Goal: Task Accomplishment & Management: Manage account settings

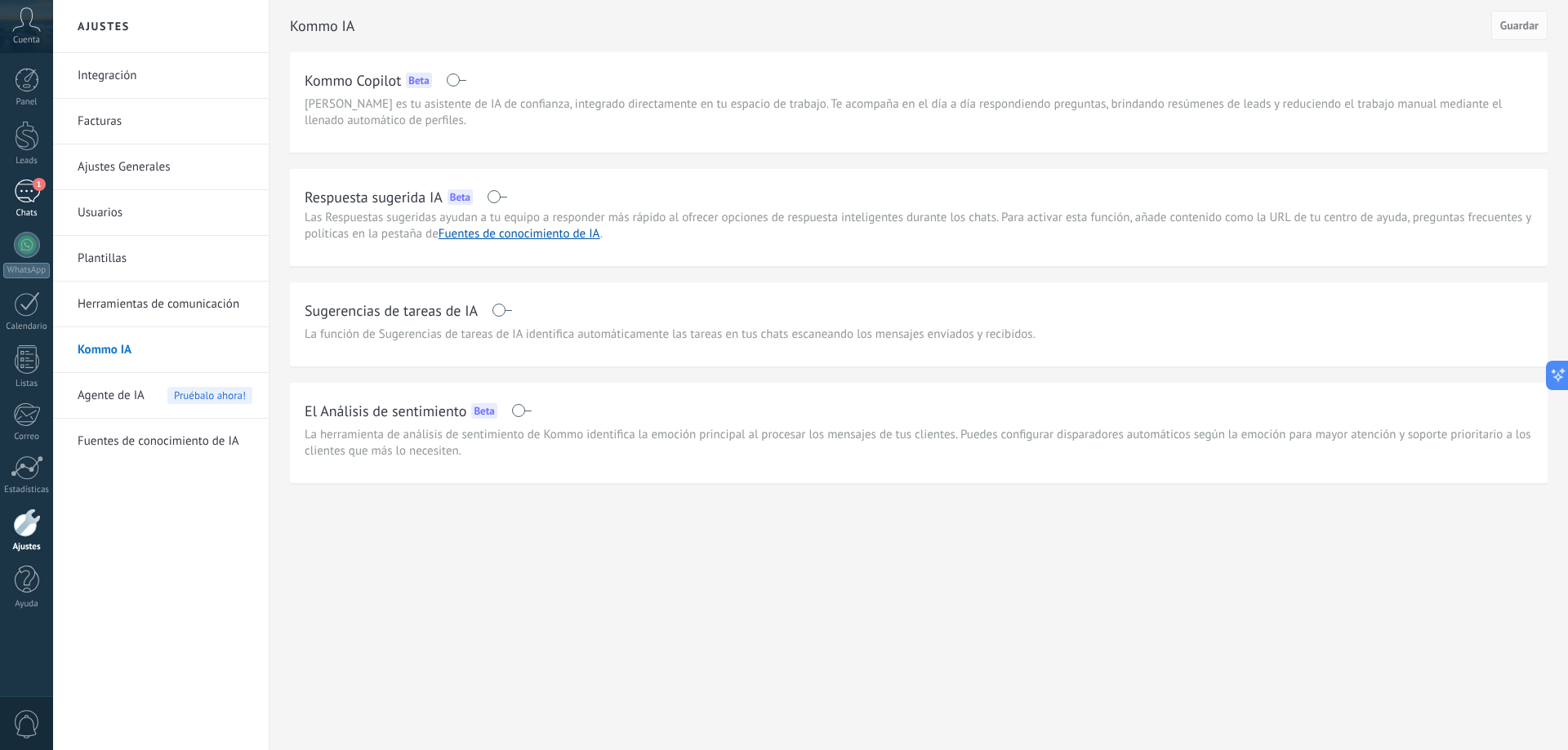
click at [25, 196] on div "1" at bounding box center [27, 191] width 27 height 24
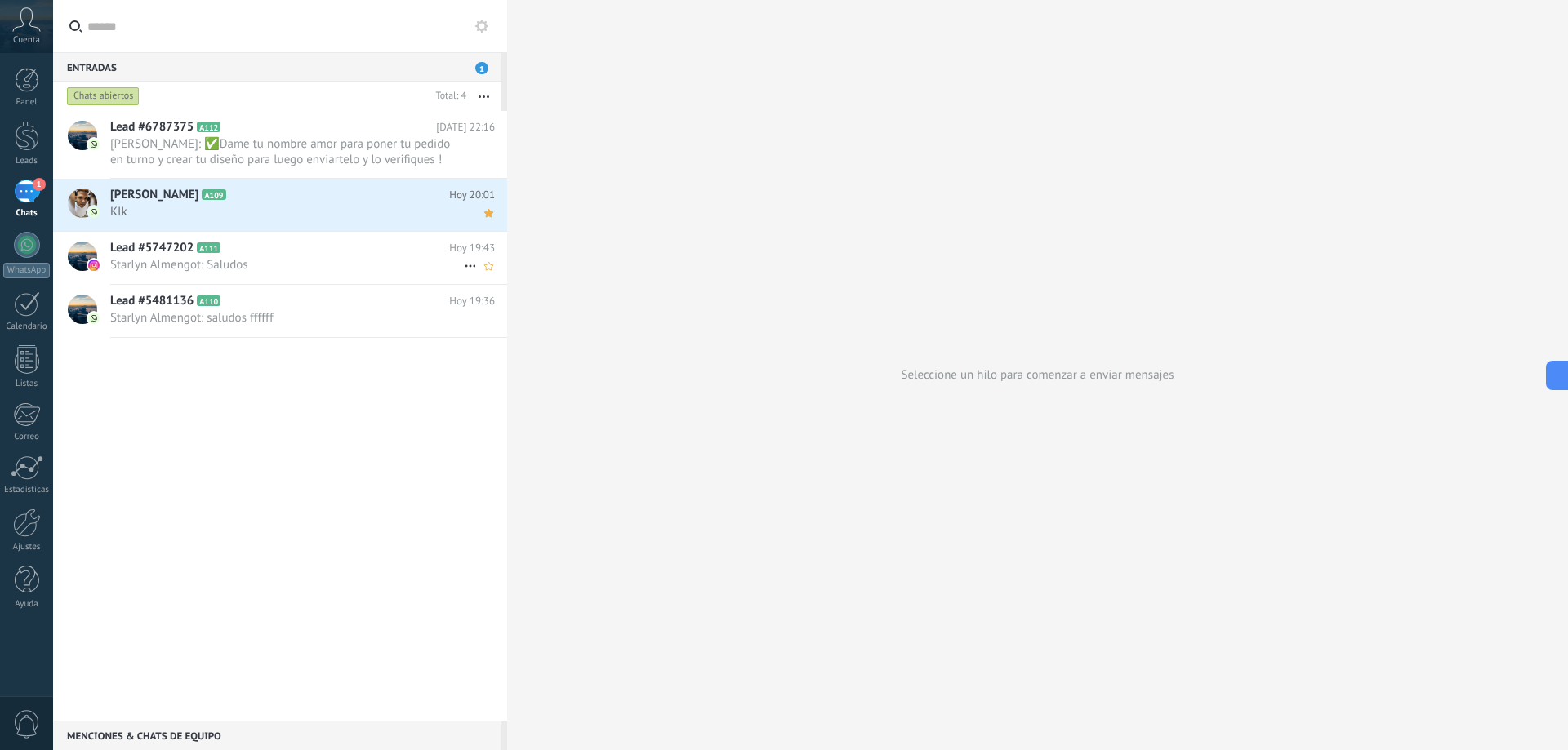
click at [182, 264] on span "Starlyn Almengot: Saludos" at bounding box center [286, 265] width 353 height 15
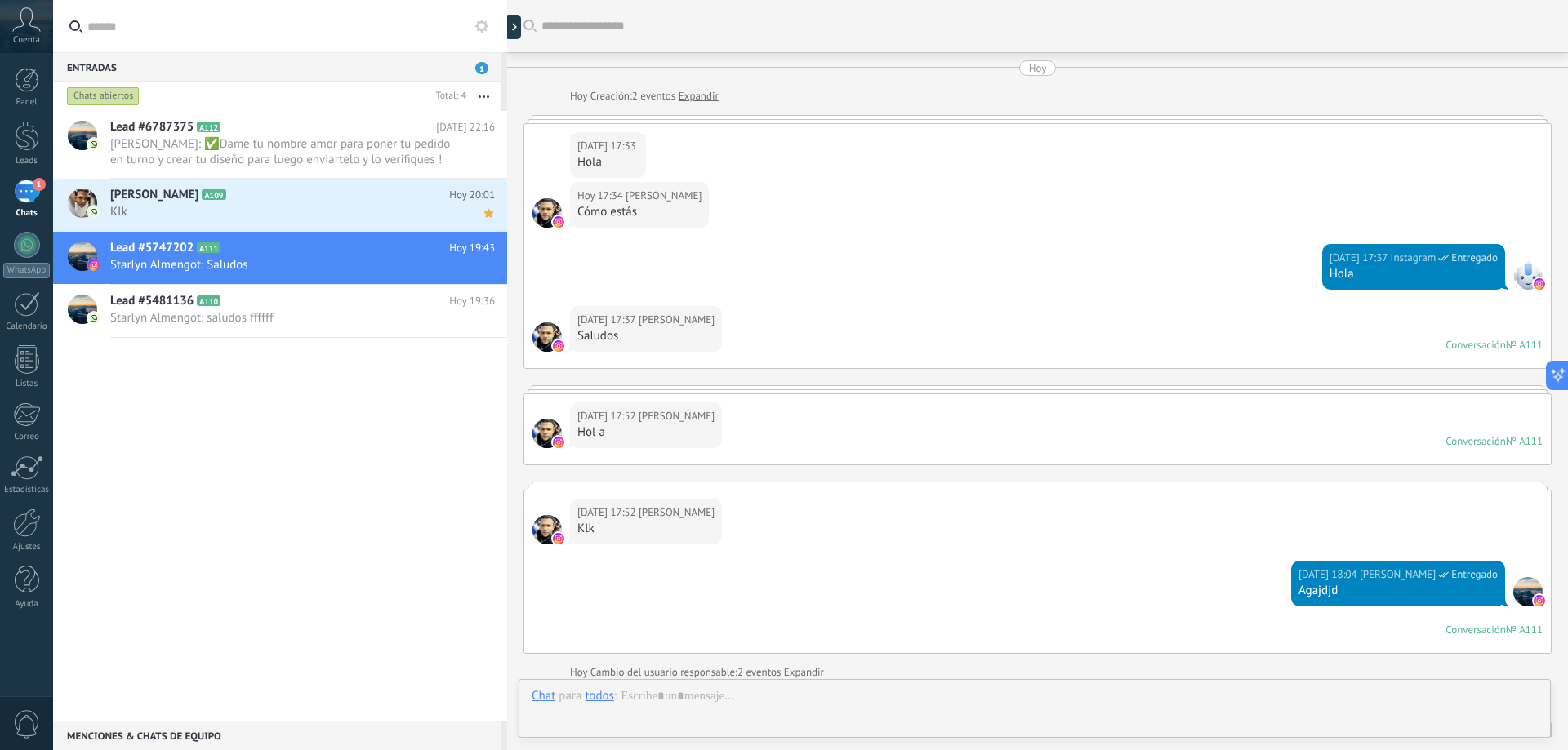
scroll to position [405, 0]
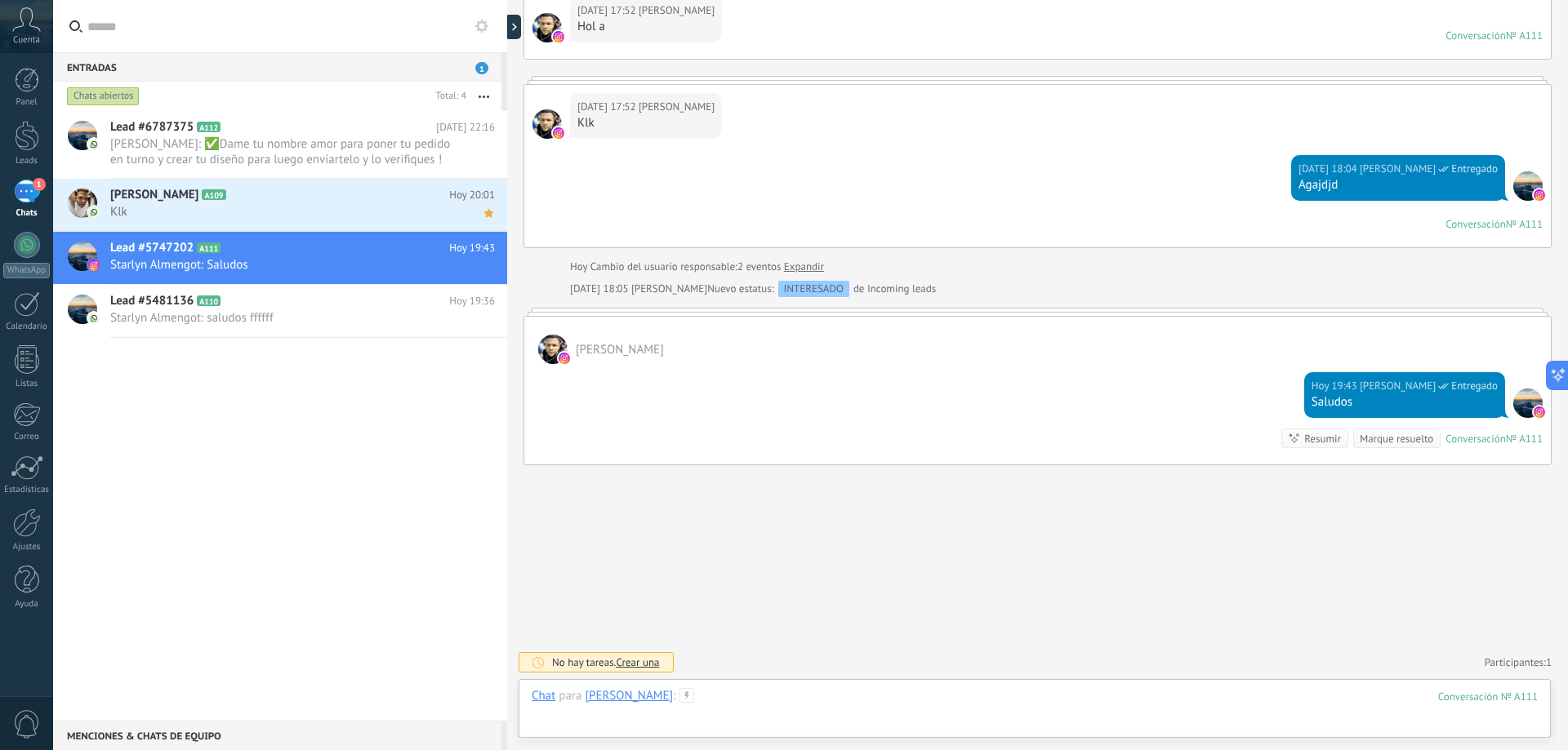
click at [718, 704] on div at bounding box center [1035, 713] width 1006 height 49
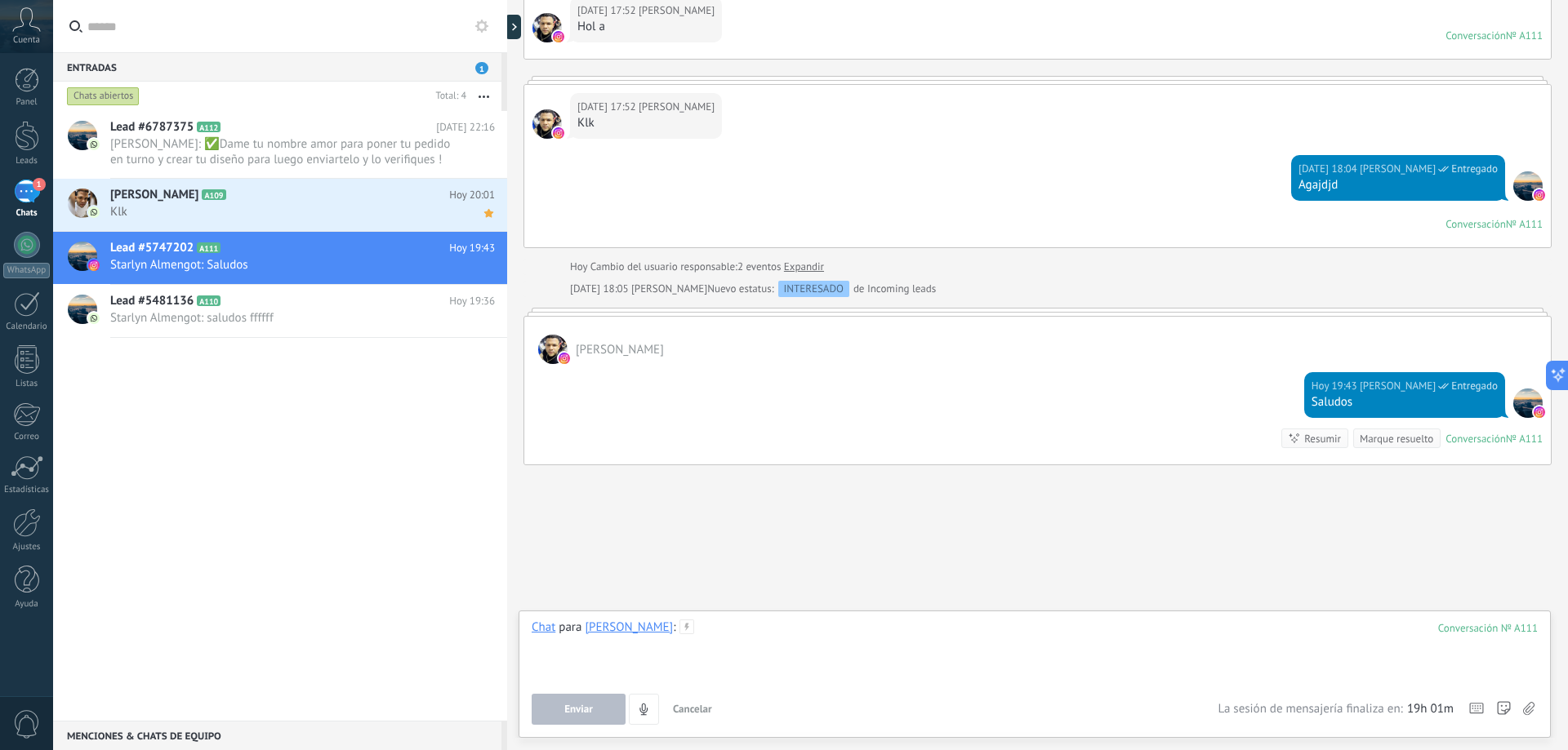
click at [716, 640] on div at bounding box center [1035, 651] width 1006 height 62
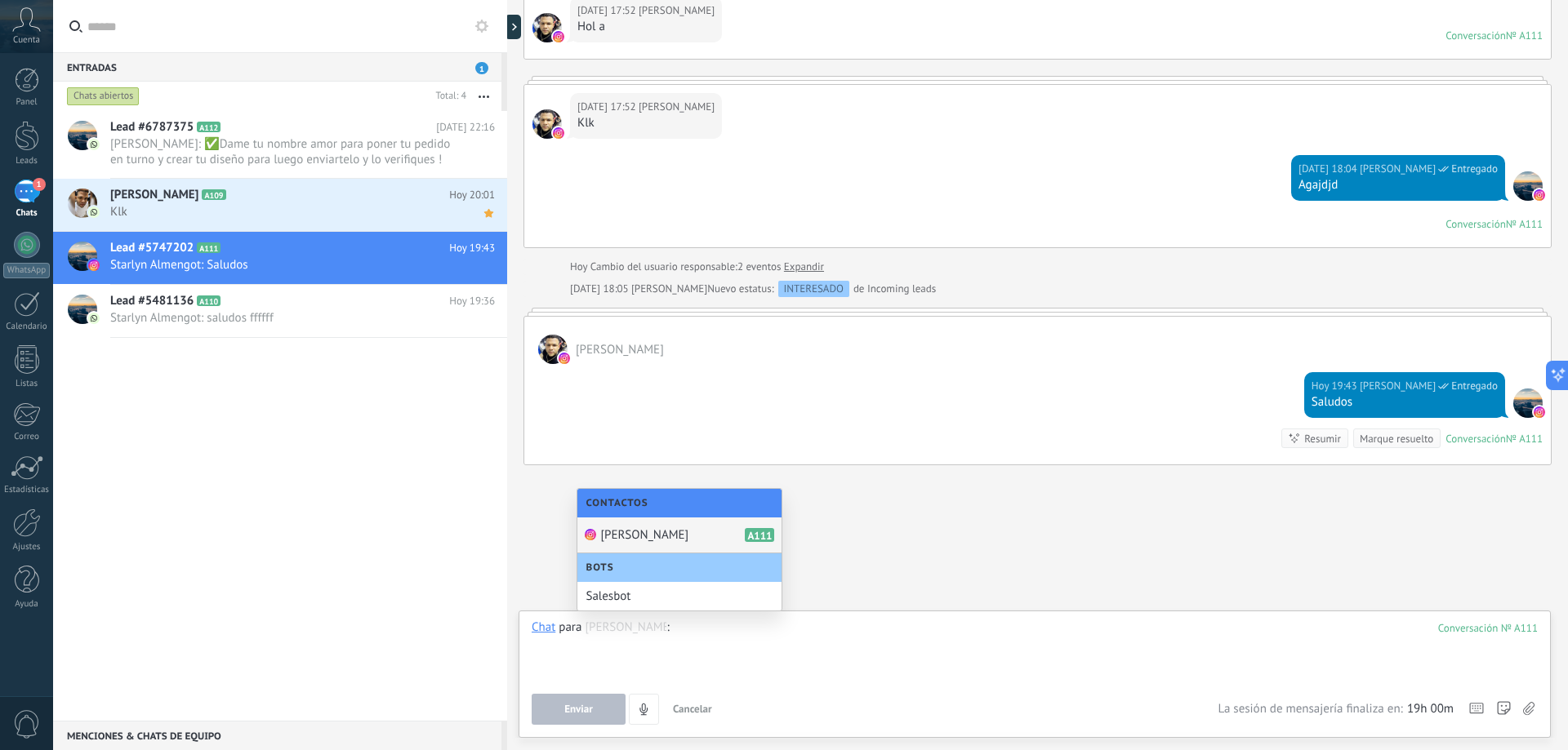
type input "*"
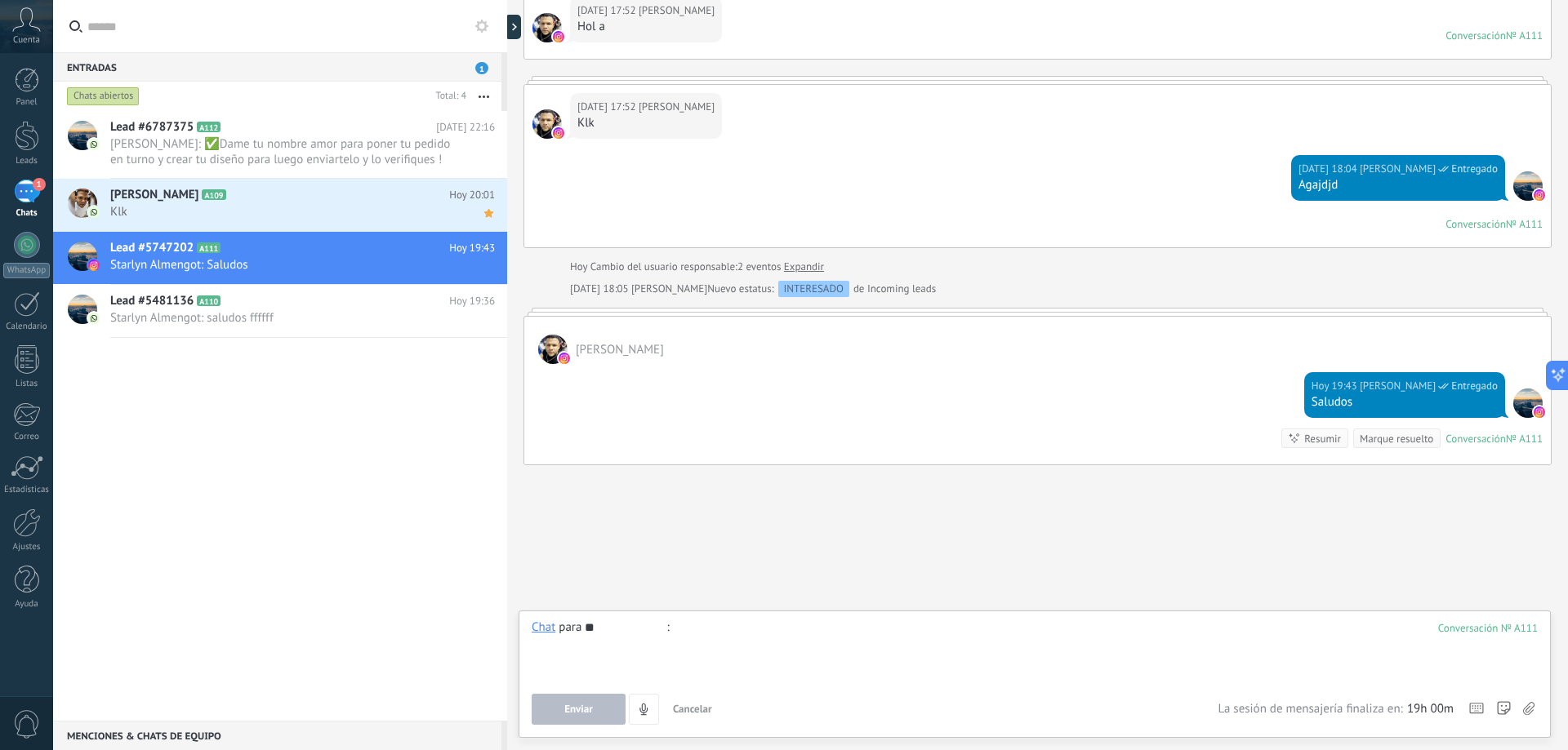
type input "*"
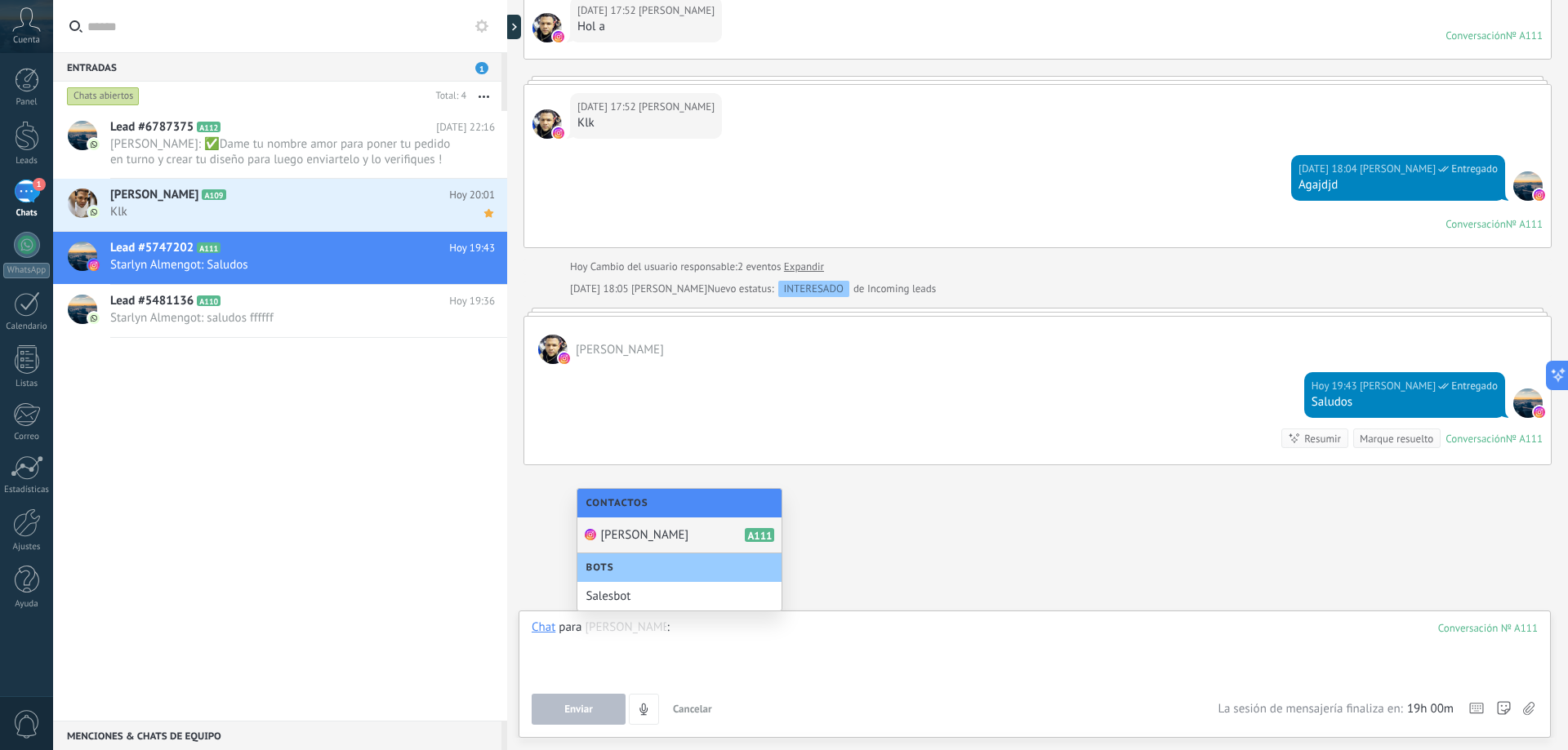
type input "*"
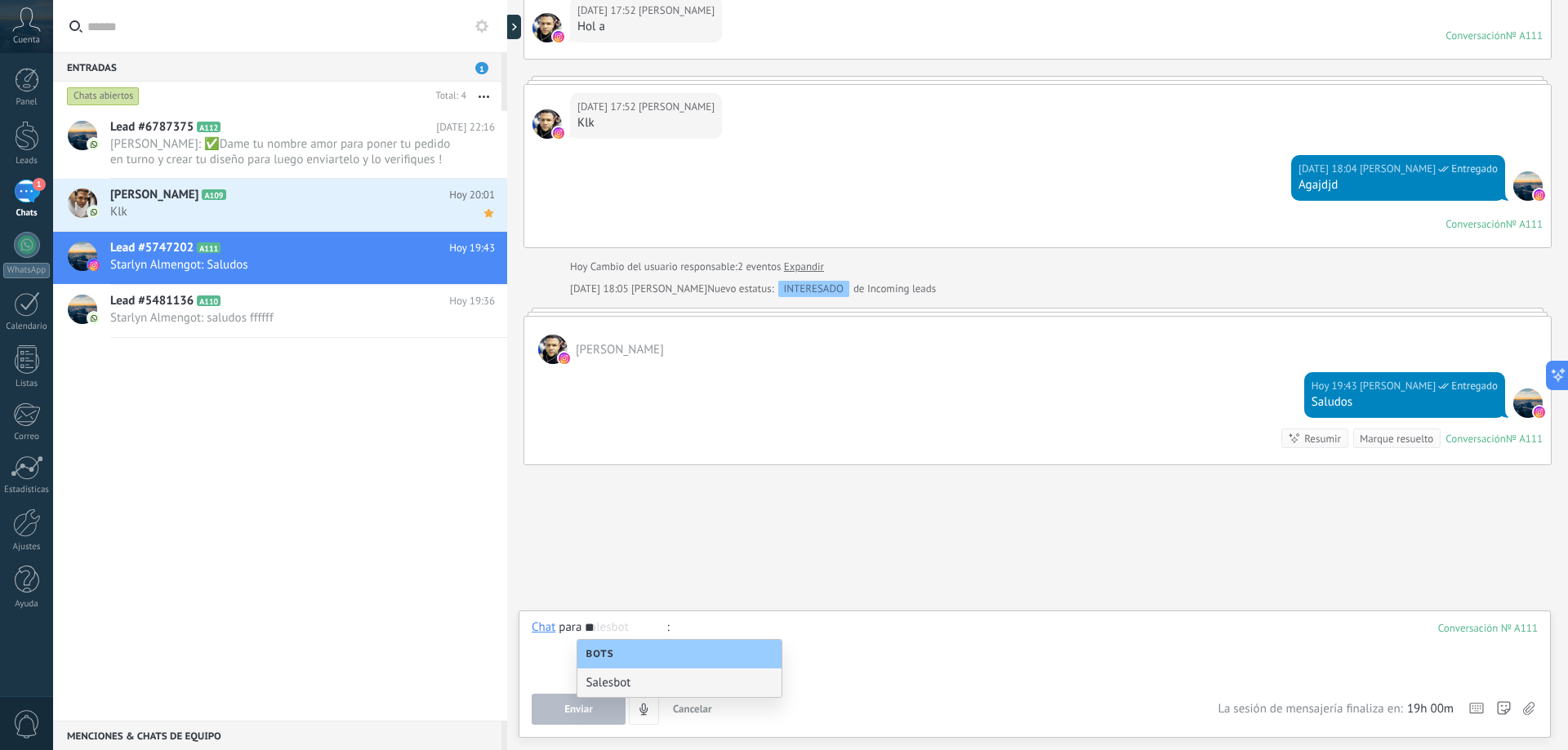
type input "*"
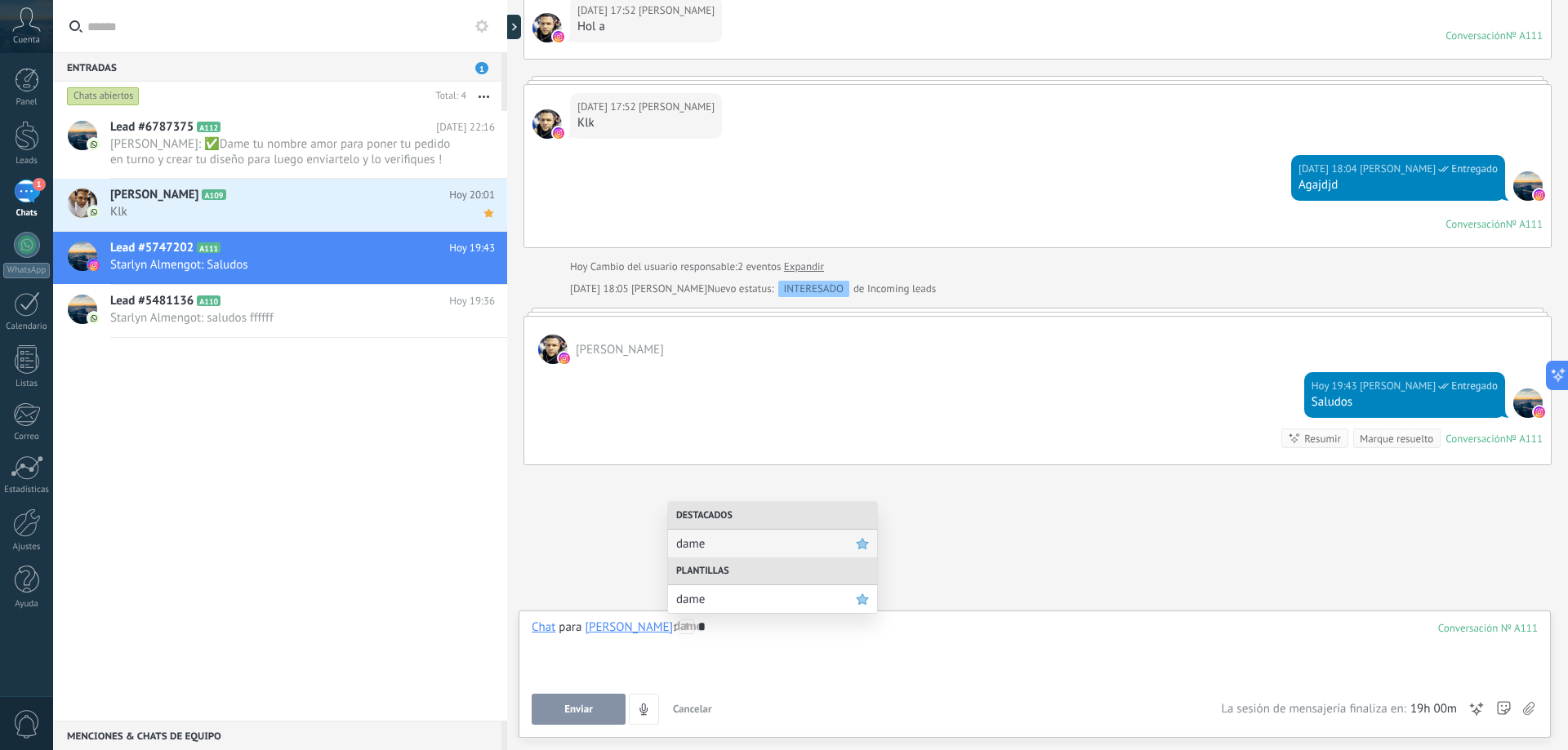
click at [679, 629] on icon at bounding box center [687, 627] width 15 height 15
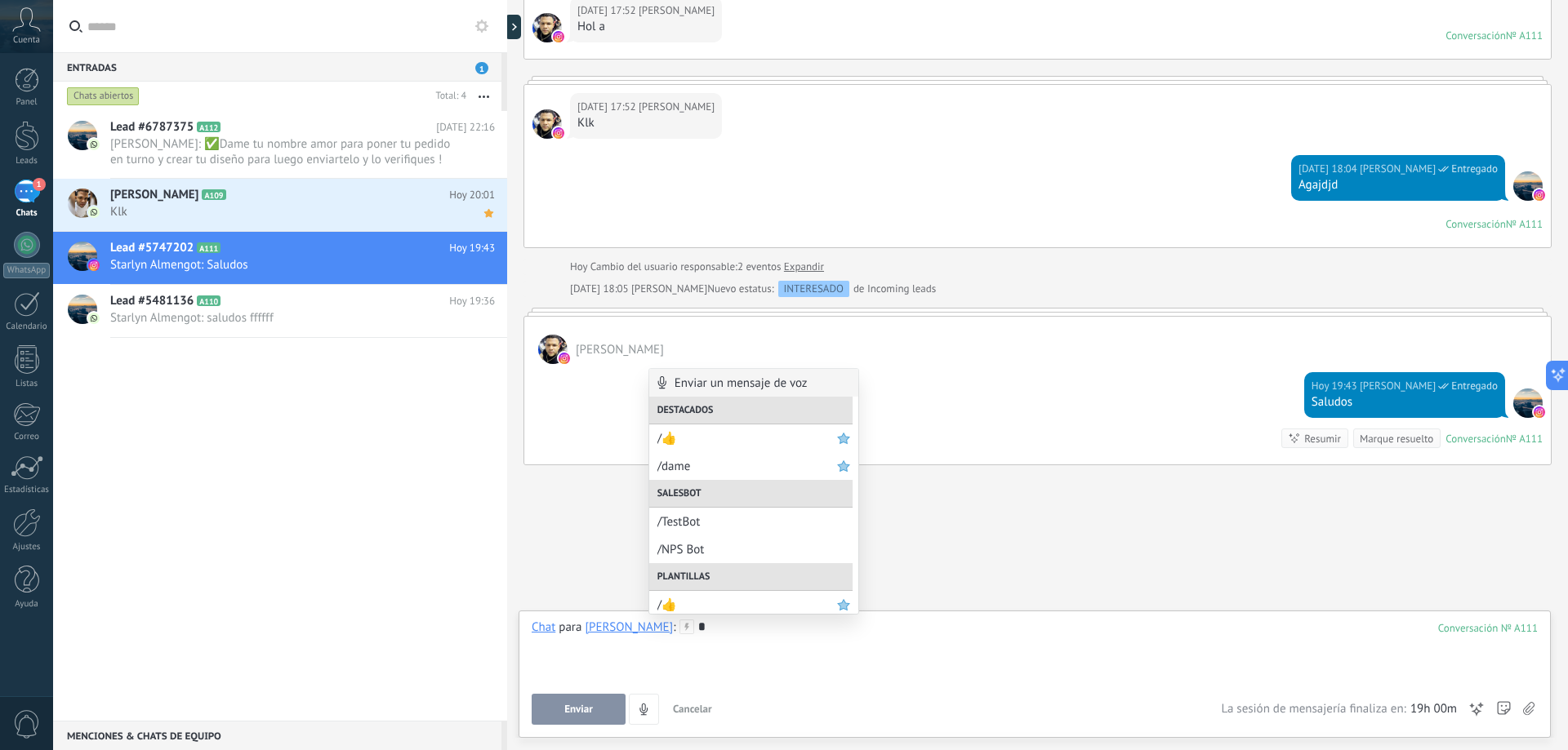
click at [680, 629] on use at bounding box center [687, 626] width 14 height 14
click at [723, 634] on div "*" at bounding box center [1035, 651] width 1006 height 62
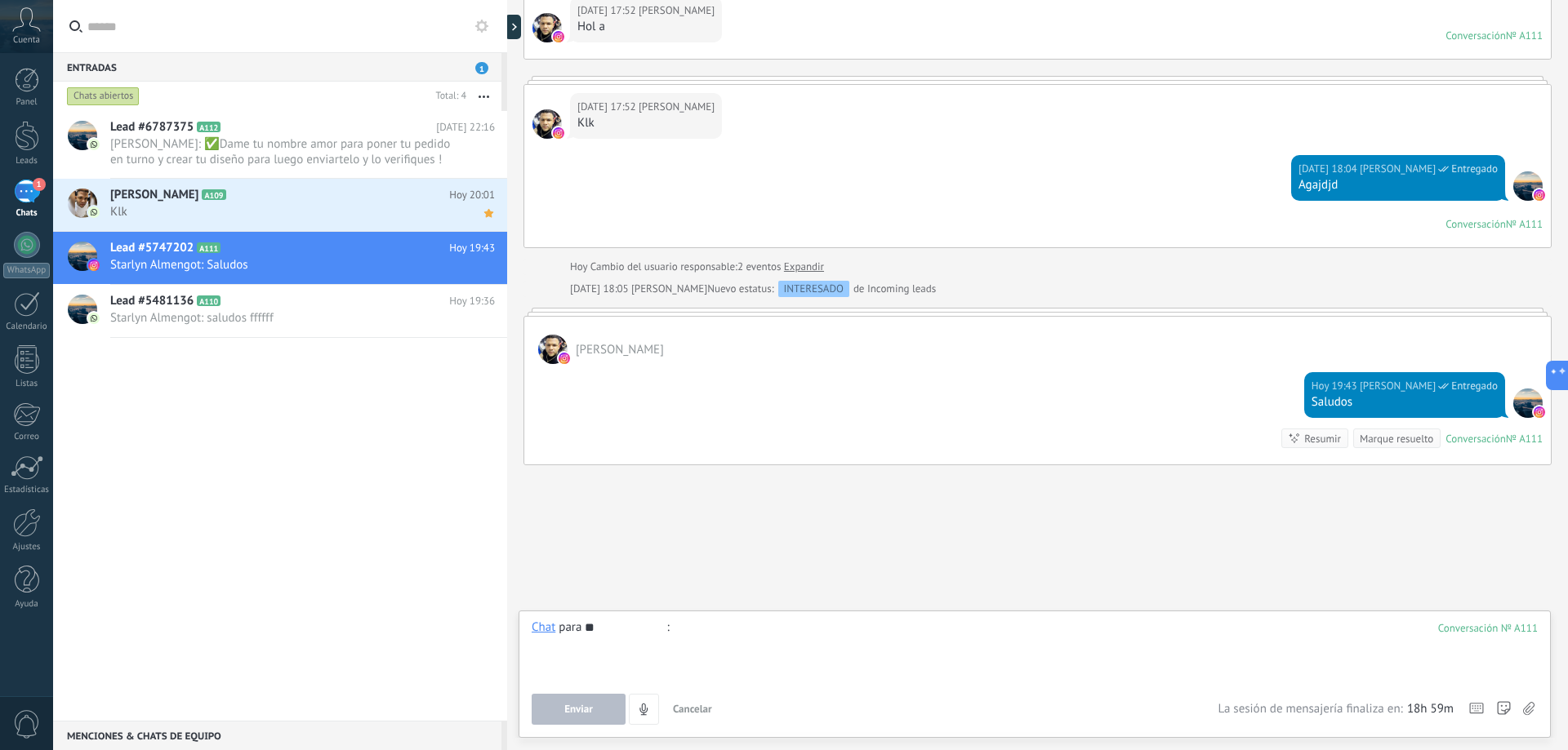
type input "*"
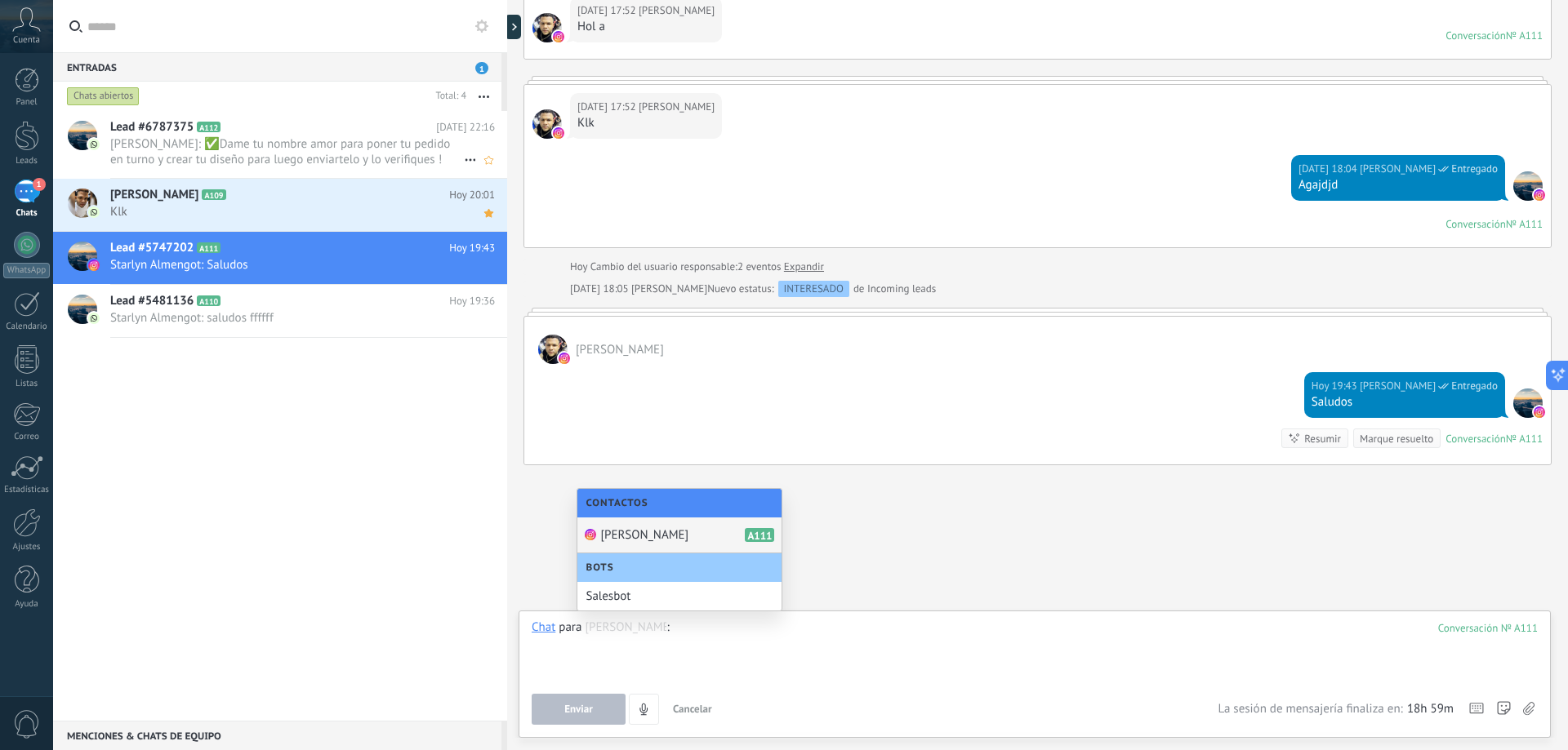
click at [215, 154] on span "[PERSON_NAME]: ✅Dame tu nombre amor para poner tu pedido en turno y crear tu di…" at bounding box center [286, 152] width 353 height 31
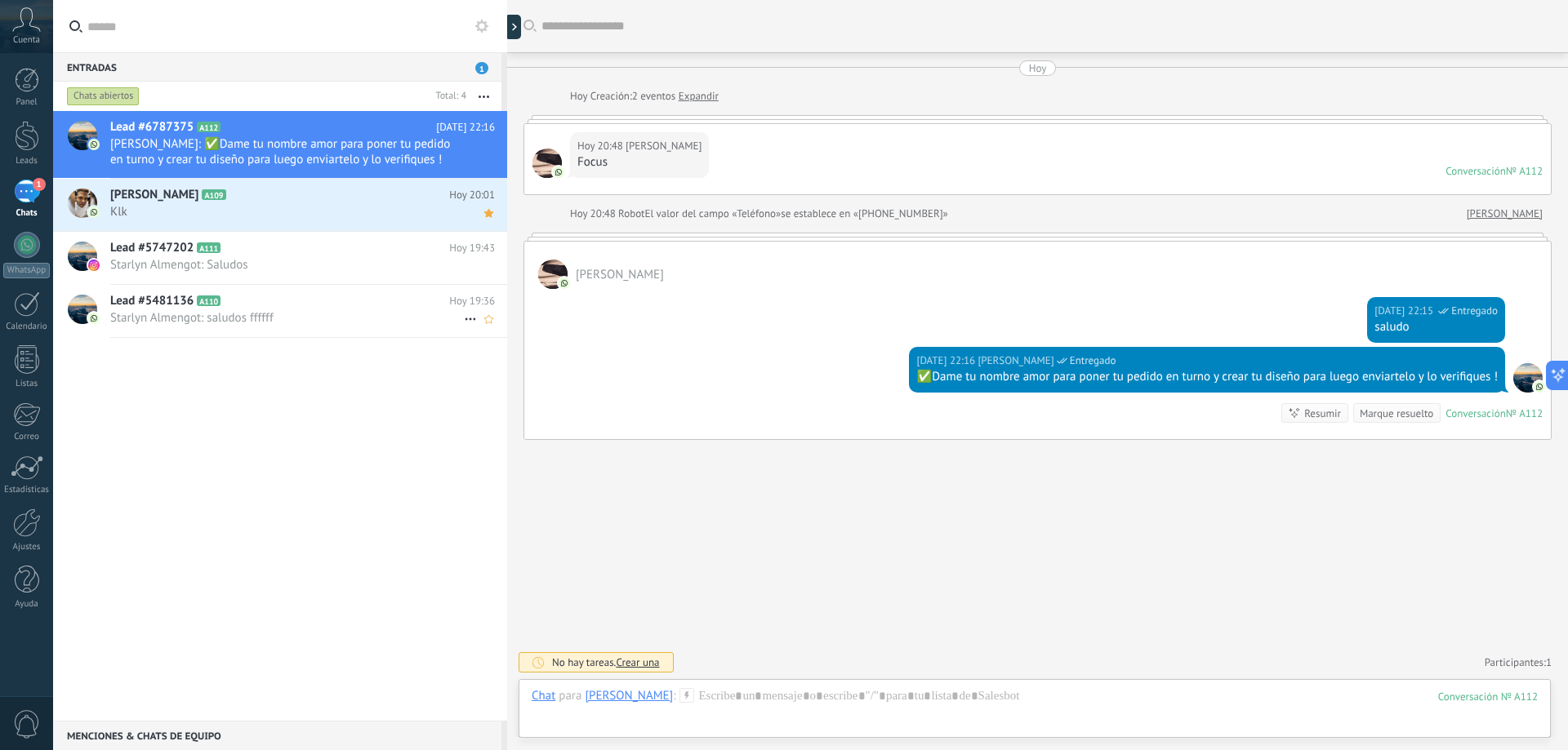
click at [163, 316] on span "Starlyn Almengot: saludos ffffff" at bounding box center [286, 318] width 353 height 15
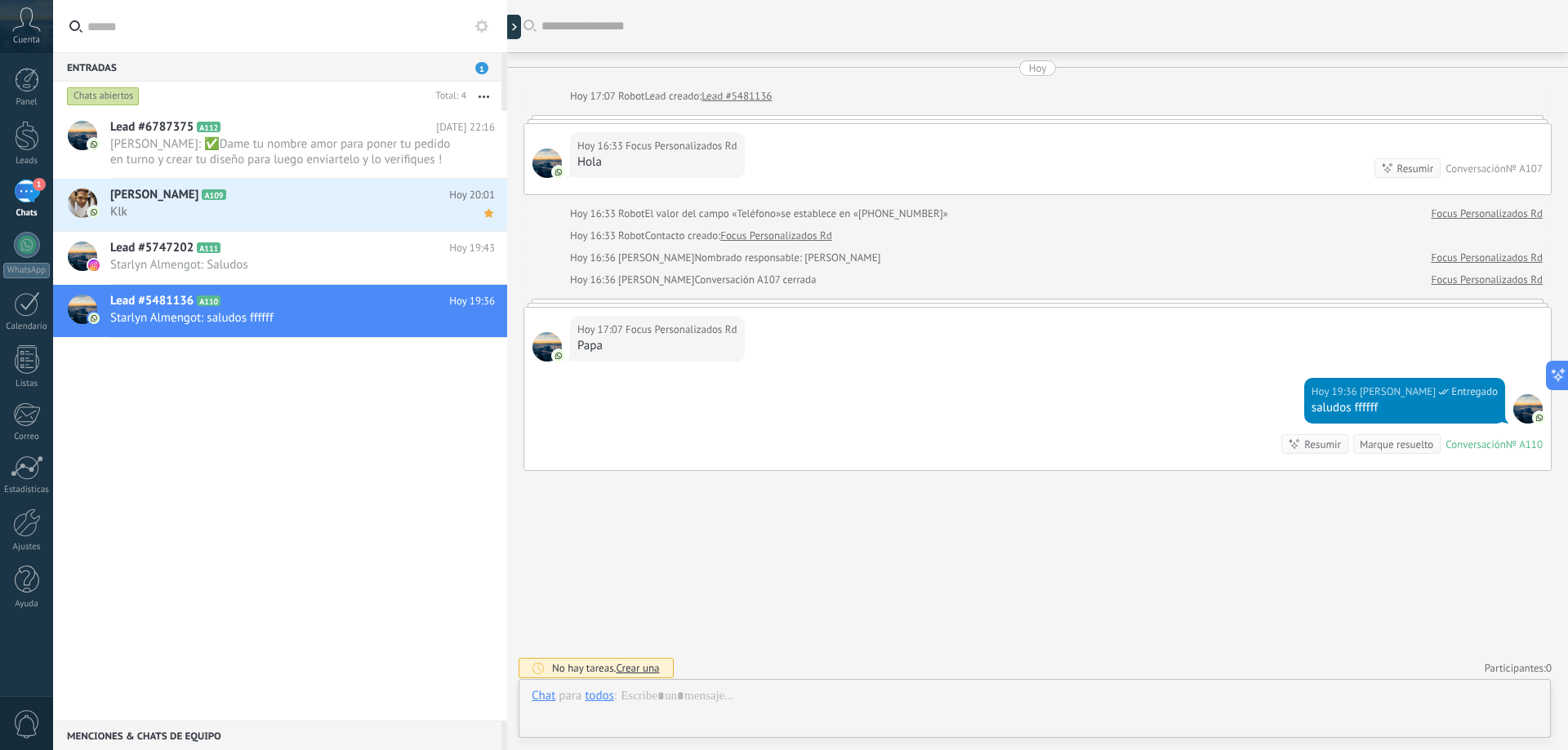
scroll to position [6, 0]
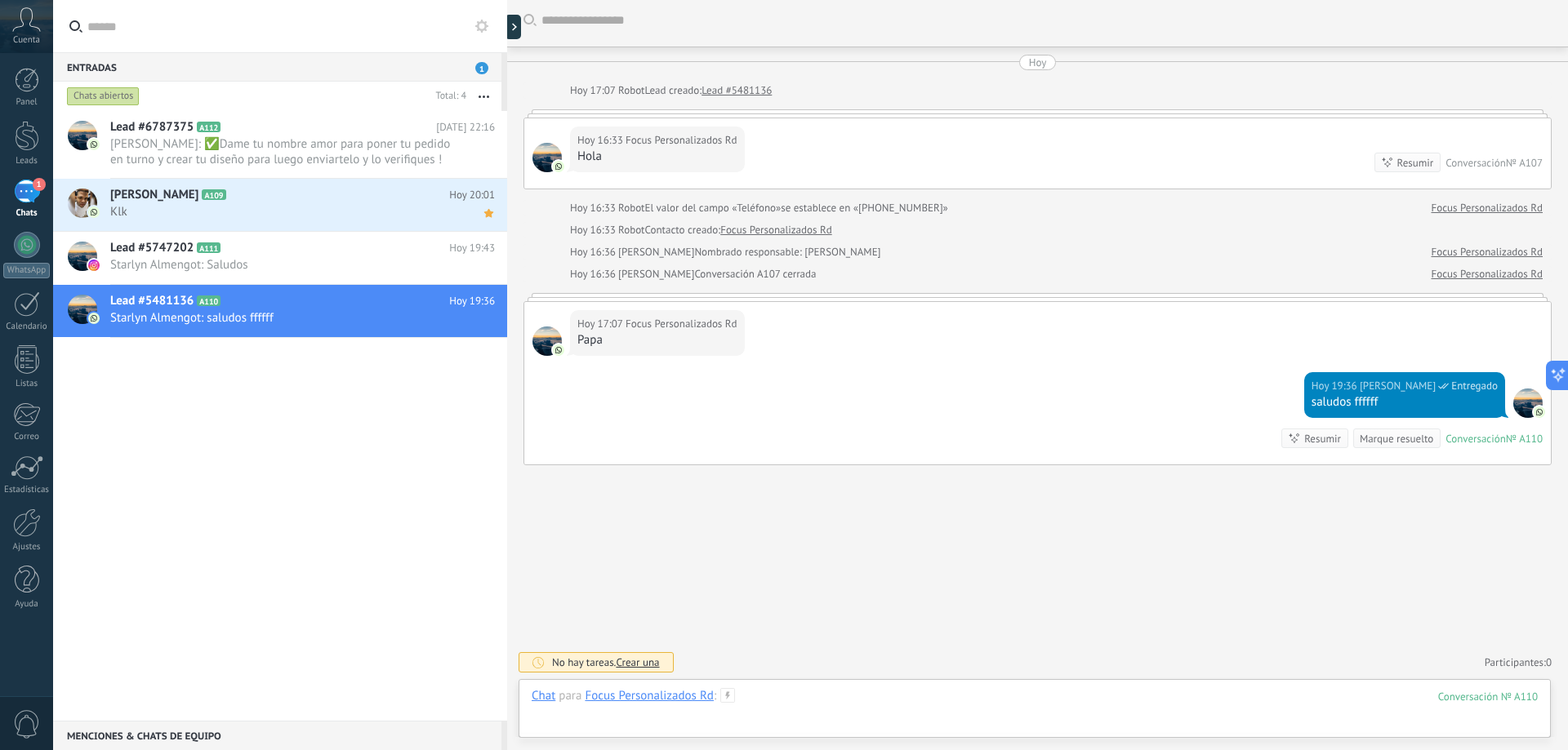
click at [796, 703] on div at bounding box center [1035, 713] width 1006 height 49
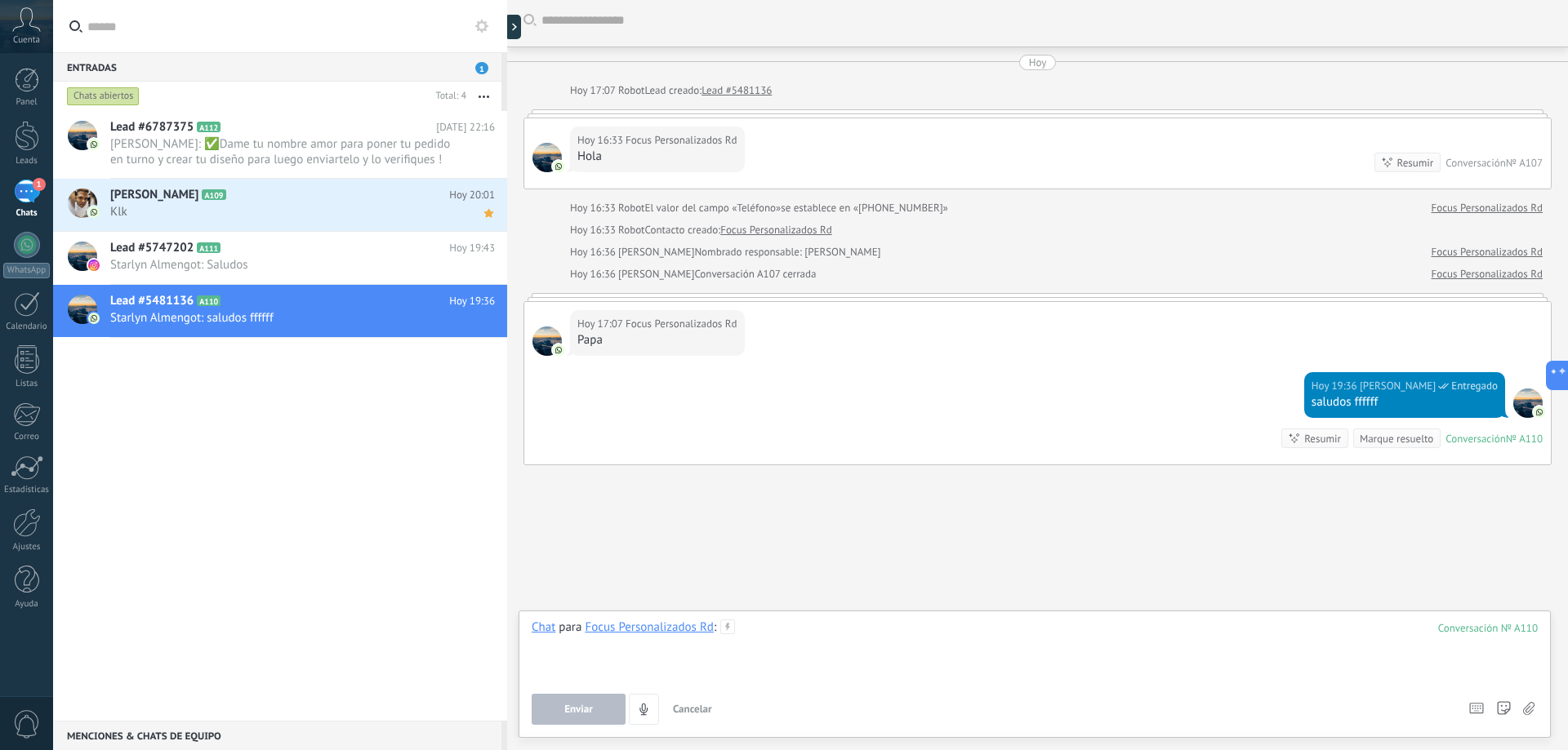
click at [770, 635] on div at bounding box center [1035, 651] width 1006 height 62
type input "*"
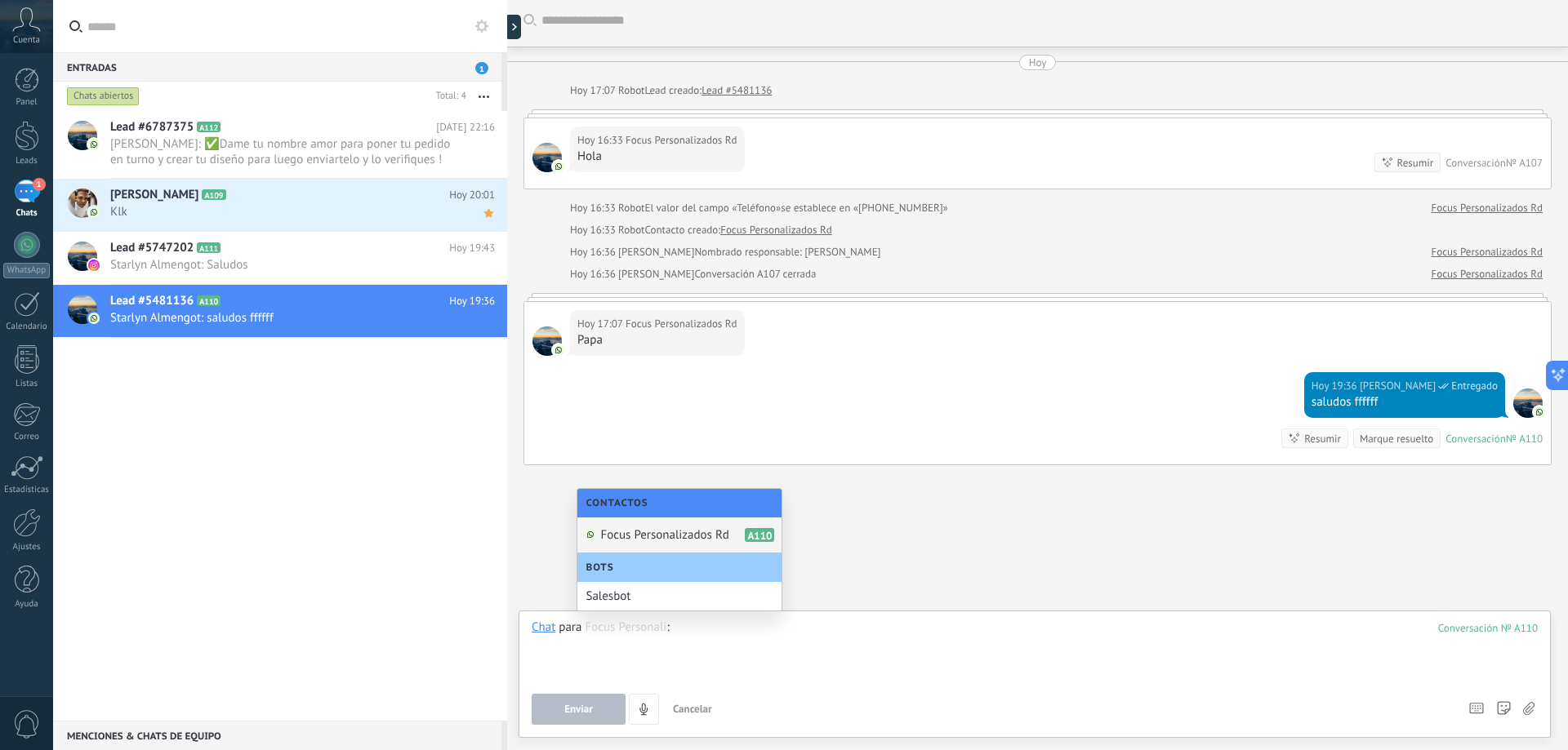
type input "*"
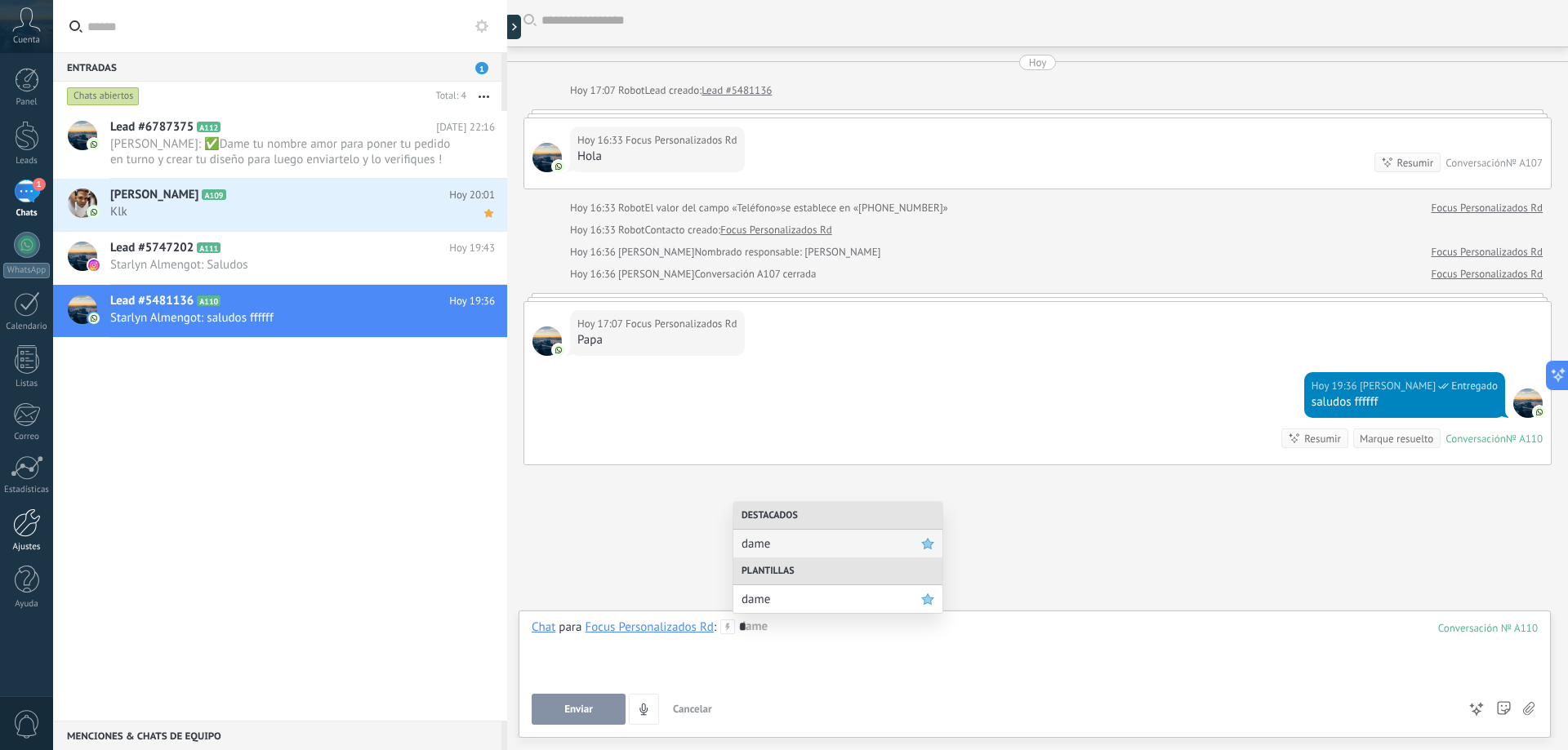
click at [36, 529] on div at bounding box center [27, 523] width 27 height 28
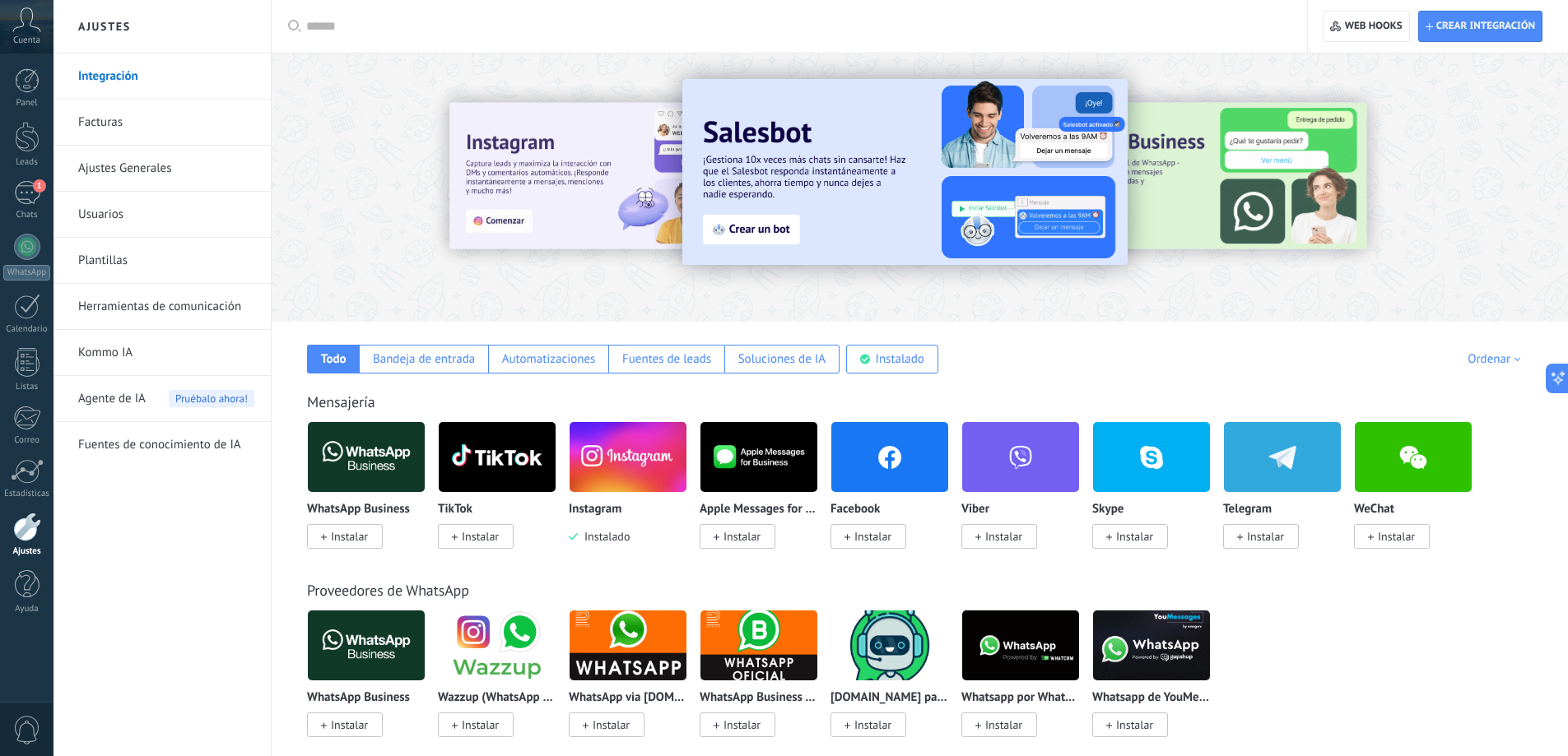
click at [126, 258] on link "Plantillas" at bounding box center [166, 261] width 176 height 46
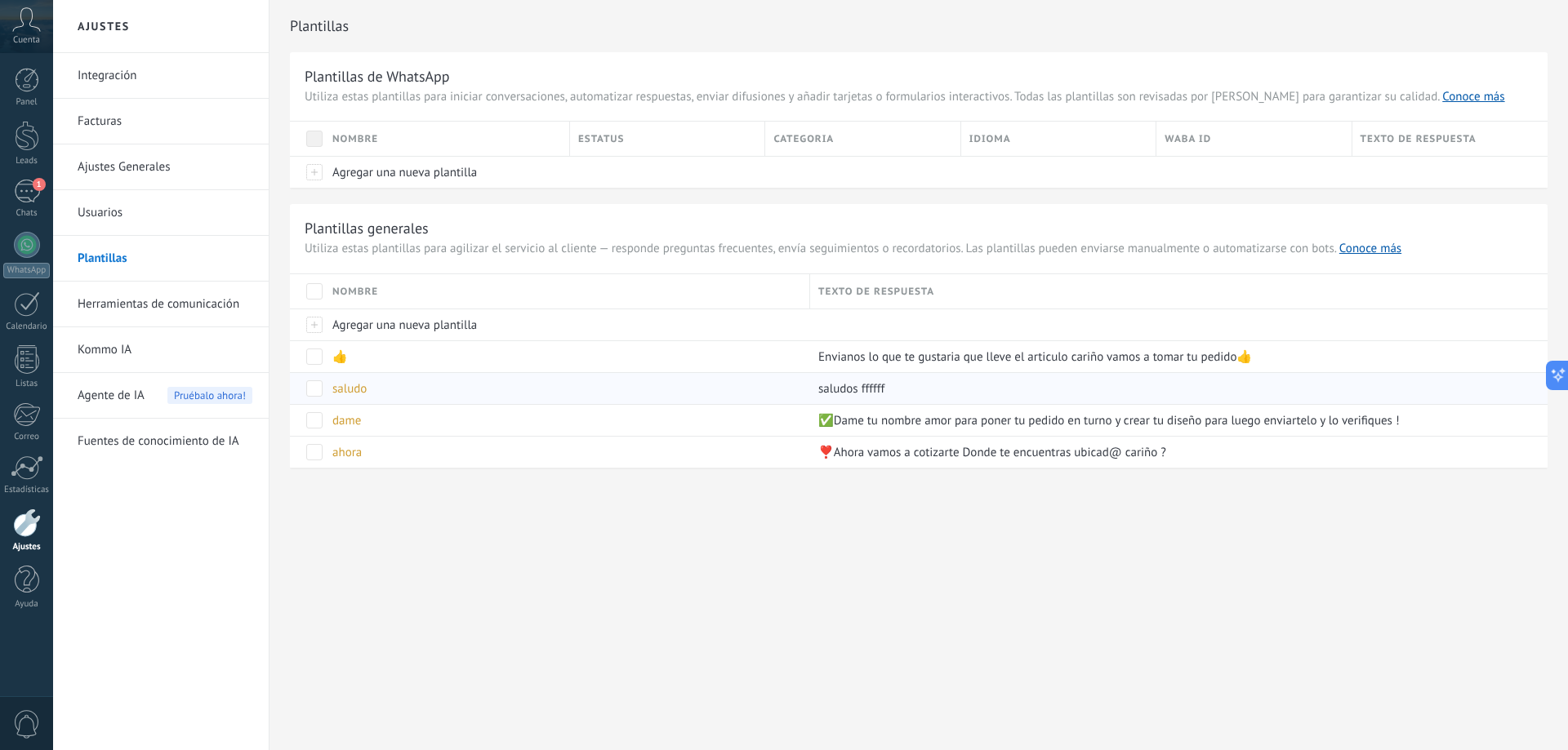
click at [437, 392] on div "saludo" at bounding box center [563, 388] width 478 height 31
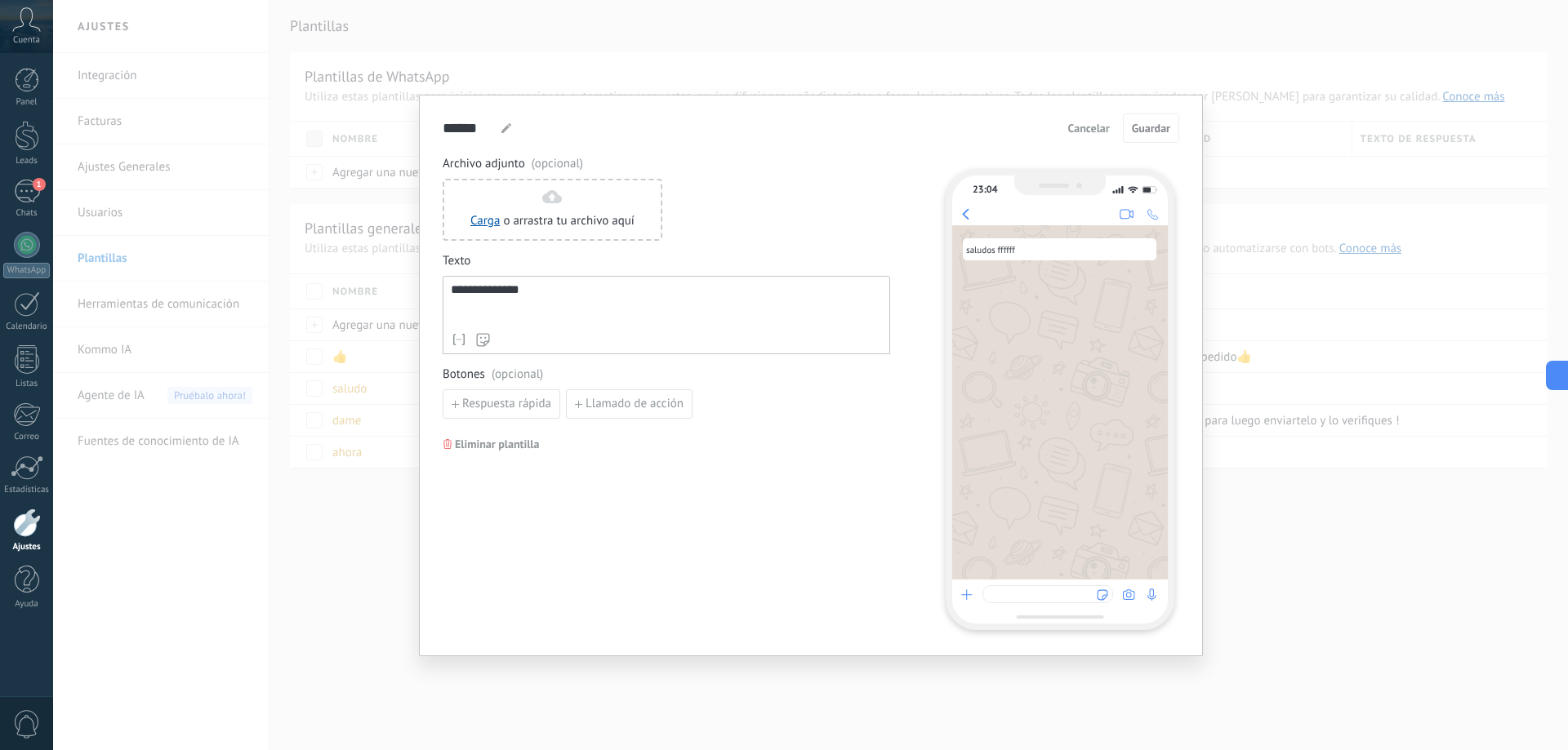
click at [1561, 357] on div "**********" at bounding box center [810, 375] width 1515 height 750
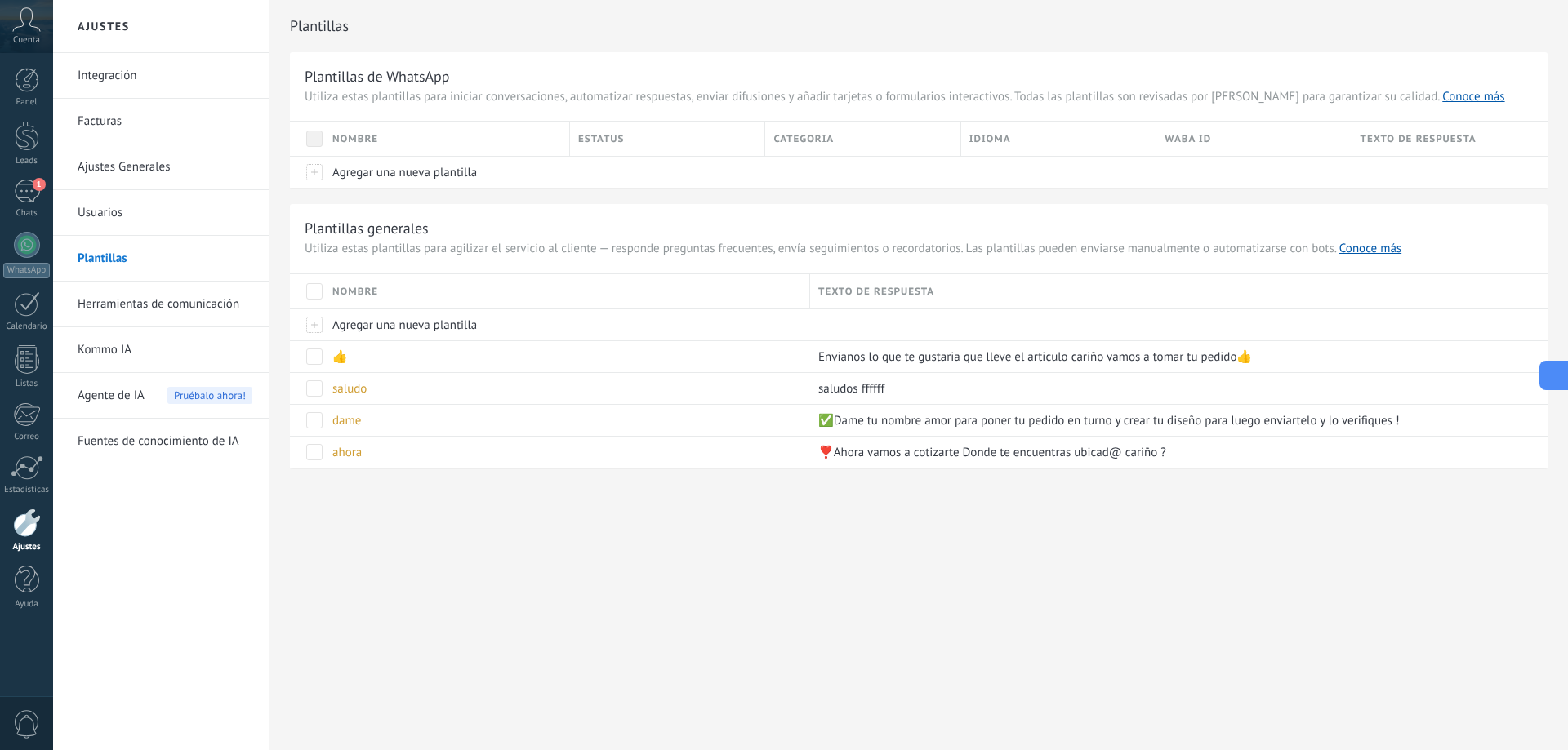
click at [1557, 371] on icon at bounding box center [1552, 375] width 17 height 17
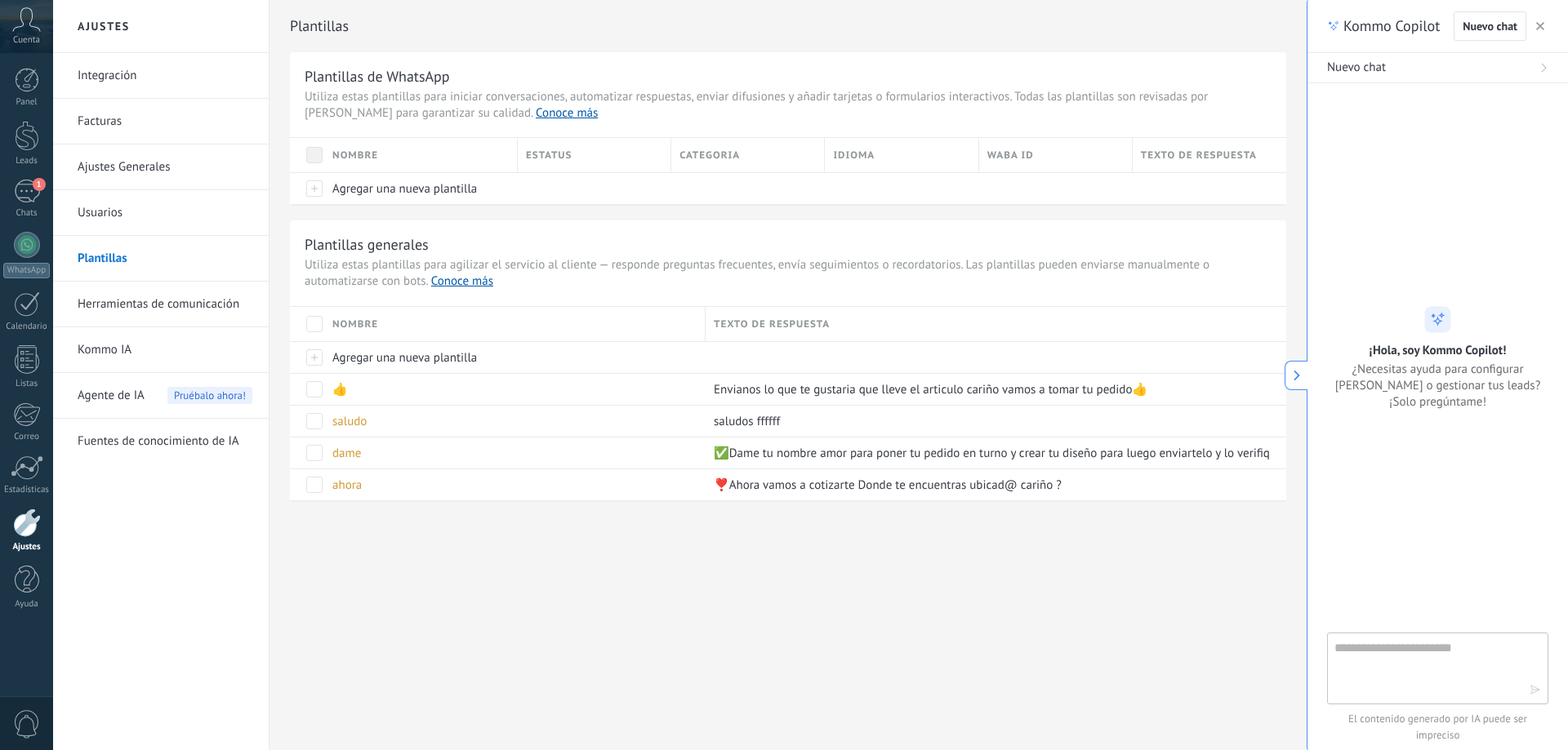
click at [1435, 657] on textarea at bounding box center [1427, 668] width 184 height 59
click at [1366, 666] on textarea at bounding box center [1427, 668] width 184 height 59
type textarea "**********"
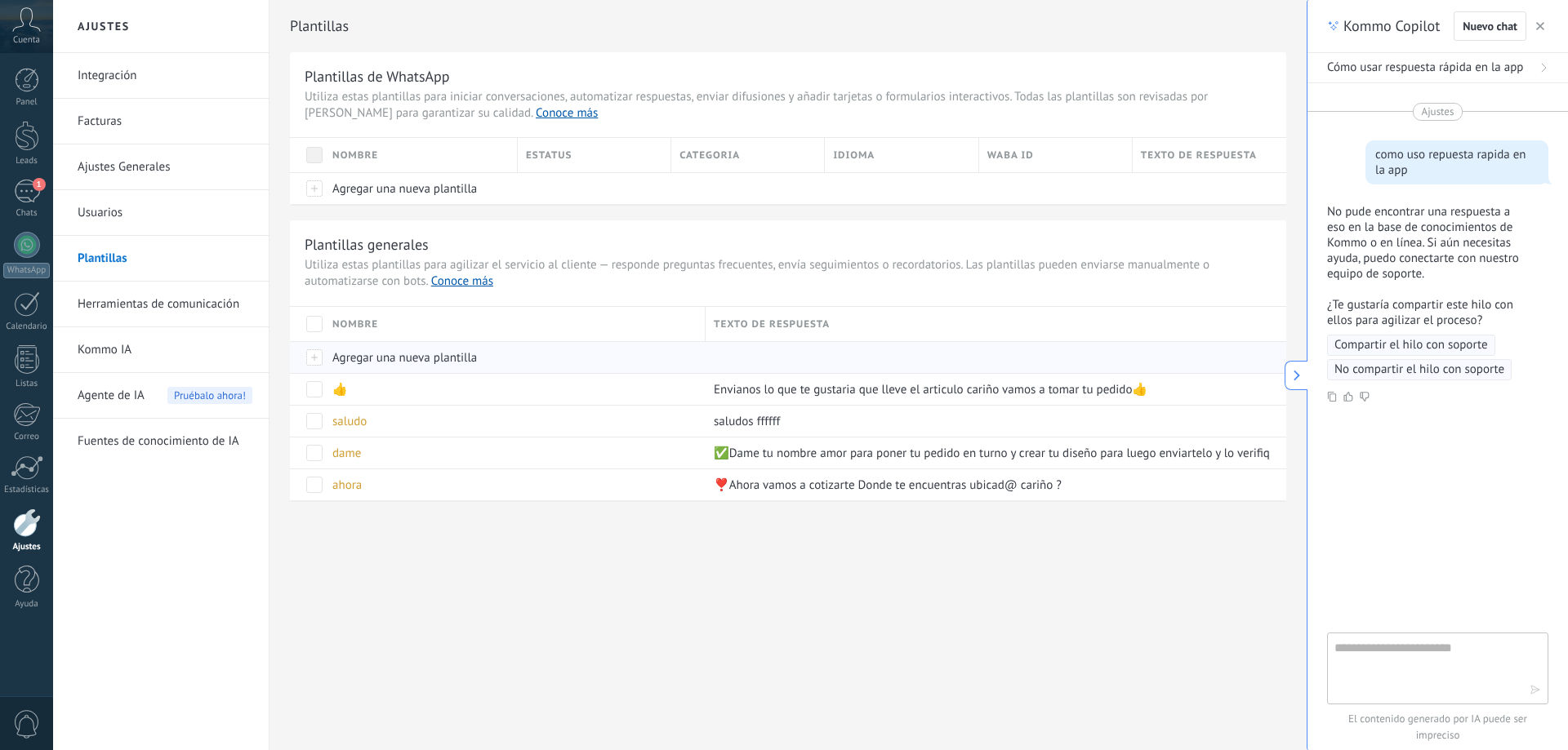
click at [429, 359] on span "Agregar una nueva plantilla" at bounding box center [405, 358] width 145 height 15
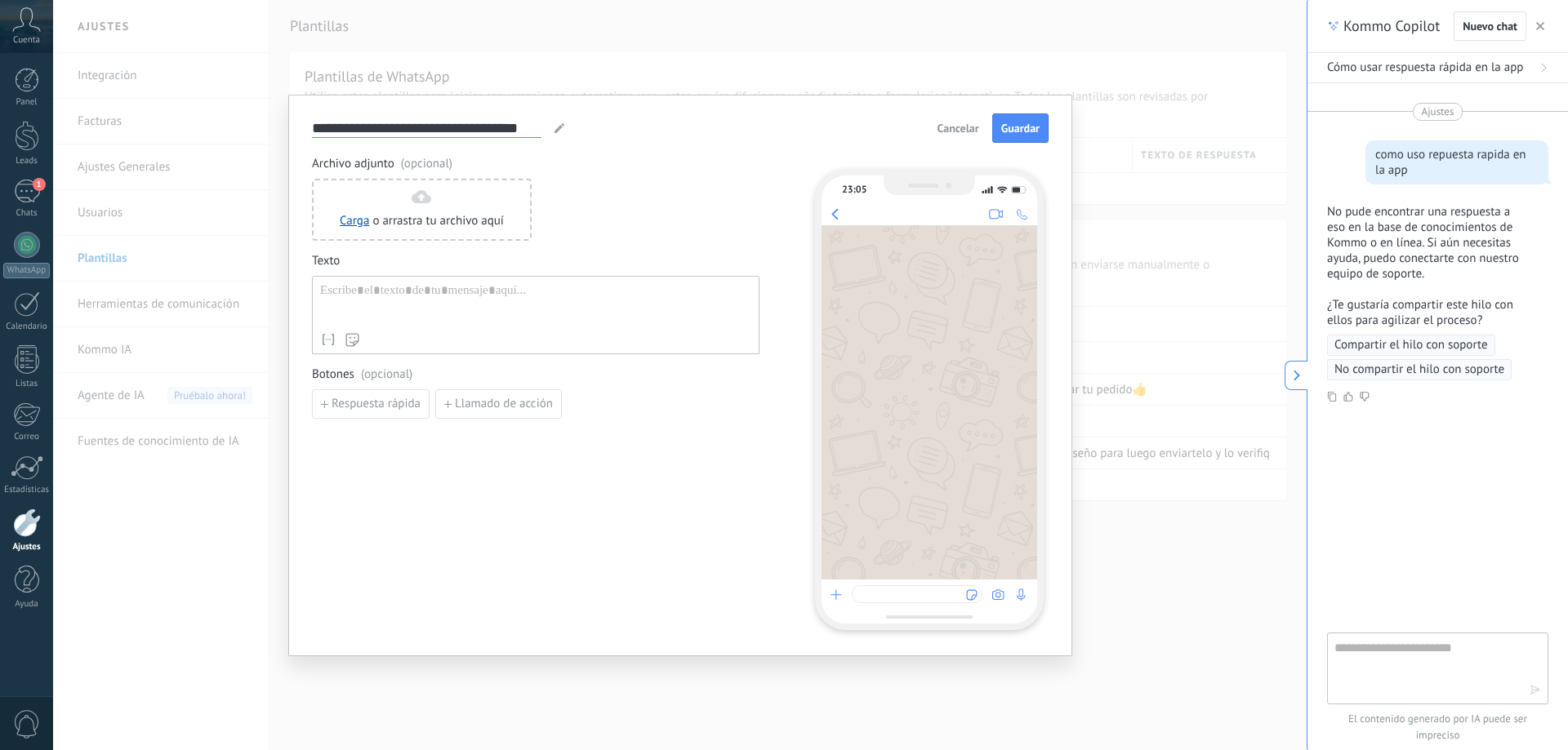
click at [453, 129] on input "**********" at bounding box center [426, 128] width 229 height 19
drag, startPoint x: 530, startPoint y: 127, endPoint x: 424, endPoint y: 134, distance: 106.2
click at [424, 134] on input "**********" at bounding box center [426, 128] width 229 height 19
type input "**********"
click at [407, 305] on div at bounding box center [535, 304] width 431 height 42
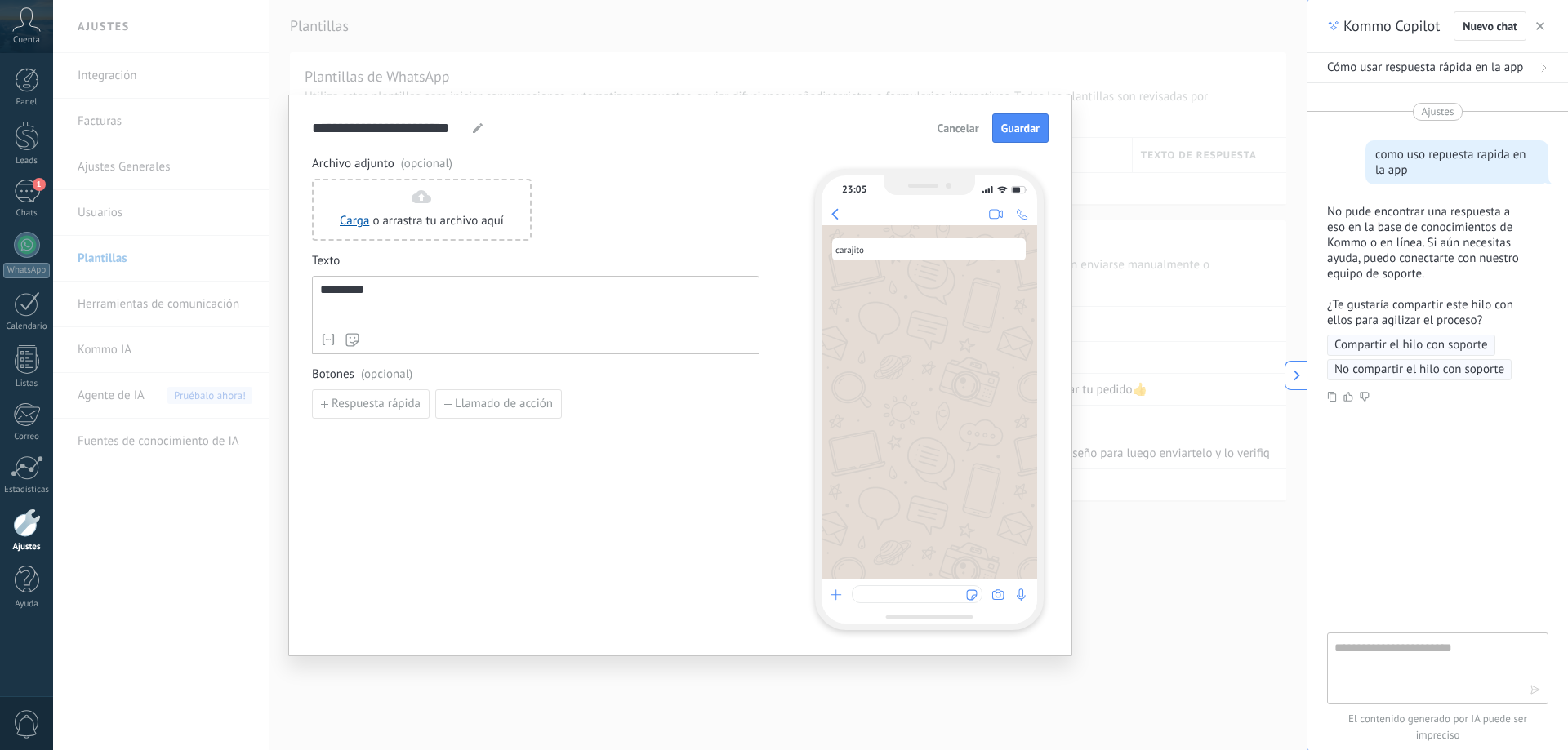
click at [549, 155] on form "**********" at bounding box center [680, 371] width 737 height 516
click at [444, 165] on span "(opcional)" at bounding box center [426, 164] width 51 height 16
click at [437, 163] on span "(opcional)" at bounding box center [426, 164] width 51 height 16
click at [681, 137] on div "**********" at bounding box center [680, 128] width 737 height 29
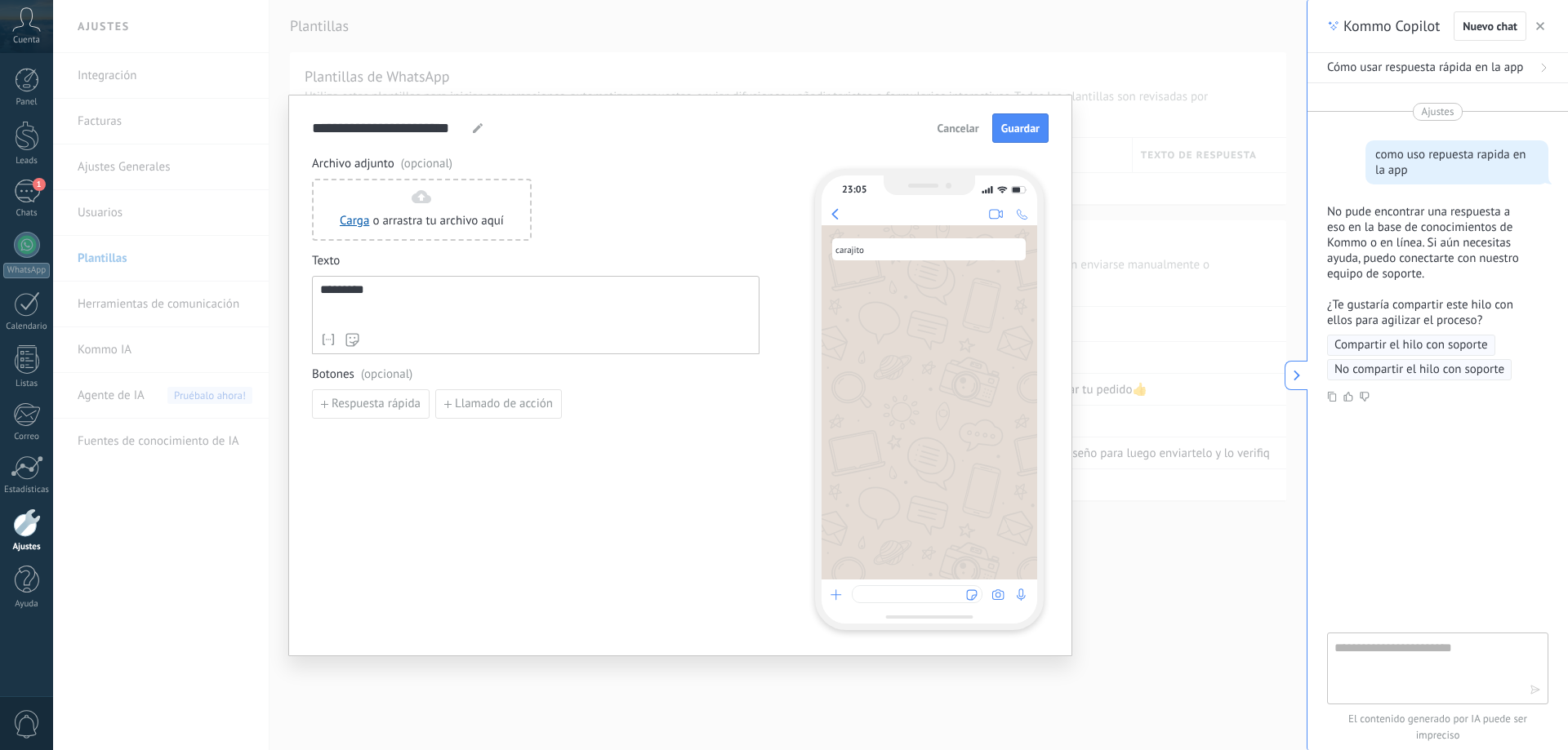
drag, startPoint x: 1029, startPoint y: 135, endPoint x: 974, endPoint y: 150, distance: 57.0
click at [974, 150] on form "**********" at bounding box center [680, 371] width 737 height 516
click at [1028, 134] on span "Guardar" at bounding box center [1020, 128] width 39 height 11
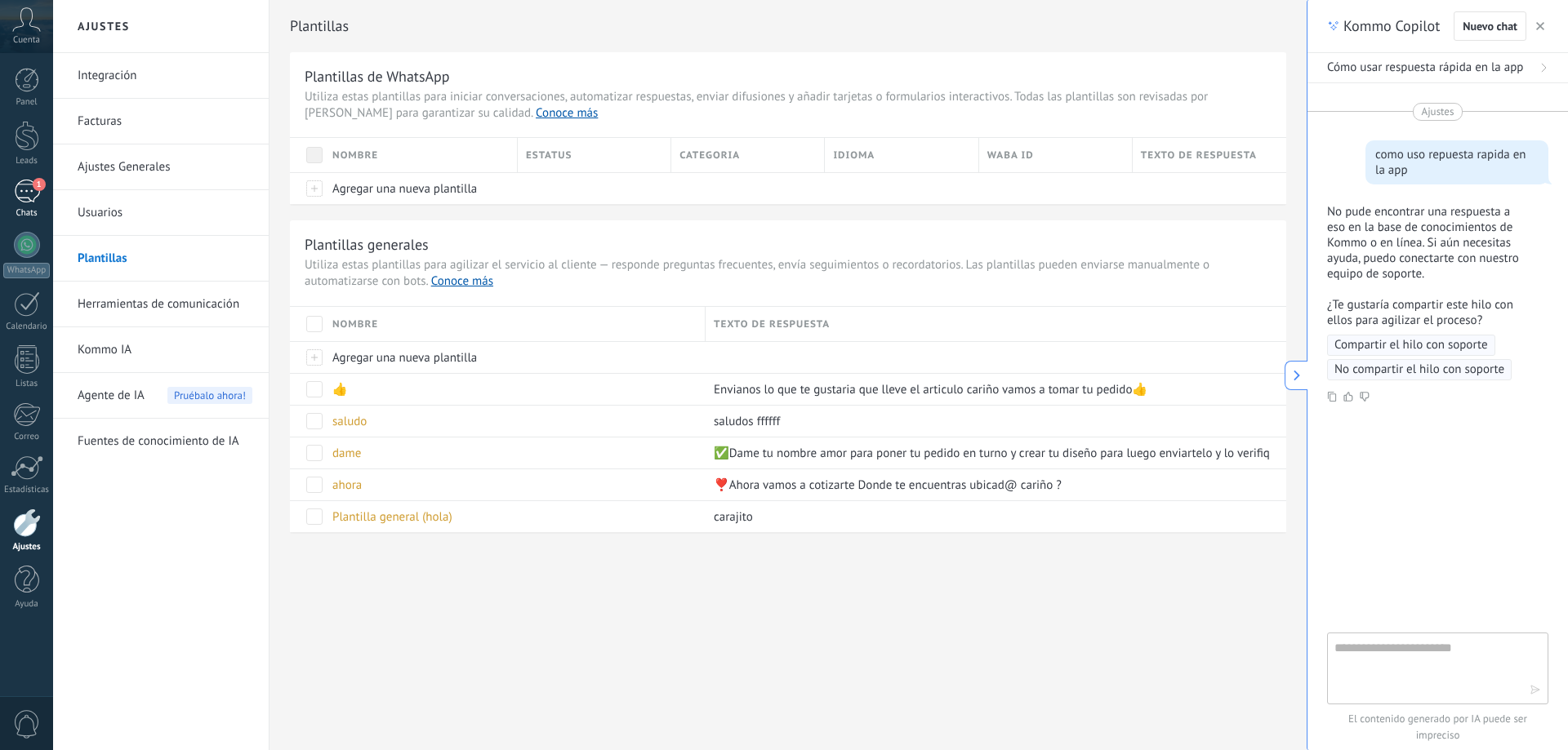
click at [42, 207] on link "1 Chats" at bounding box center [27, 199] width 53 height 39
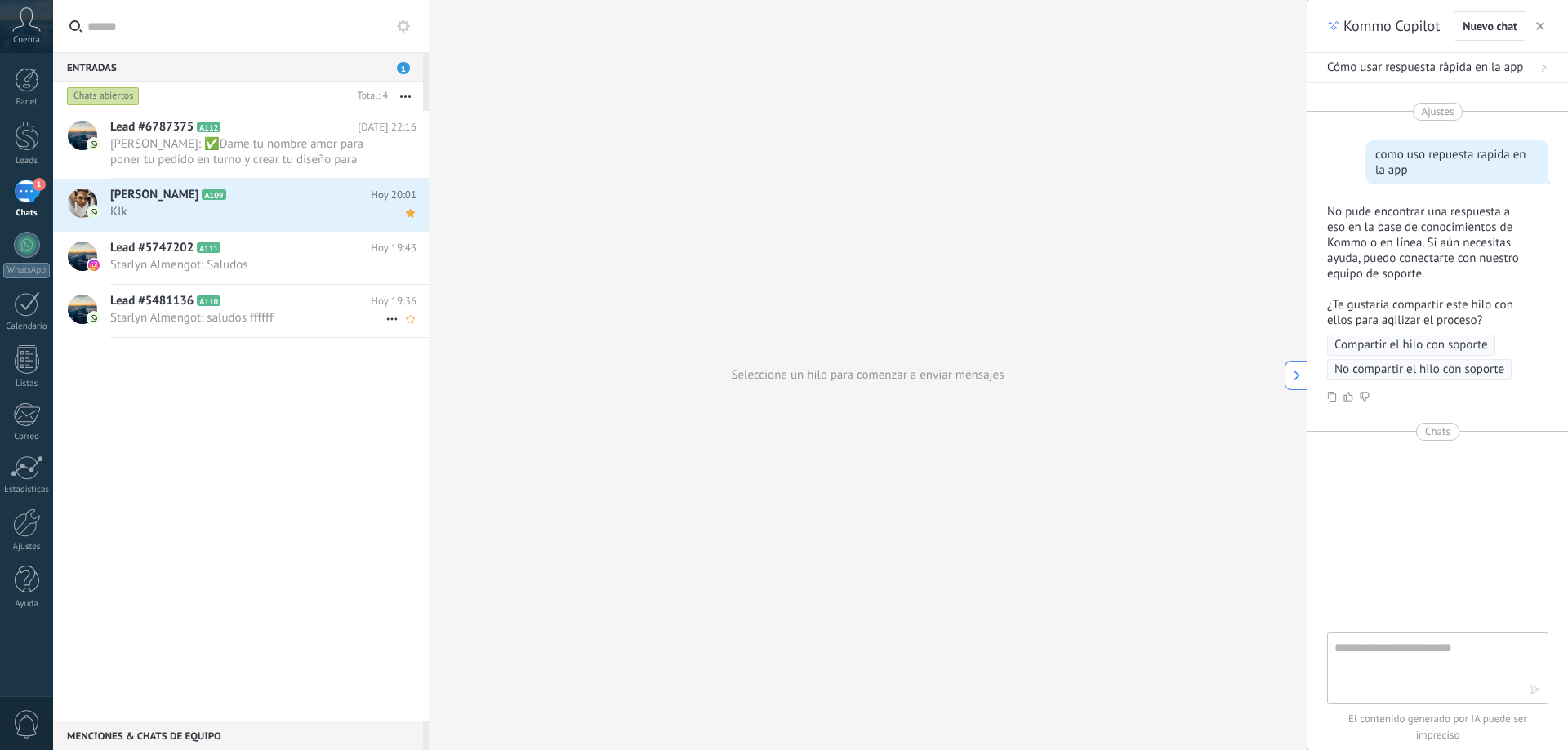
click at [140, 305] on span "Lead #5481136" at bounding box center [152, 300] width 83 height 16
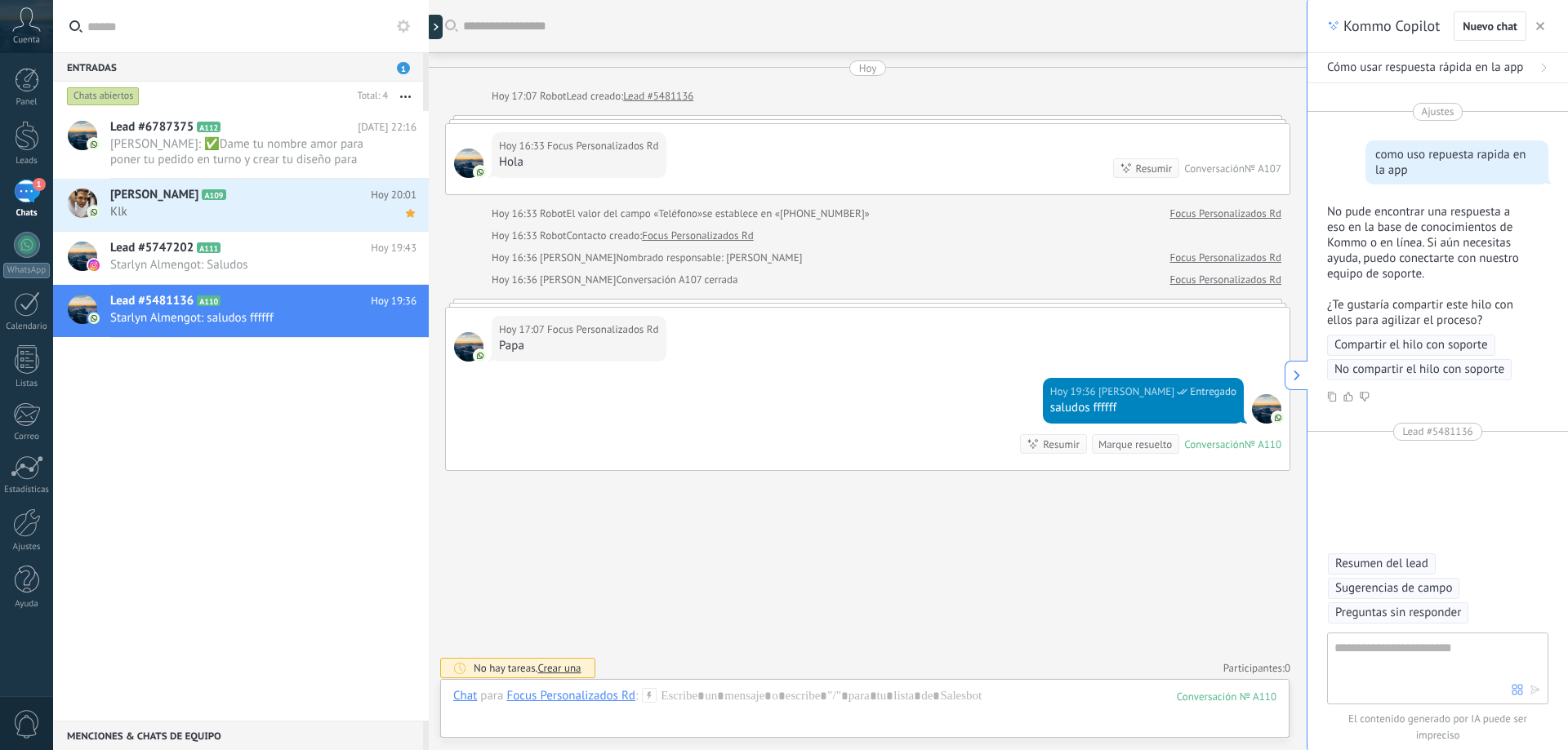
scroll to position [6, 0]
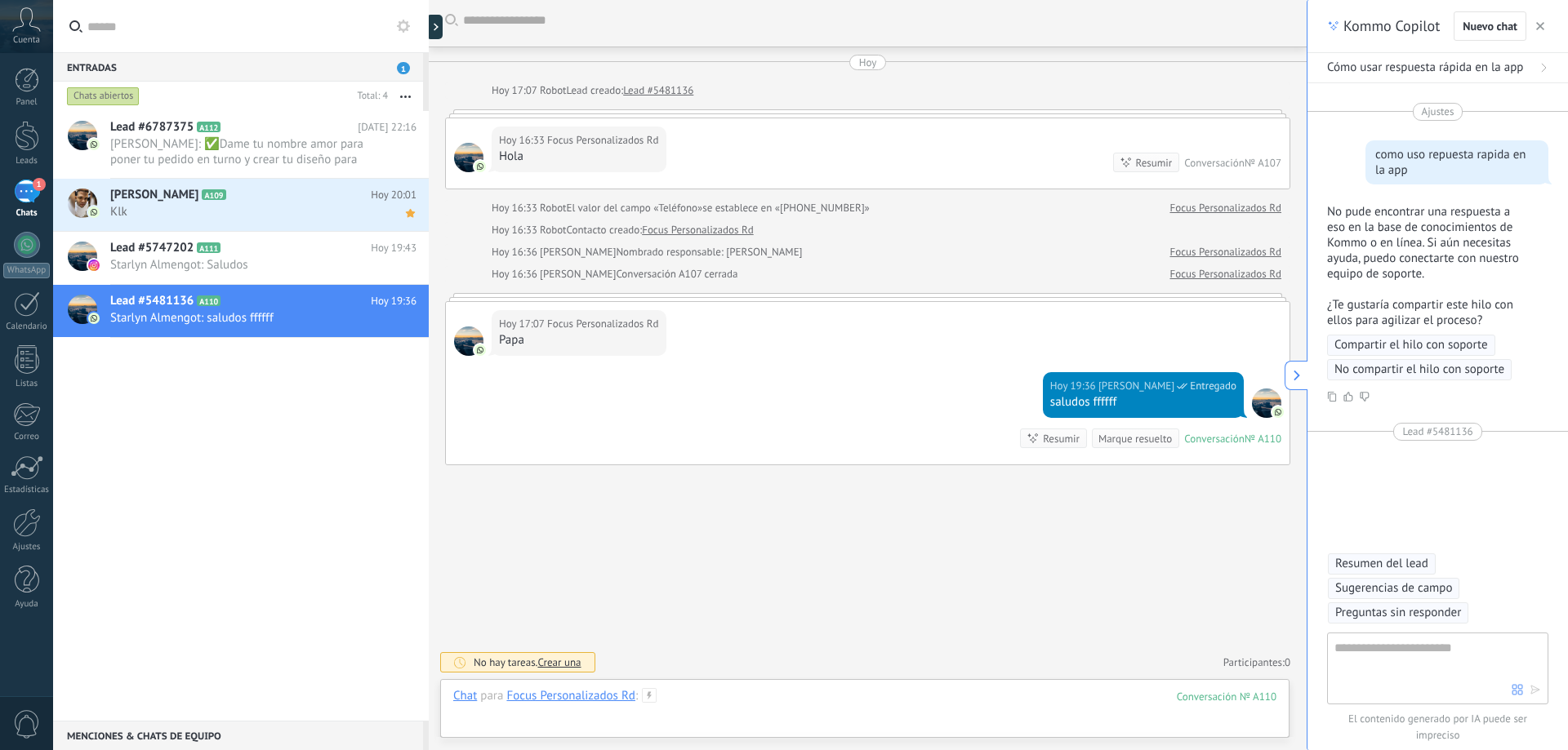
click at [676, 695] on div at bounding box center [864, 713] width 823 height 49
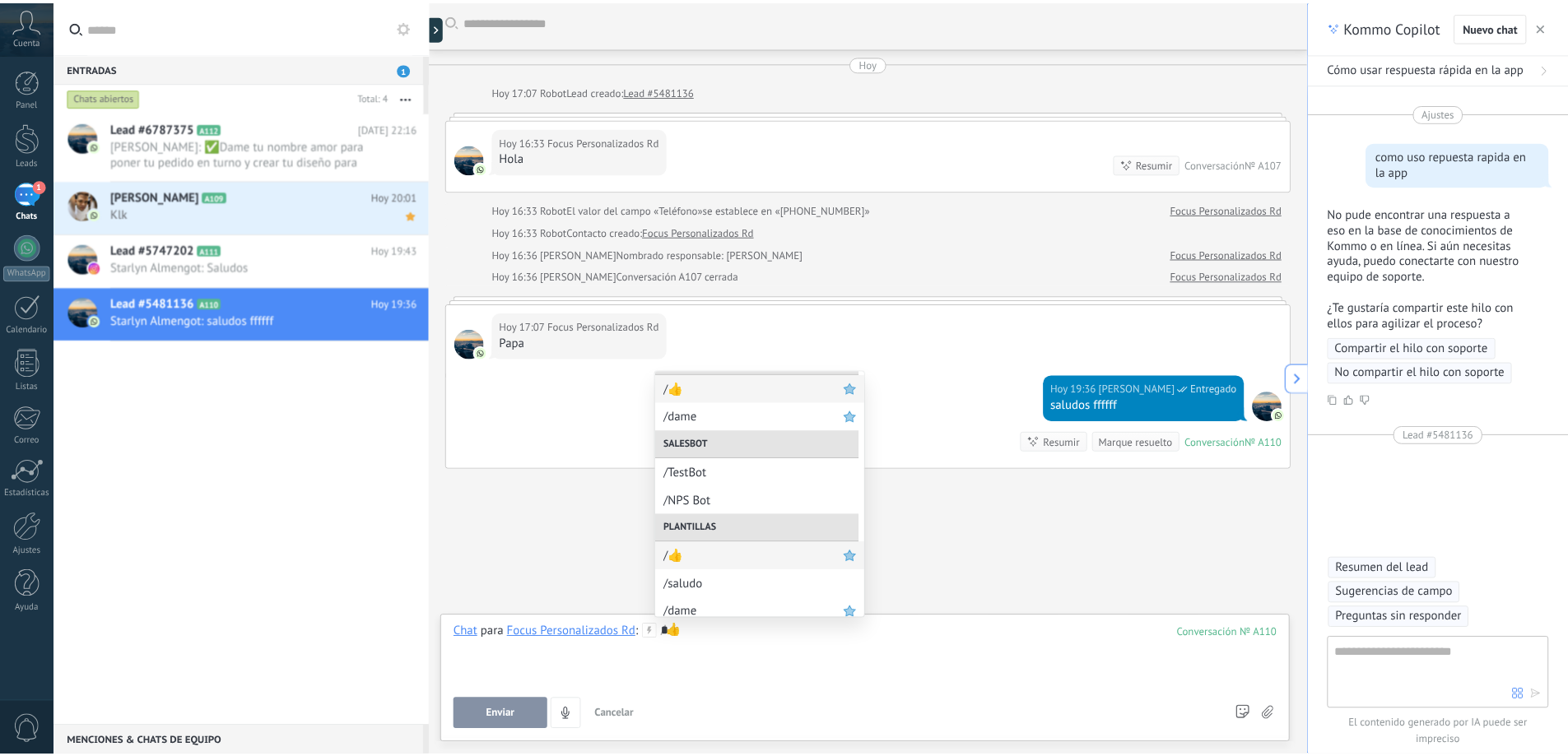
scroll to position [89, 0]
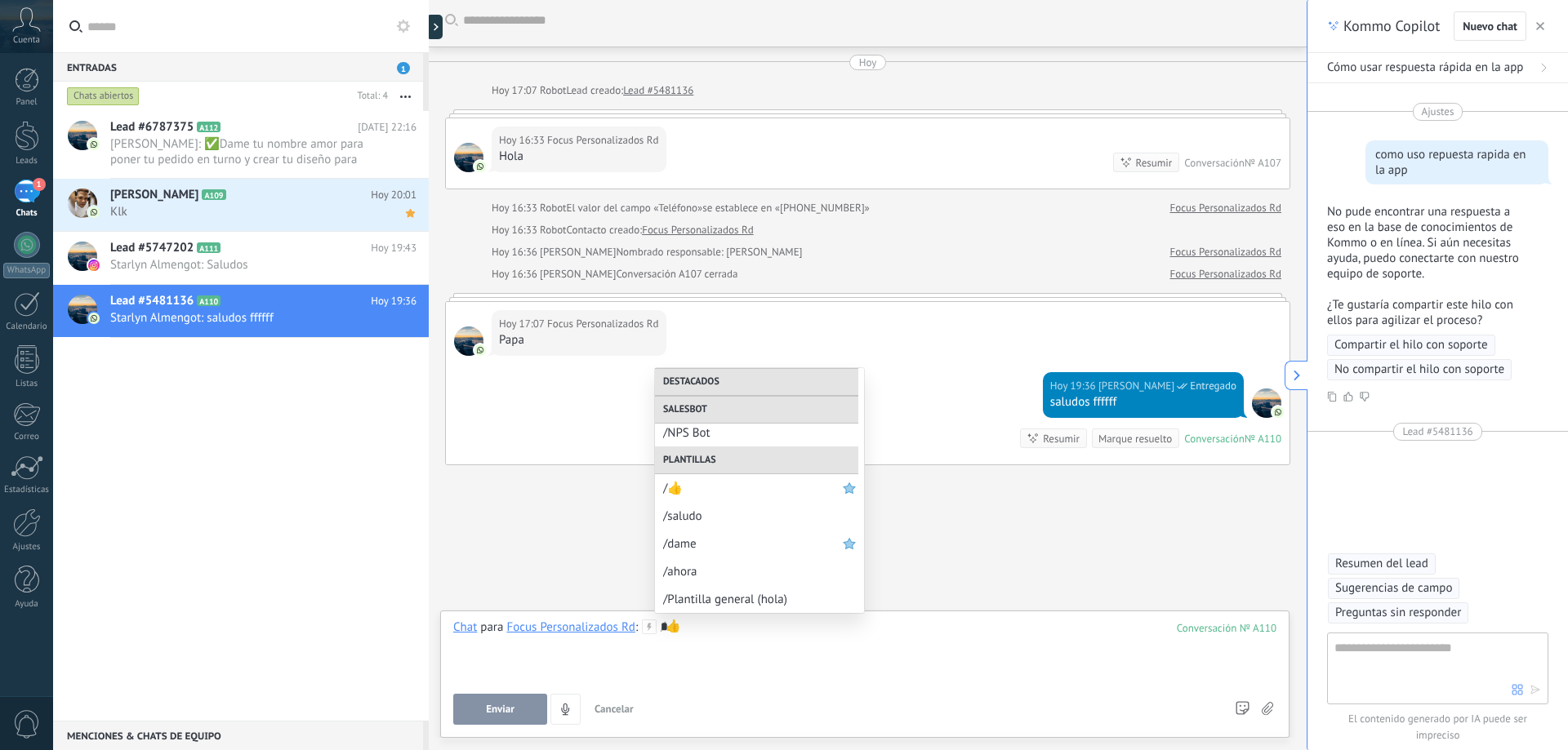
click at [698, 638] on div "*" at bounding box center [864, 651] width 823 height 62
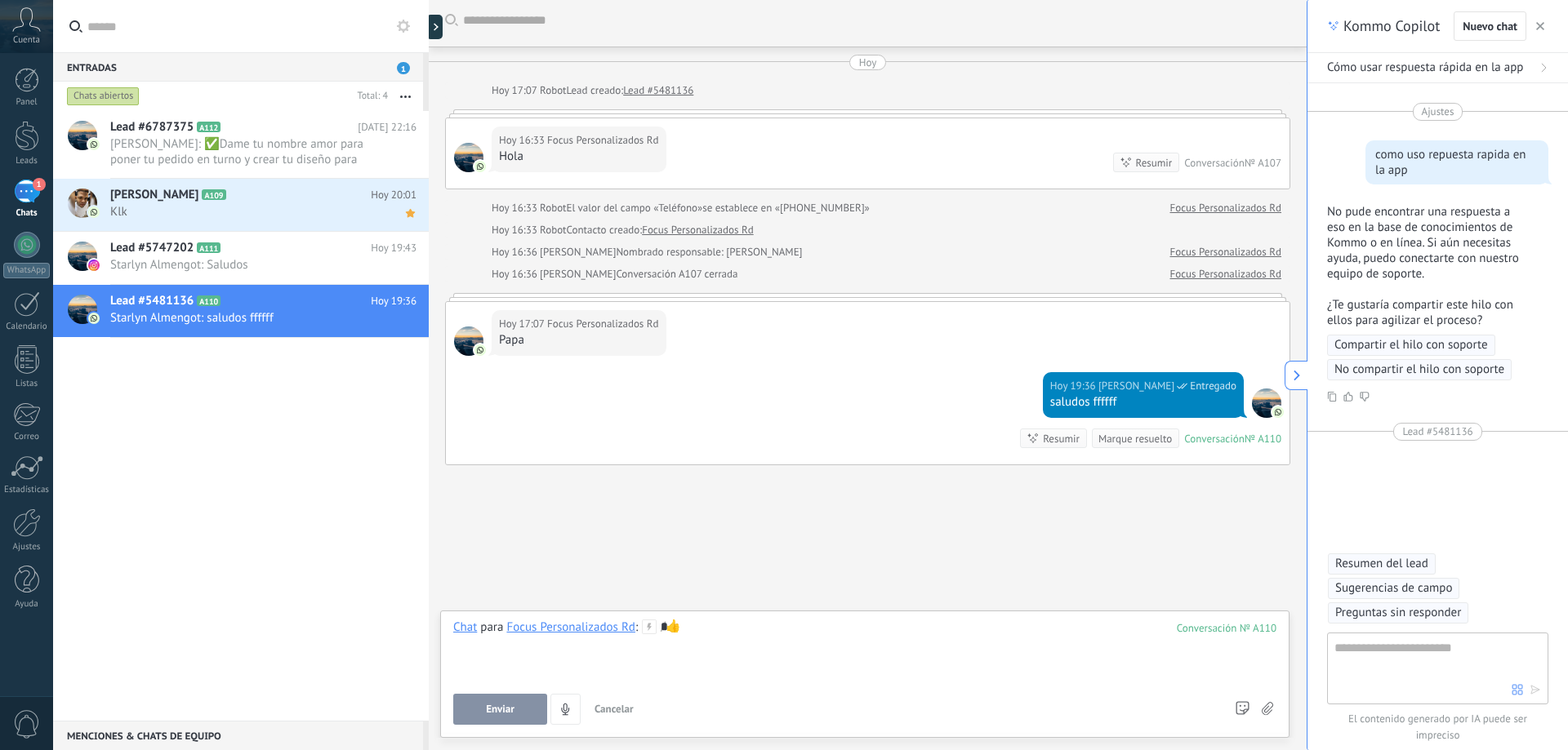
click at [701, 627] on div "*" at bounding box center [864, 651] width 823 height 62
click at [706, 626] on div "*" at bounding box center [864, 651] width 823 height 62
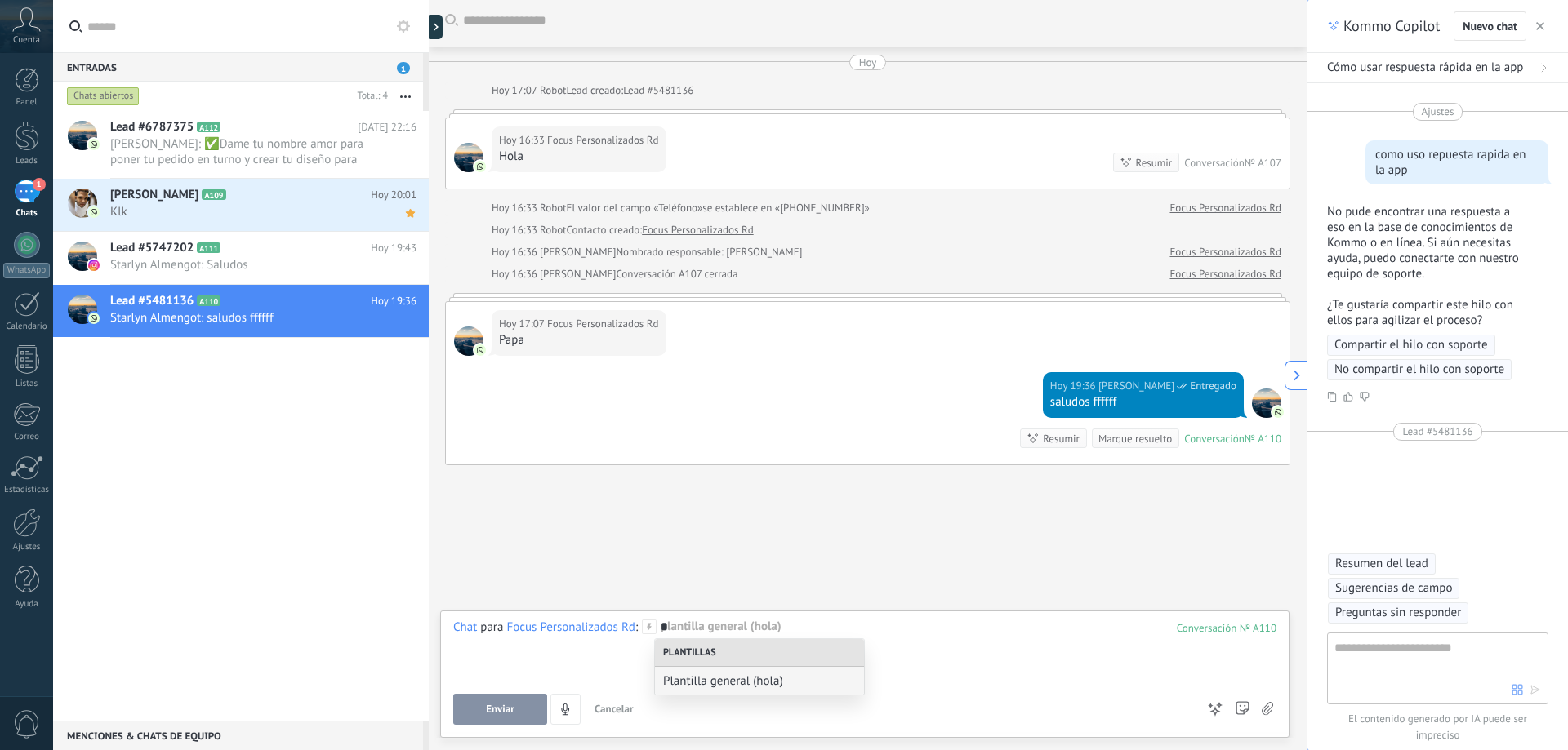
click at [512, 666] on div "*" at bounding box center [864, 651] width 823 height 62
click at [1473, 525] on div at bounding box center [1438, 546] width 222 height 172
click at [1488, 501] on div at bounding box center [1438, 546] width 222 height 172
click at [1537, 25] on icon "button" at bounding box center [1540, 26] width 9 height 9
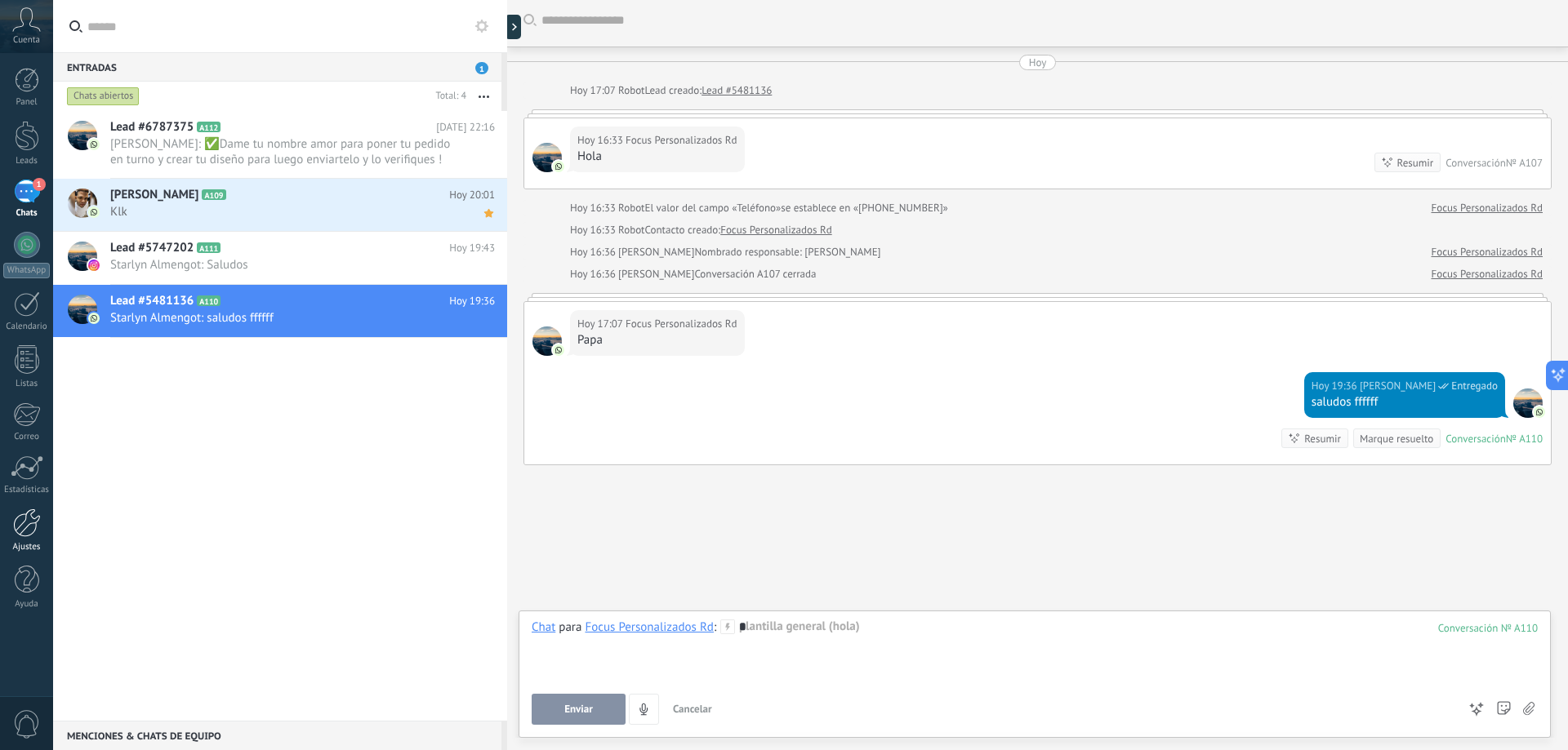
click at [35, 527] on div at bounding box center [27, 523] width 27 height 28
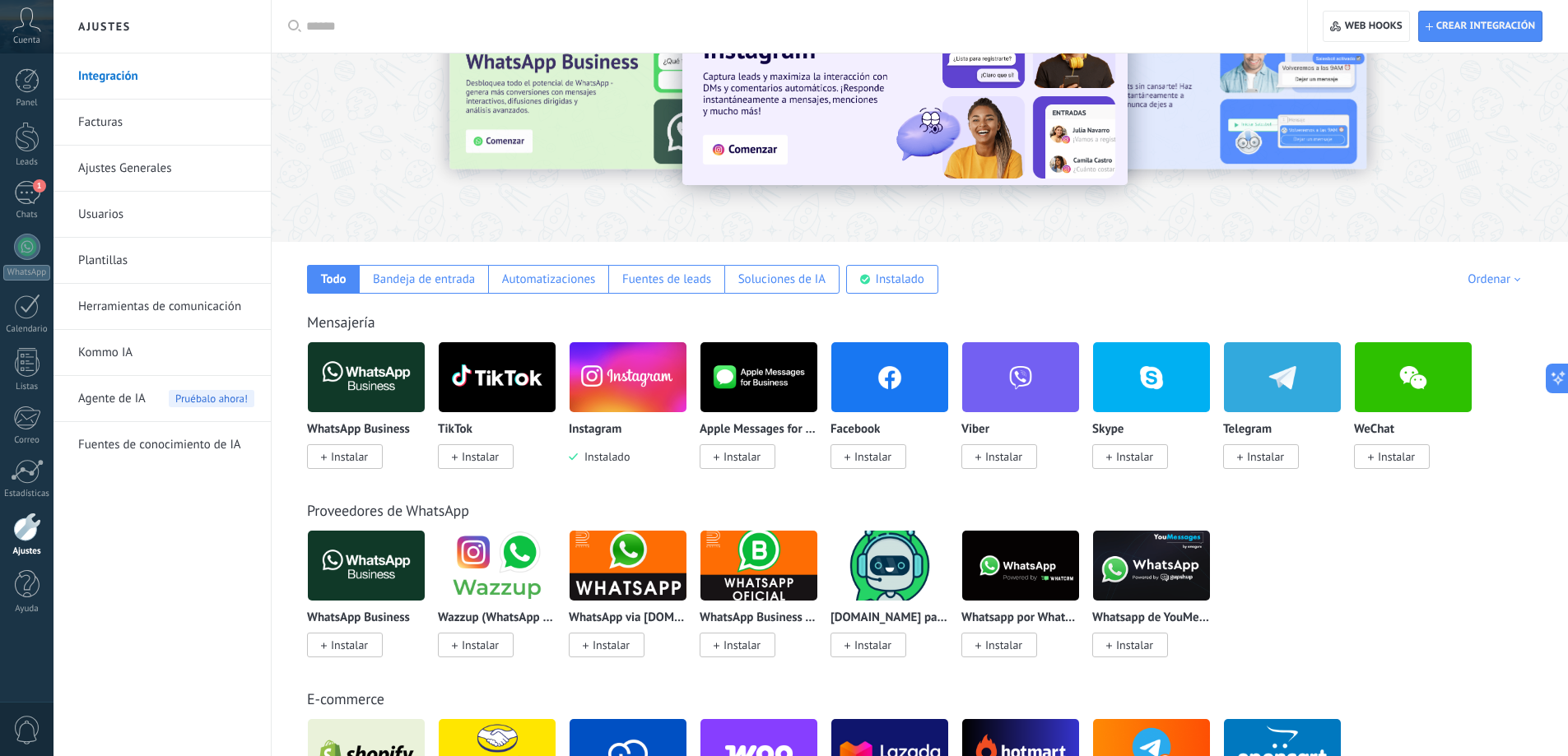
scroll to position [82, 0]
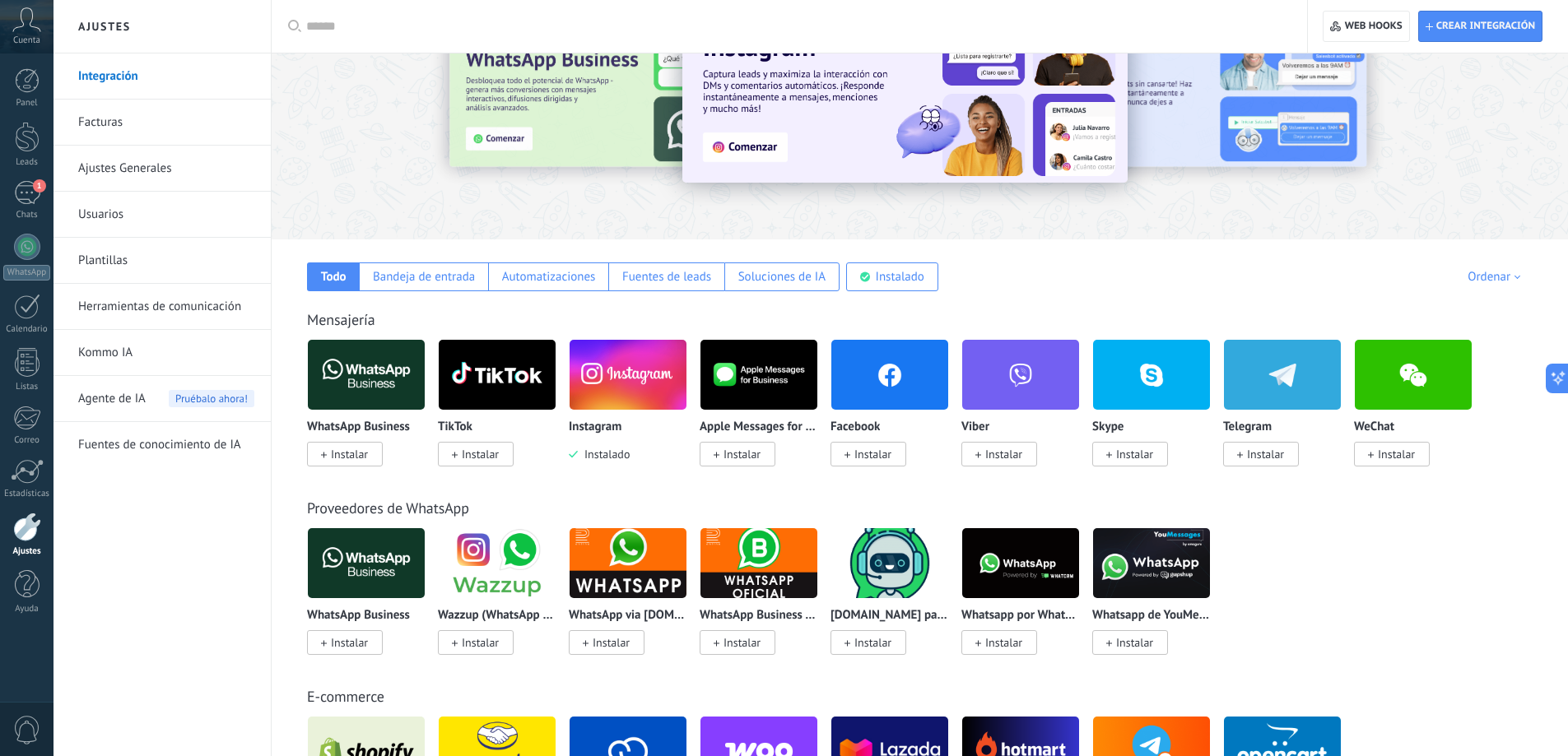
click at [140, 260] on link "Plantillas" at bounding box center [166, 261] width 176 height 46
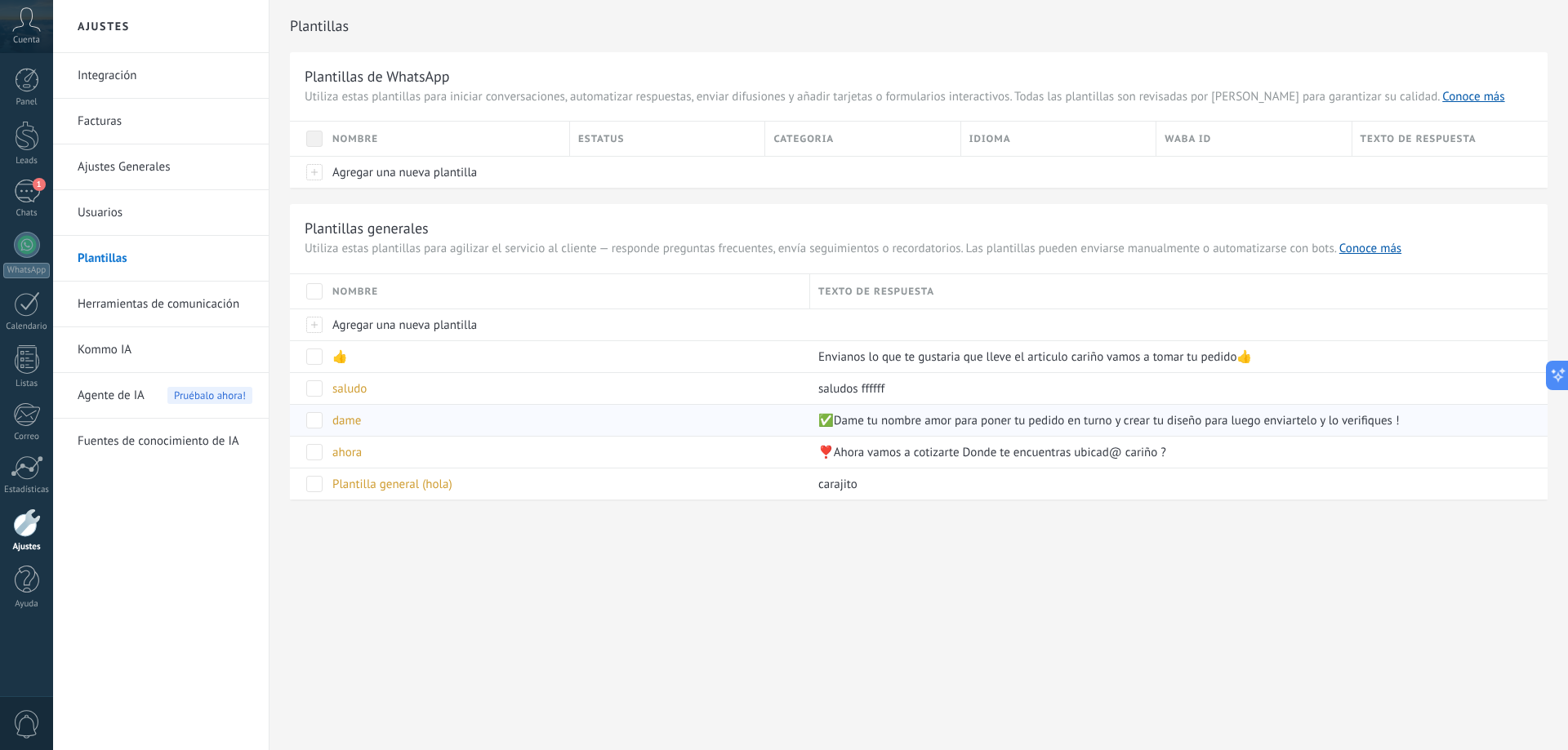
click at [369, 424] on div "dame" at bounding box center [563, 420] width 478 height 31
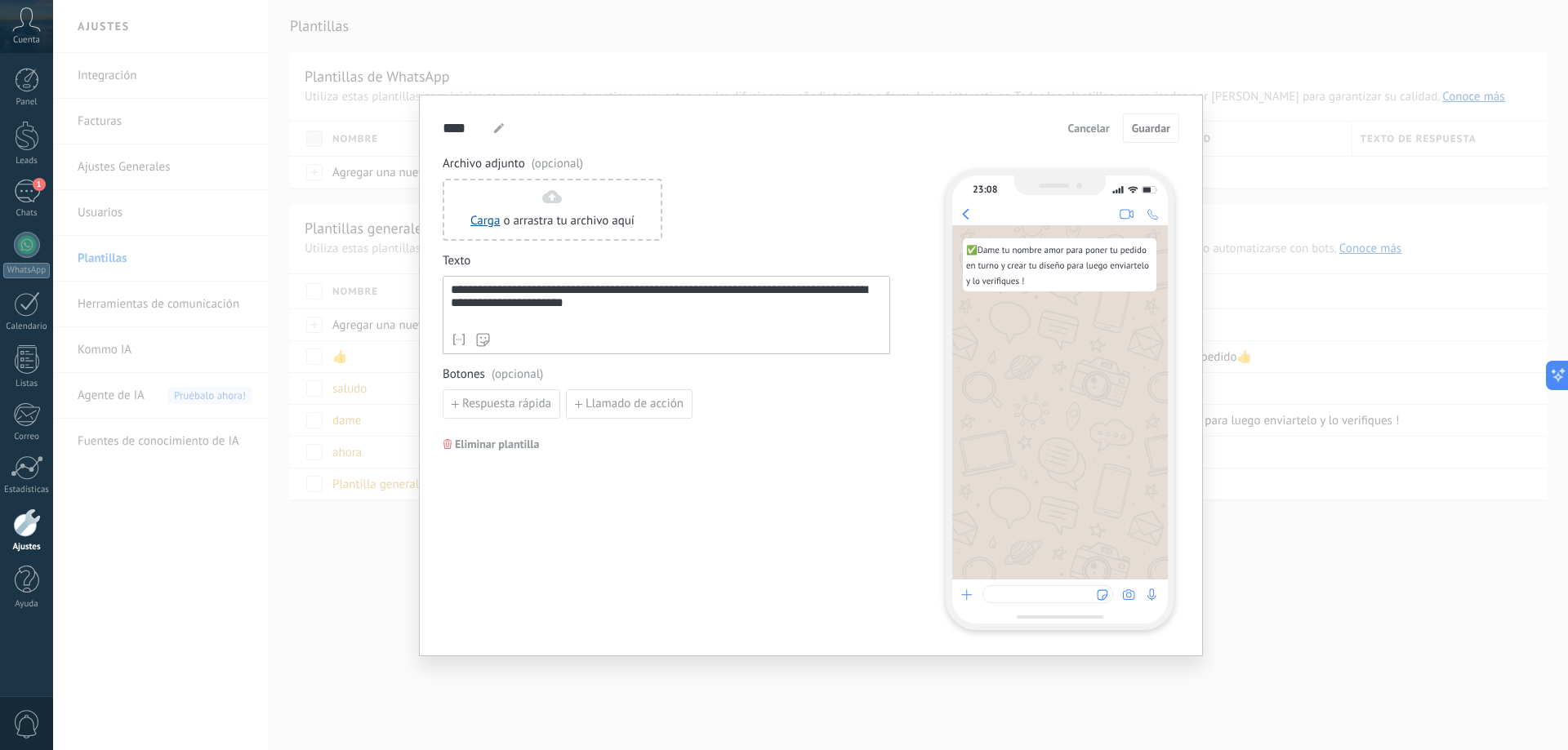
click at [1101, 515] on div "✅Dame tu nombre amor para poner tu pedido en turno y crear tu diseño para luego…" at bounding box center [1060, 402] width 216 height 354
drag, startPoint x: 1107, startPoint y: 405, endPoint x: 1107, endPoint y: 381, distance: 24.0
click at [1107, 405] on div "✅Dame tu nombre amor para poner tu pedido en turno y crear tu diseño para luego…" at bounding box center [1060, 402] width 216 height 354
drag, startPoint x: 1110, startPoint y: 358, endPoint x: 1120, endPoint y: 332, distance: 27.9
click at [1120, 346] on div "✅Dame tu nombre amor para poner tu pedido en turno y crear tu diseño para luego…" at bounding box center [1060, 402] width 216 height 354
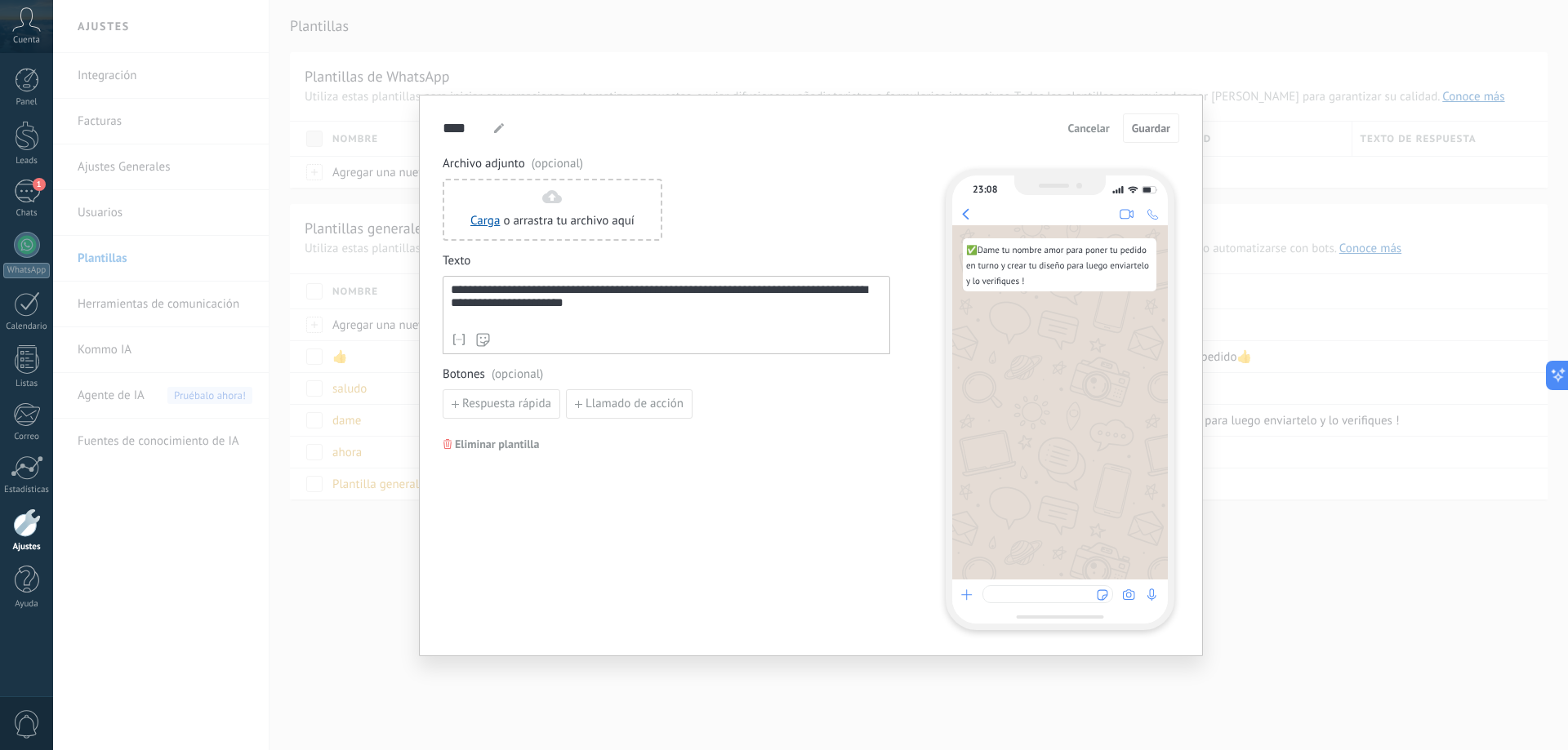
drag, startPoint x: 1064, startPoint y: 279, endPoint x: 1069, endPoint y: 259, distance: 20.6
click at [1066, 275] on div "✅Dame tu nombre amor para poner tu pedido en turno y crear tu diseño para luego…" at bounding box center [1059, 264] width 187 height 46
drag, startPoint x: 1069, startPoint y: 245, endPoint x: 1064, endPoint y: 282, distance: 37.3
click at [1069, 260] on span "✅Dame tu nombre amor para poner tu pedido en turno y crear tu diseño para luego…" at bounding box center [1059, 266] width 186 height 43
click at [1015, 429] on div "✅Dame tu nombre amor para poner tu pedido en turno y crear tu diseño para luego…" at bounding box center [1060, 402] width 216 height 354
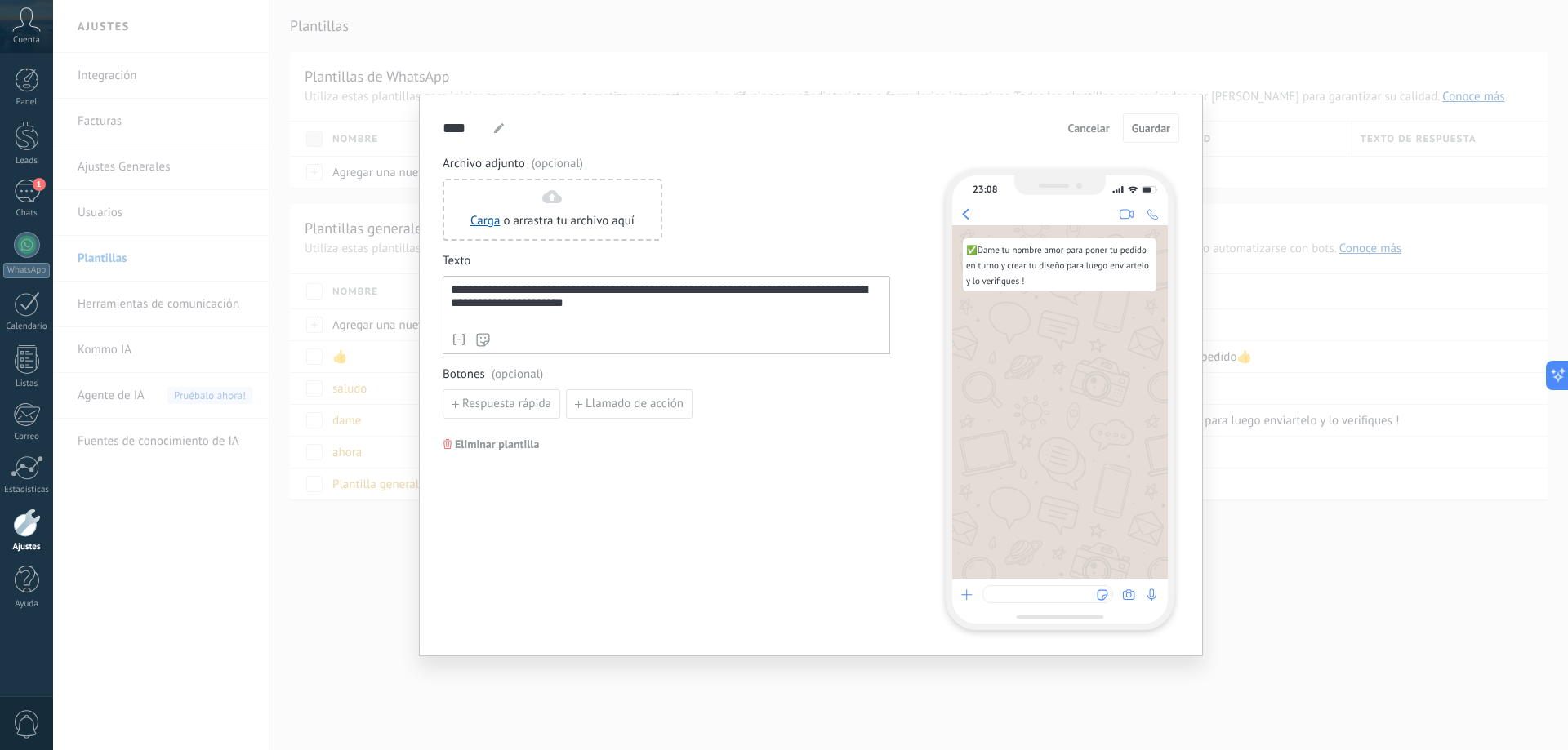
click at [1062, 489] on div "✅Dame tu nombre amor para poner tu pedido en turno y crear tu diseño para luego…" at bounding box center [1060, 402] width 216 height 354
drag, startPoint x: 1062, startPoint y: 530, endPoint x: 1064, endPoint y: 547, distance: 17.1
click at [1064, 547] on div "✅Dame tu nombre amor para poner tu pedido en turno y crear tu diseño para luego…" at bounding box center [1060, 402] width 216 height 354
drag, startPoint x: 1069, startPoint y: 571, endPoint x: 1070, endPoint y: 594, distance: 23.0
click at [1072, 595] on div "23:08 ✅Dame tu nombre amor para poner tu pedido en turno y crear tu diseño para…" at bounding box center [1059, 399] width 228 height 461
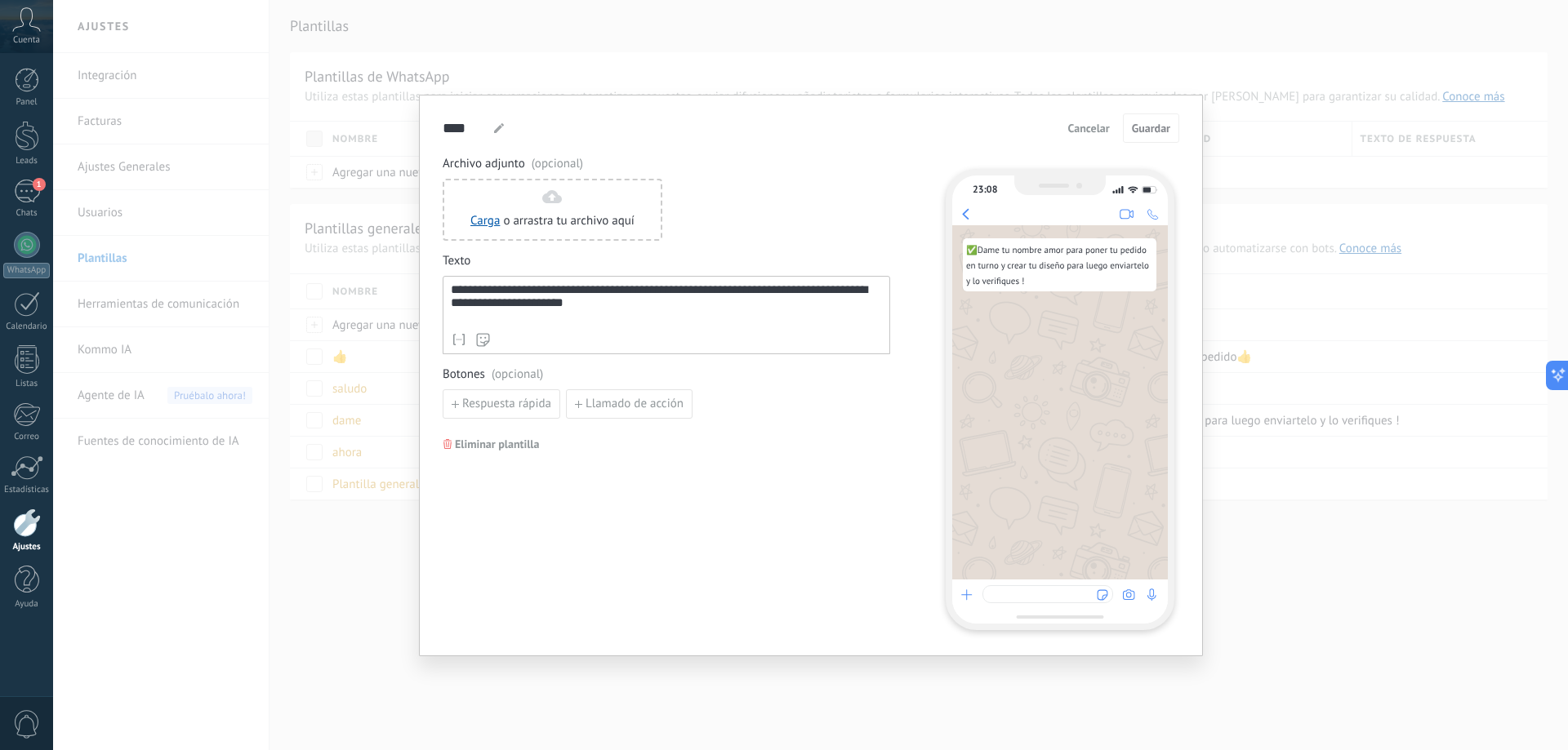
click at [1381, 468] on div "**********" at bounding box center [810, 375] width 1515 height 750
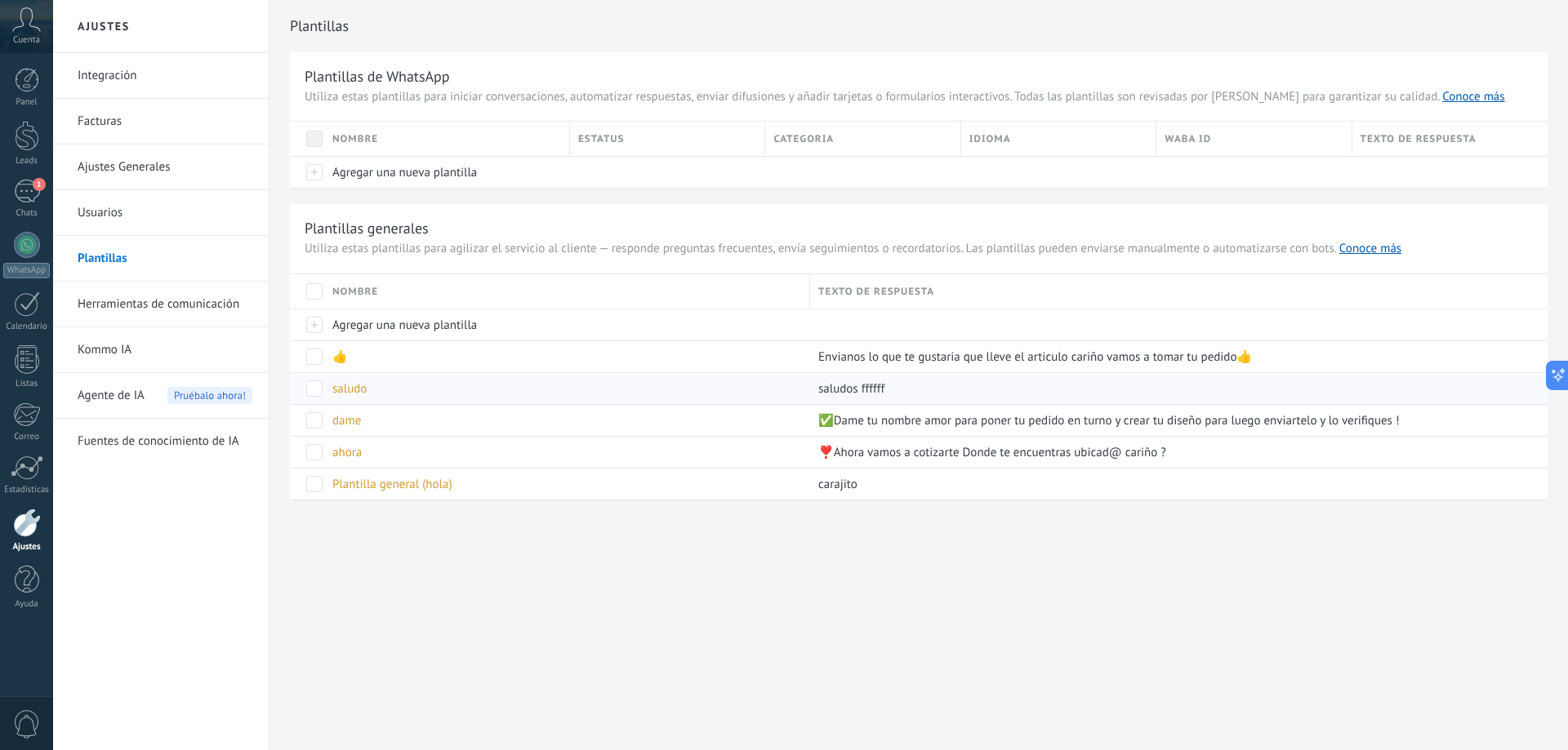
click at [539, 391] on div "saludo" at bounding box center [563, 388] width 478 height 31
click at [417, 430] on div "dame" at bounding box center [563, 420] width 478 height 31
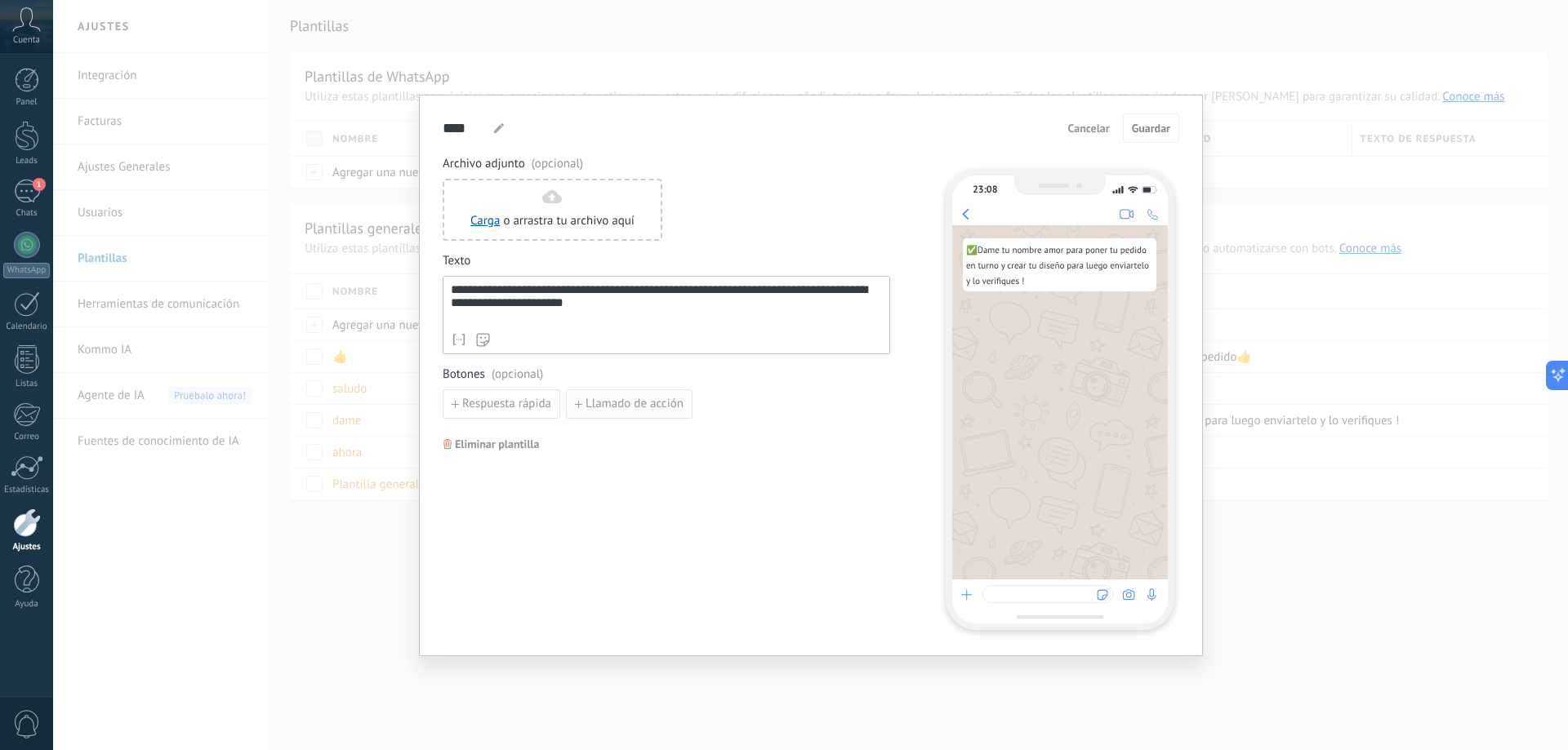
click at [653, 399] on span "Llamado de acción" at bounding box center [634, 404] width 98 height 11
click at [885, 403] on span "button" at bounding box center [882, 404] width 11 height 9
click at [453, 290] on div "**********" at bounding box center [666, 304] width 431 height 42
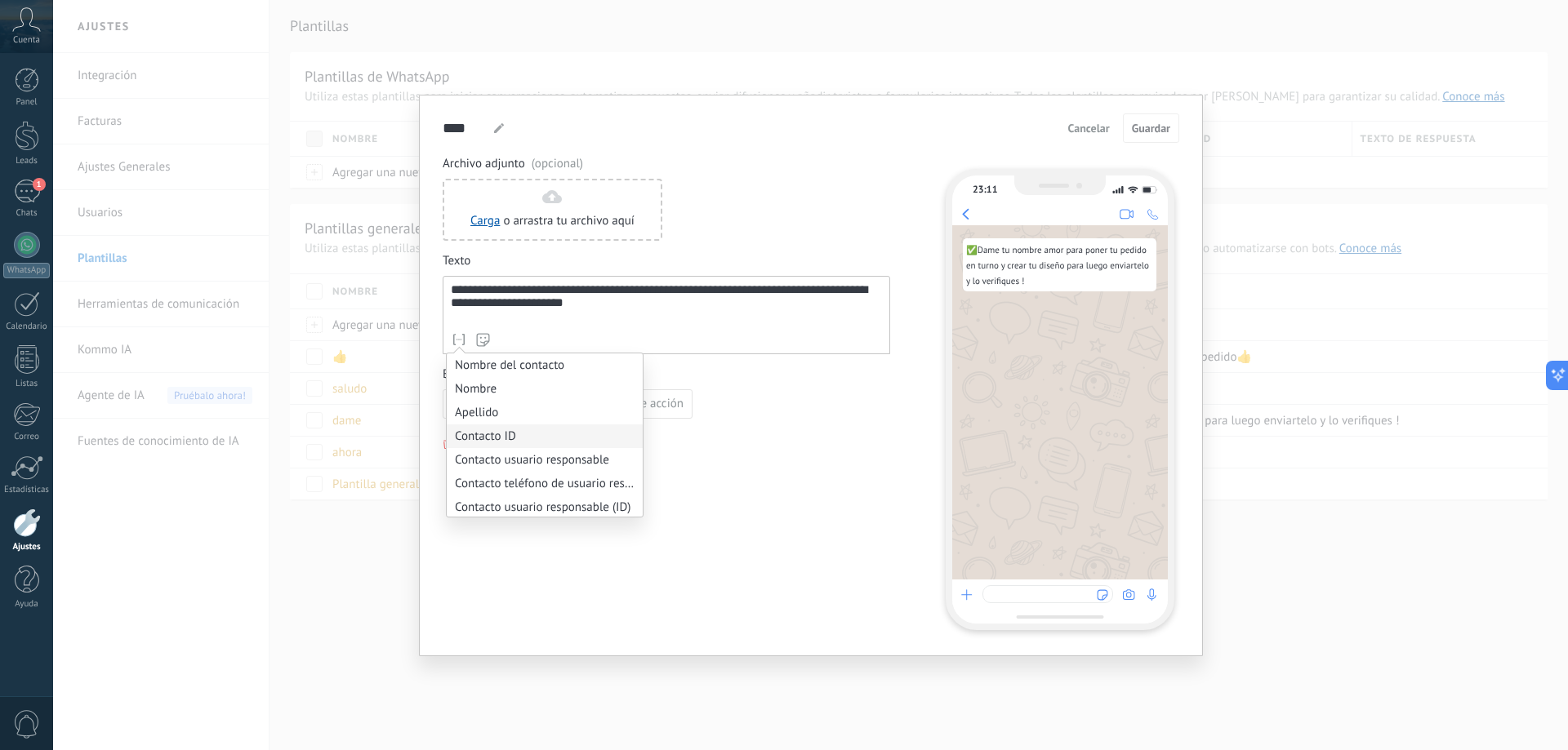
click at [492, 434] on li "Contacto ID" at bounding box center [545, 436] width 196 height 24
click at [570, 366] on li "Nombre del contacto" at bounding box center [545, 365] width 196 height 24
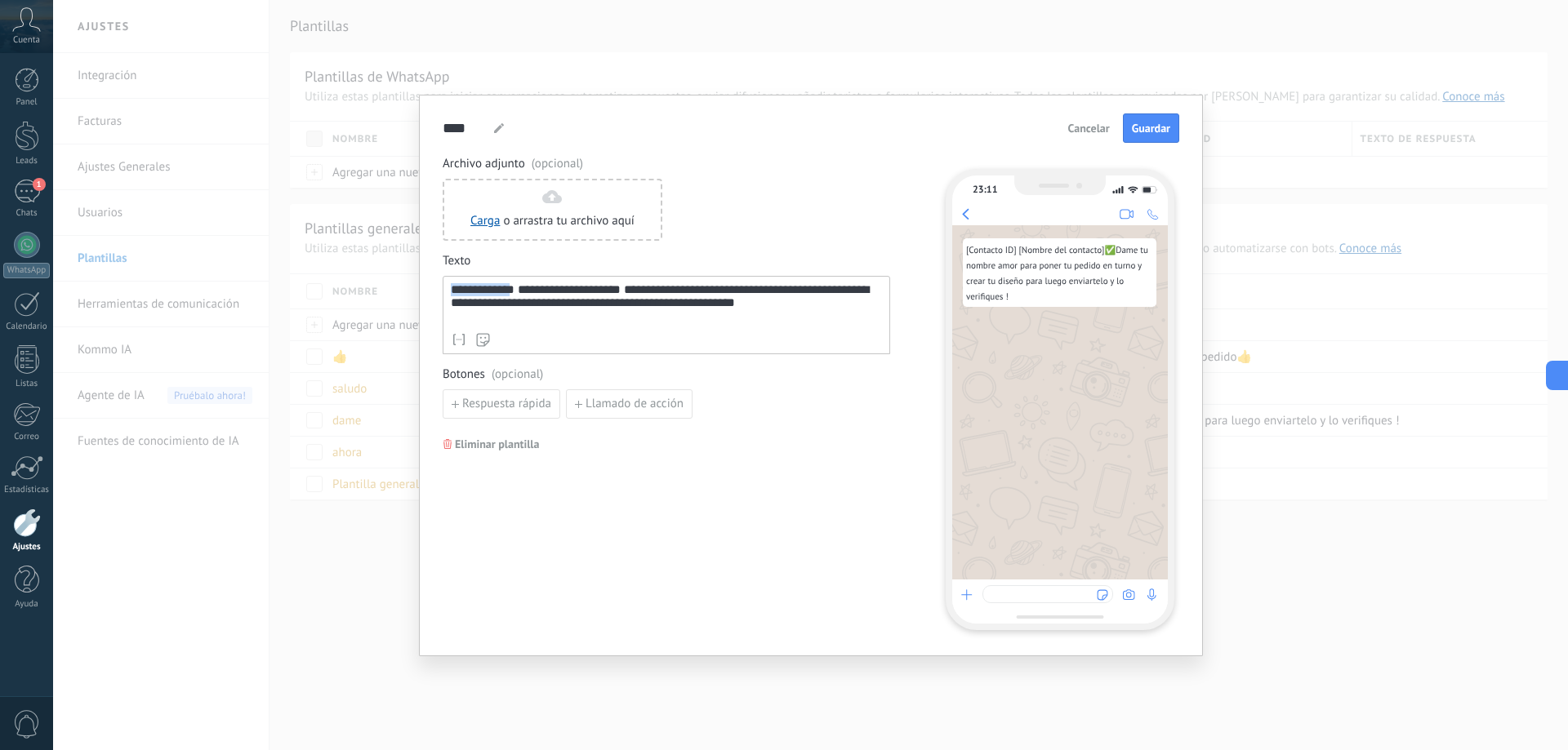
drag, startPoint x: 517, startPoint y: 289, endPoint x: 415, endPoint y: 294, distance: 102.1
click at [415, 294] on div "**********" at bounding box center [810, 375] width 1515 height 750
click at [522, 293] on span "**********" at bounding box center [569, 289] width 103 height 12
click at [1156, 127] on span "Guardar" at bounding box center [1151, 128] width 39 height 11
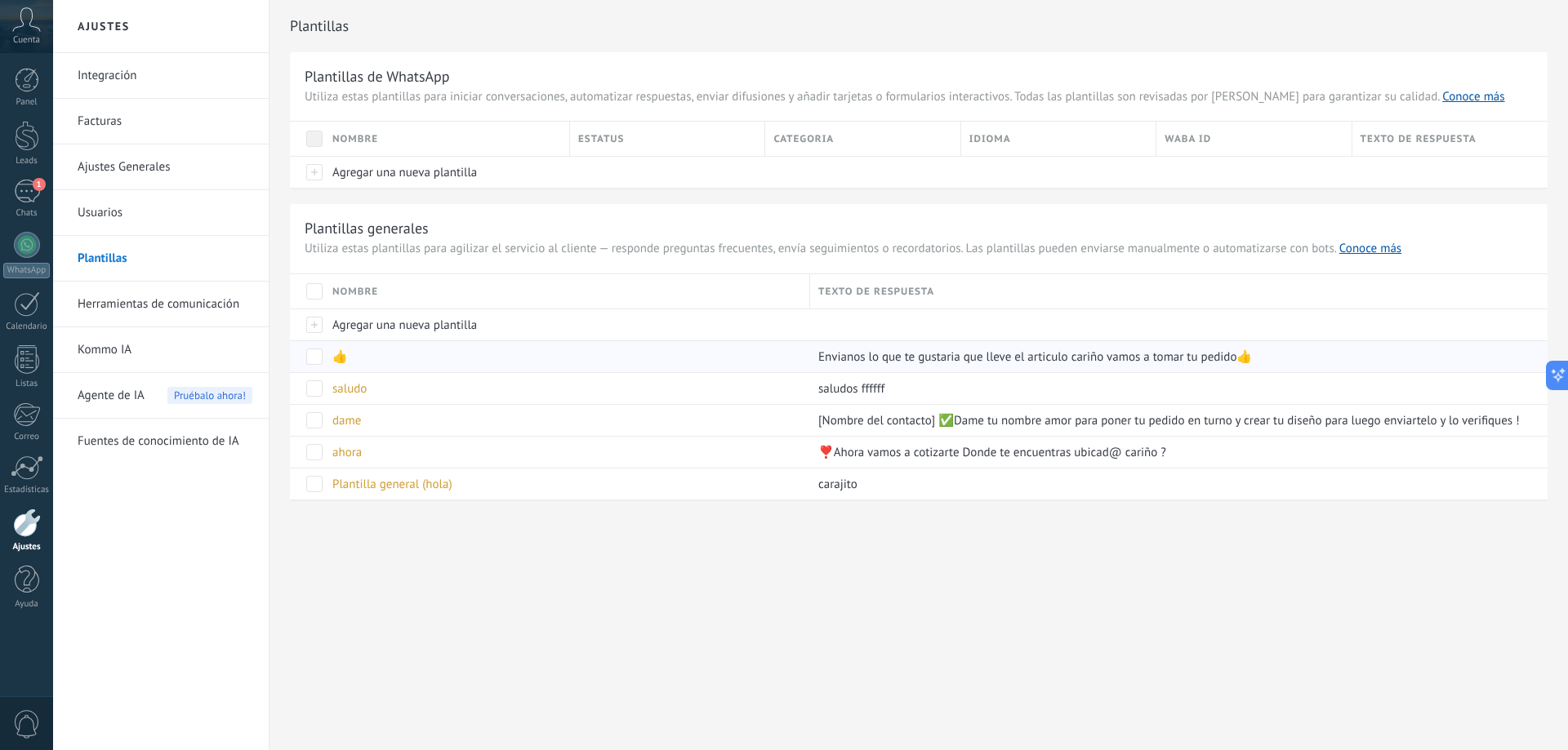
click at [389, 360] on div "👍" at bounding box center [563, 356] width 478 height 31
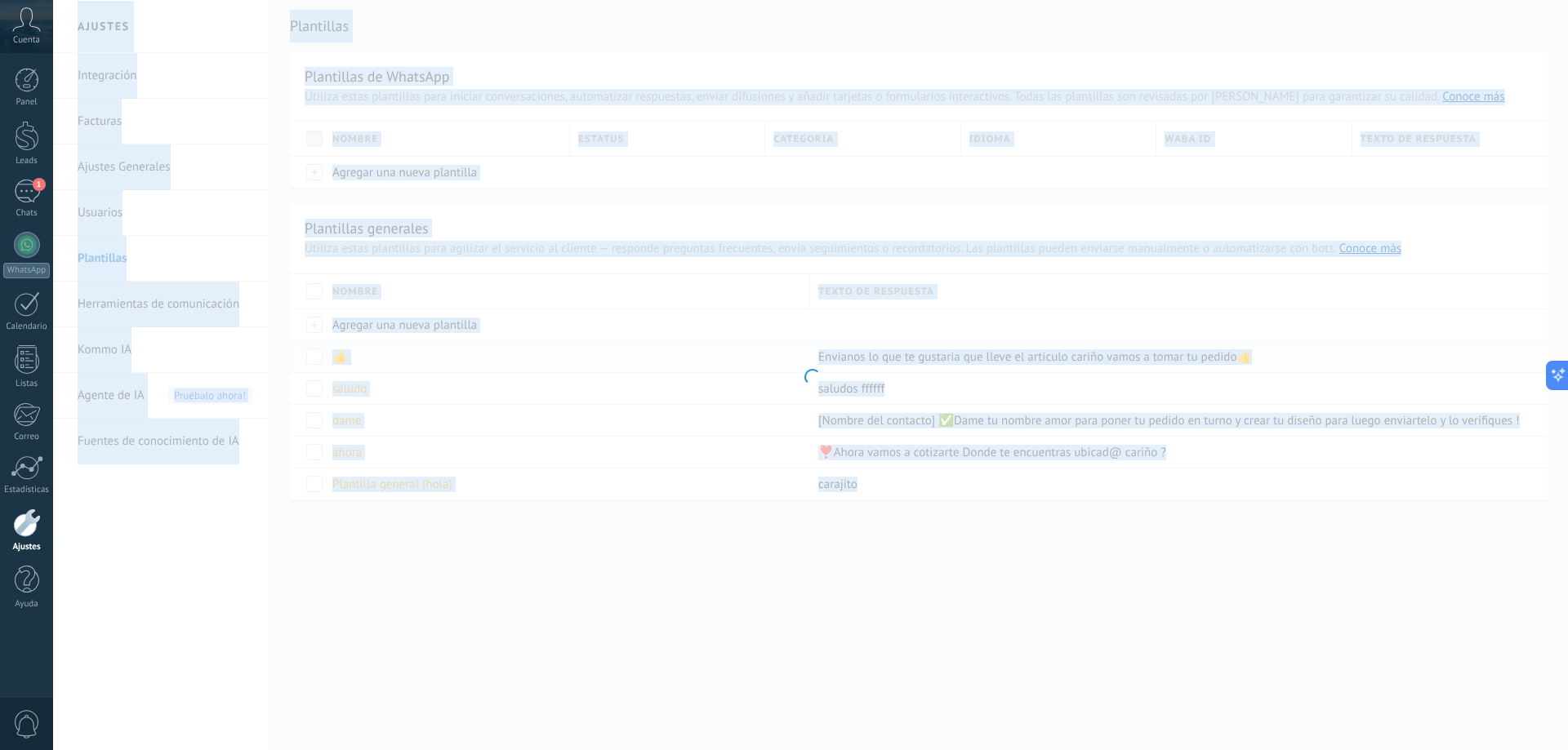
click at [389, 360] on div at bounding box center [810, 375] width 1515 height 750
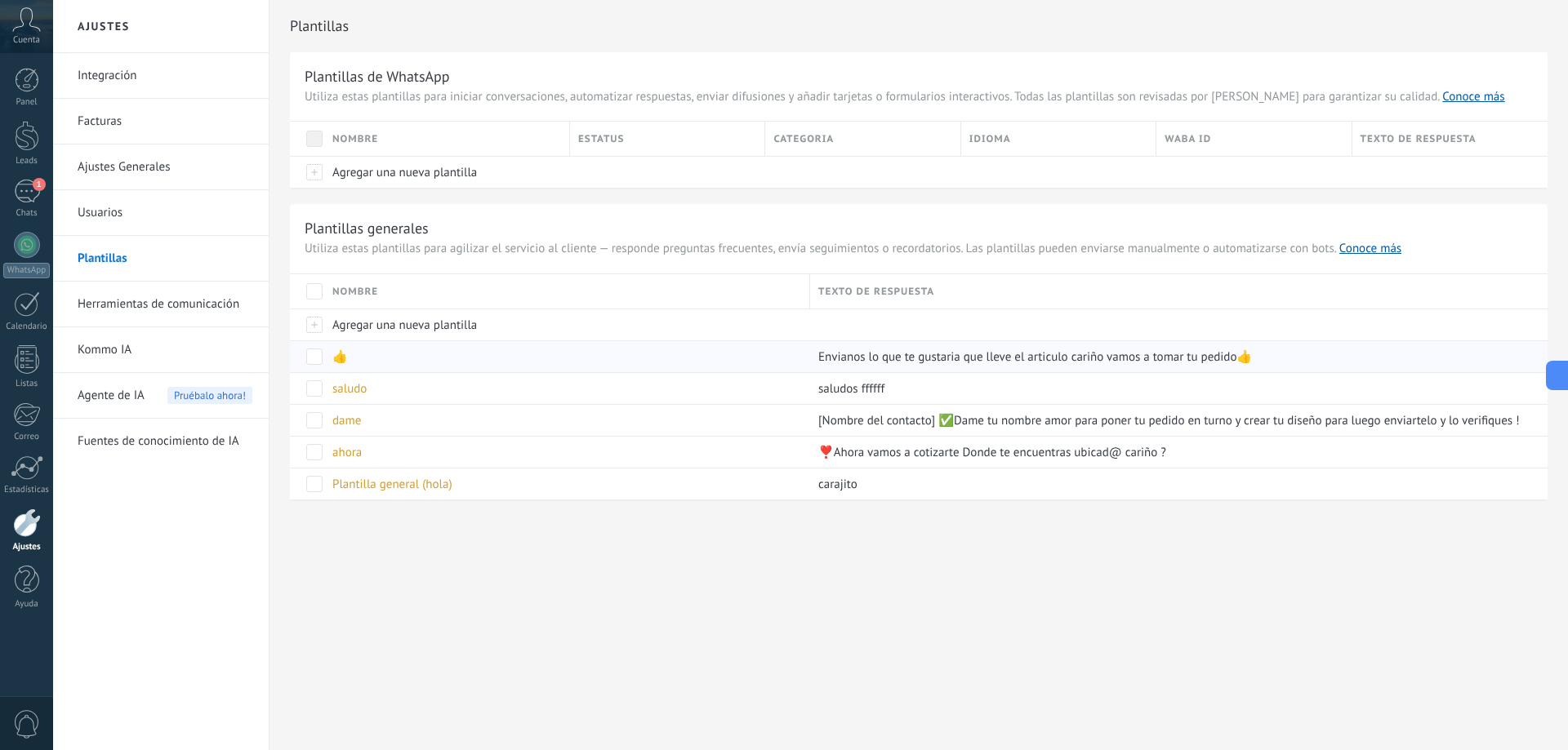
click at [389, 360] on div "👍" at bounding box center [563, 356] width 478 height 31
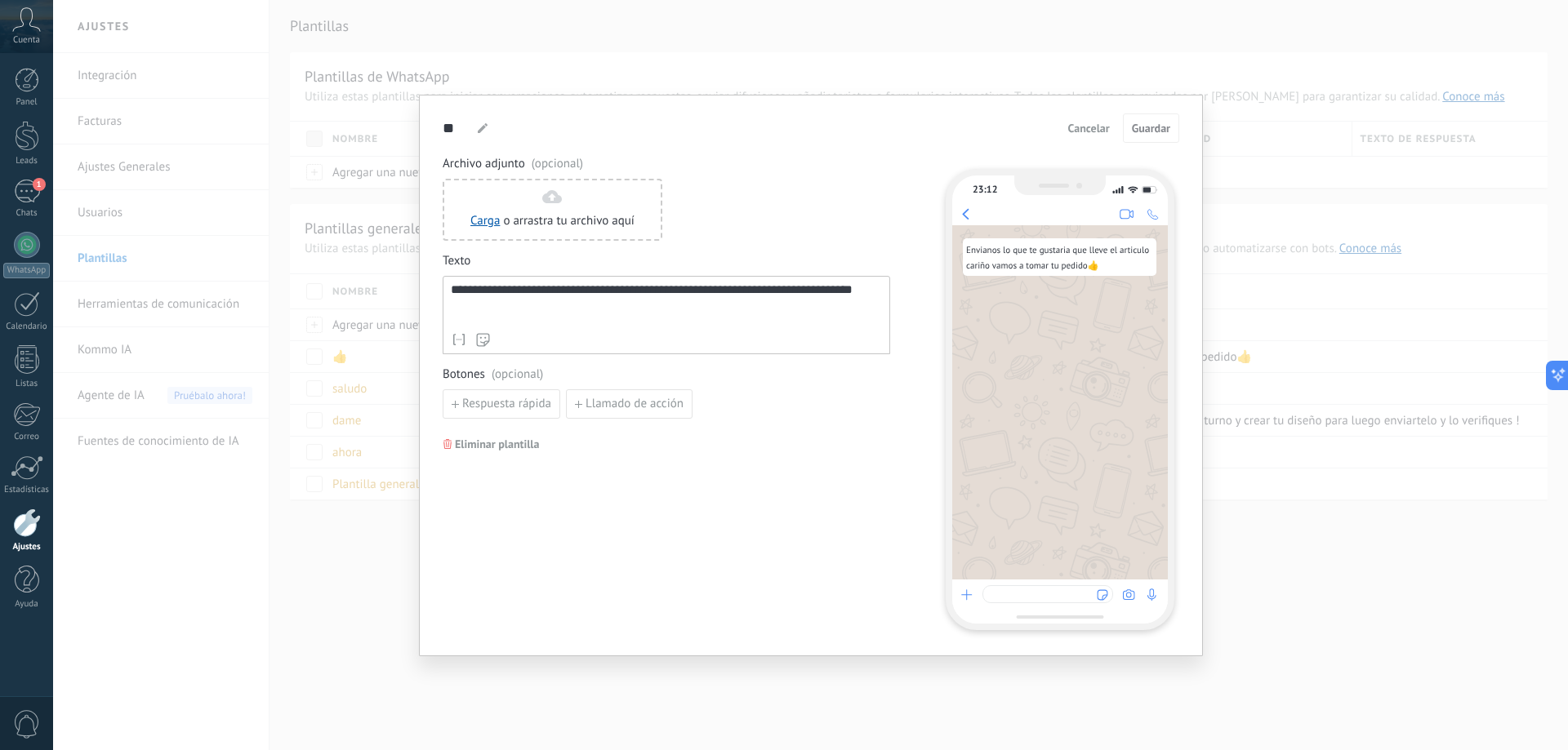
click at [514, 442] on span "Eliminar plantilla" at bounding box center [496, 444] width 84 height 11
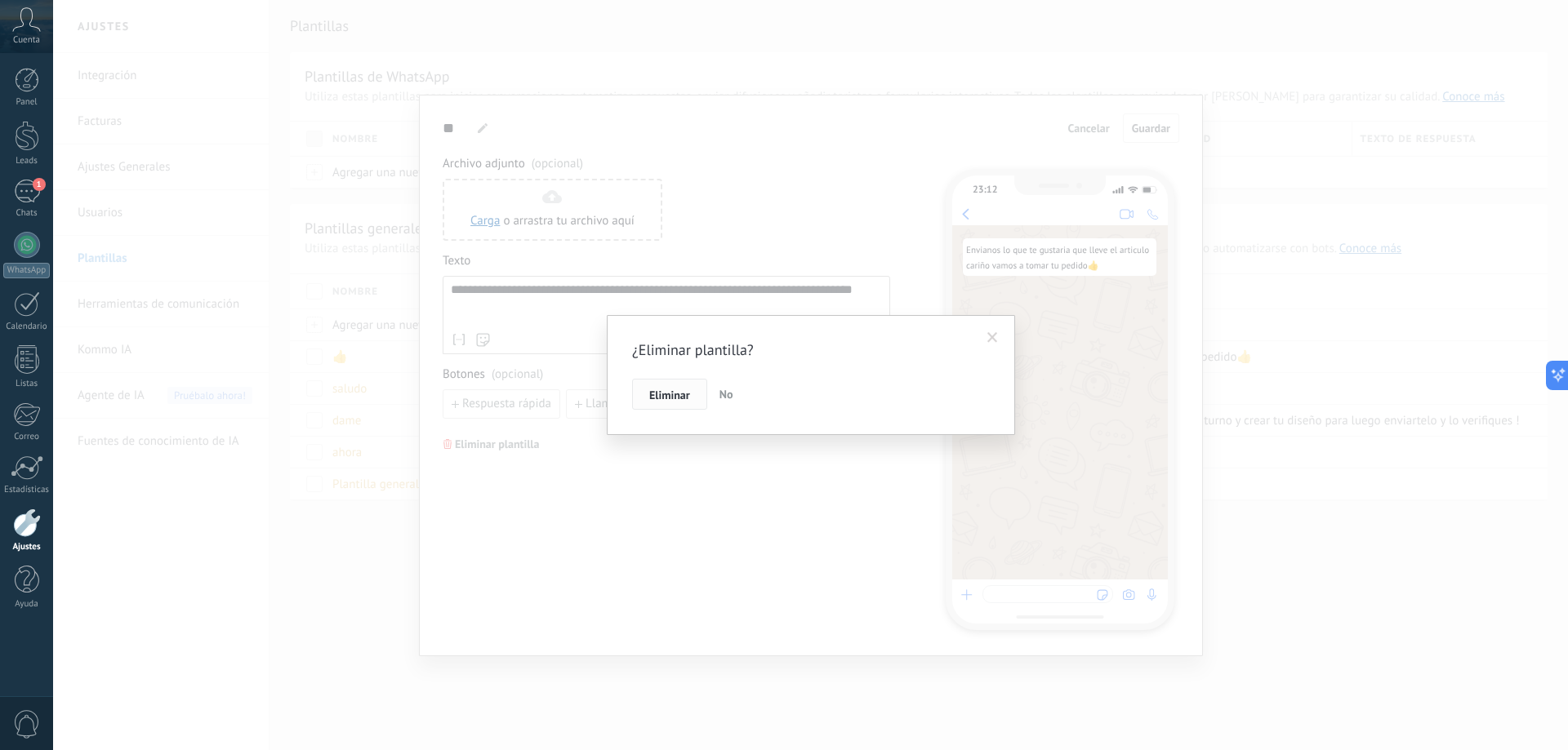
click at [677, 398] on span "Eliminar" at bounding box center [669, 395] width 41 height 11
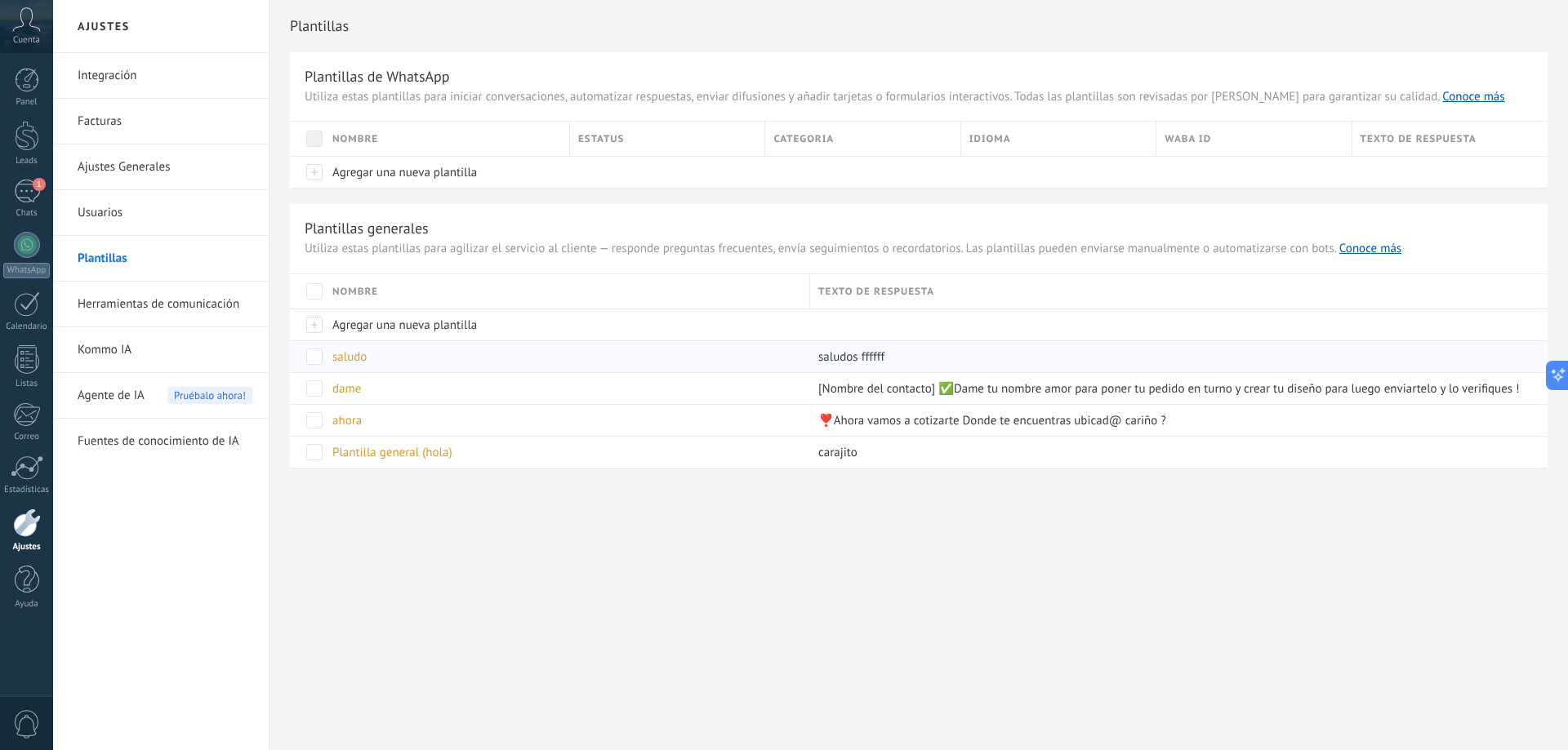
click at [372, 359] on div "saludo" at bounding box center [563, 356] width 478 height 31
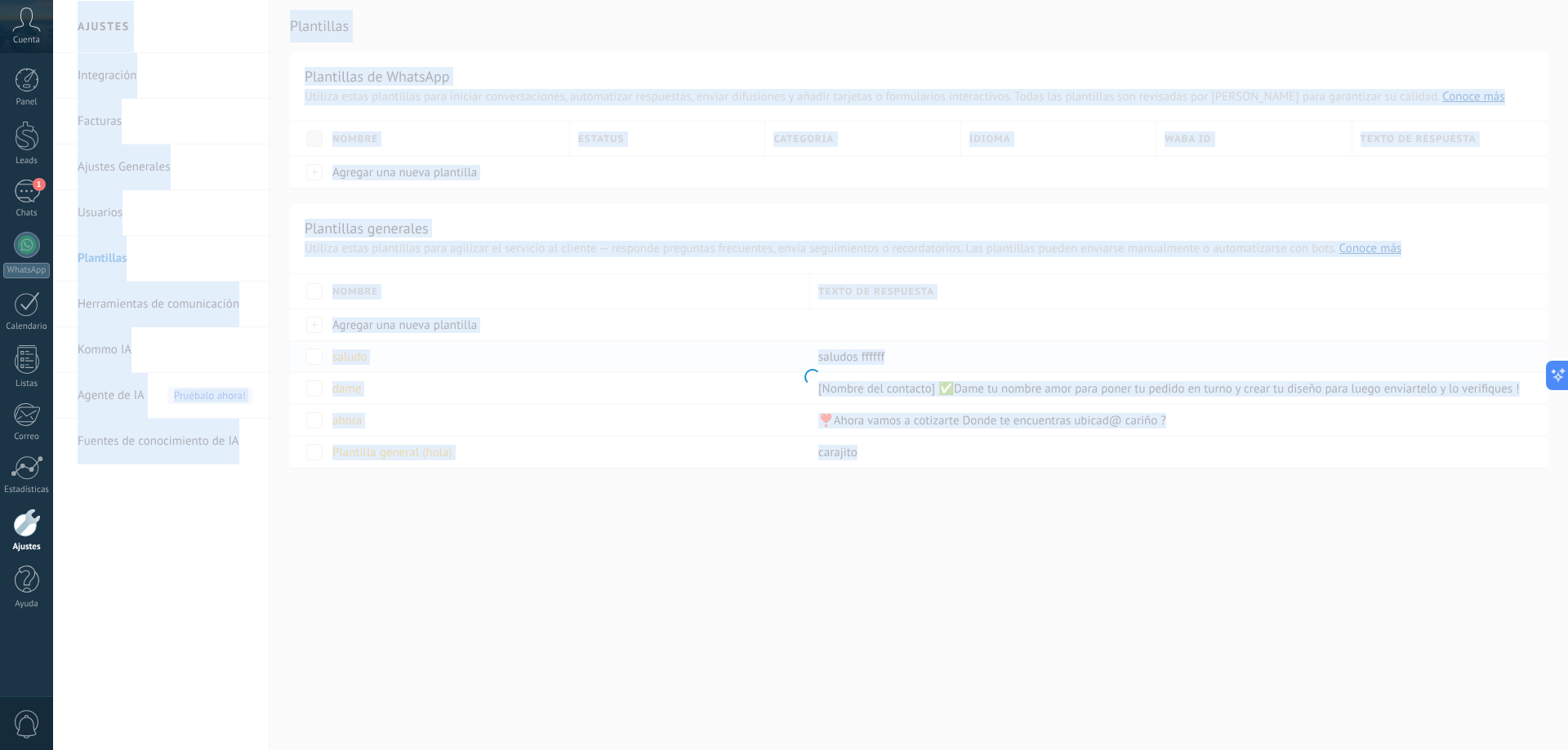
click at [372, 359] on div at bounding box center [810, 375] width 1515 height 750
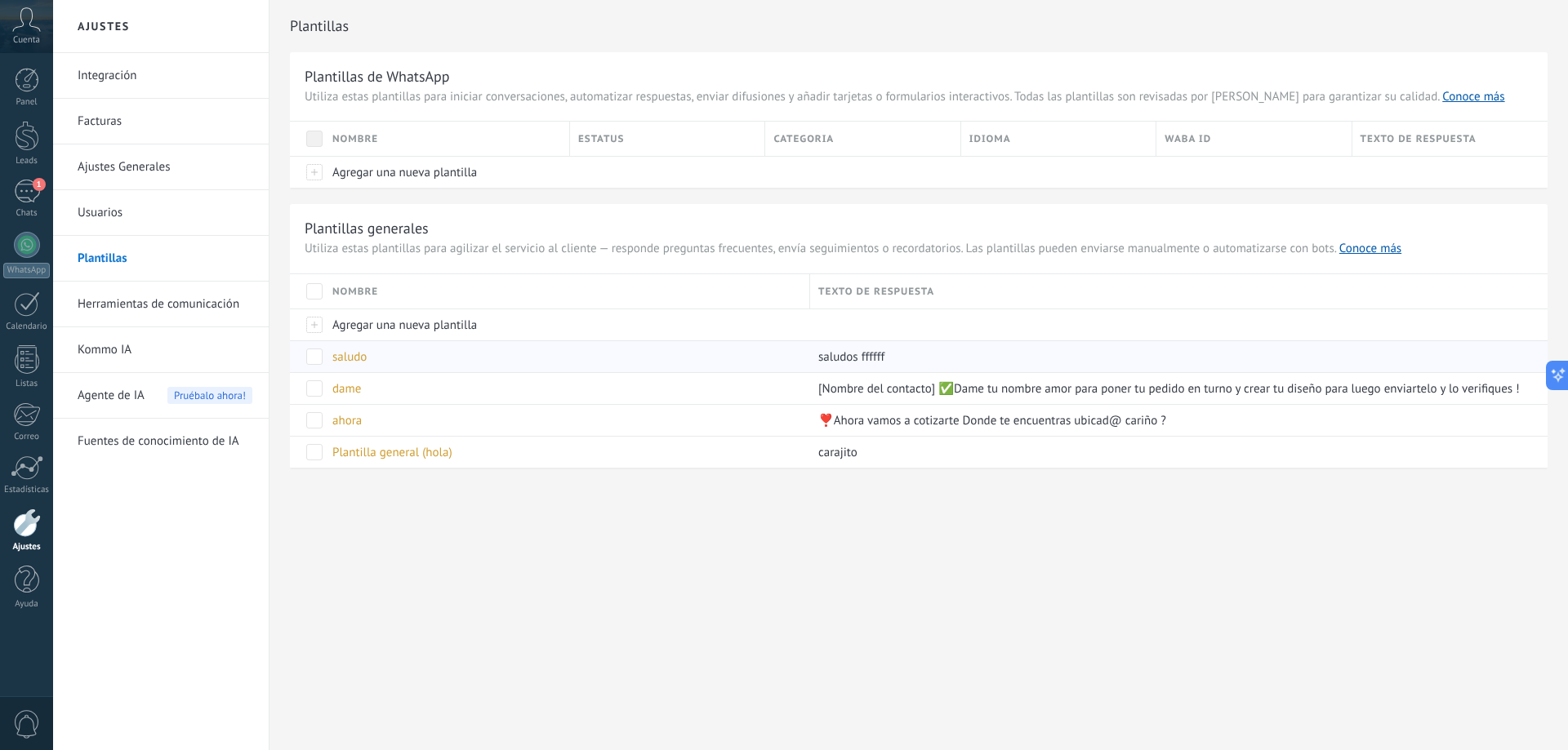
click at [364, 360] on span "saludo" at bounding box center [350, 357] width 34 height 15
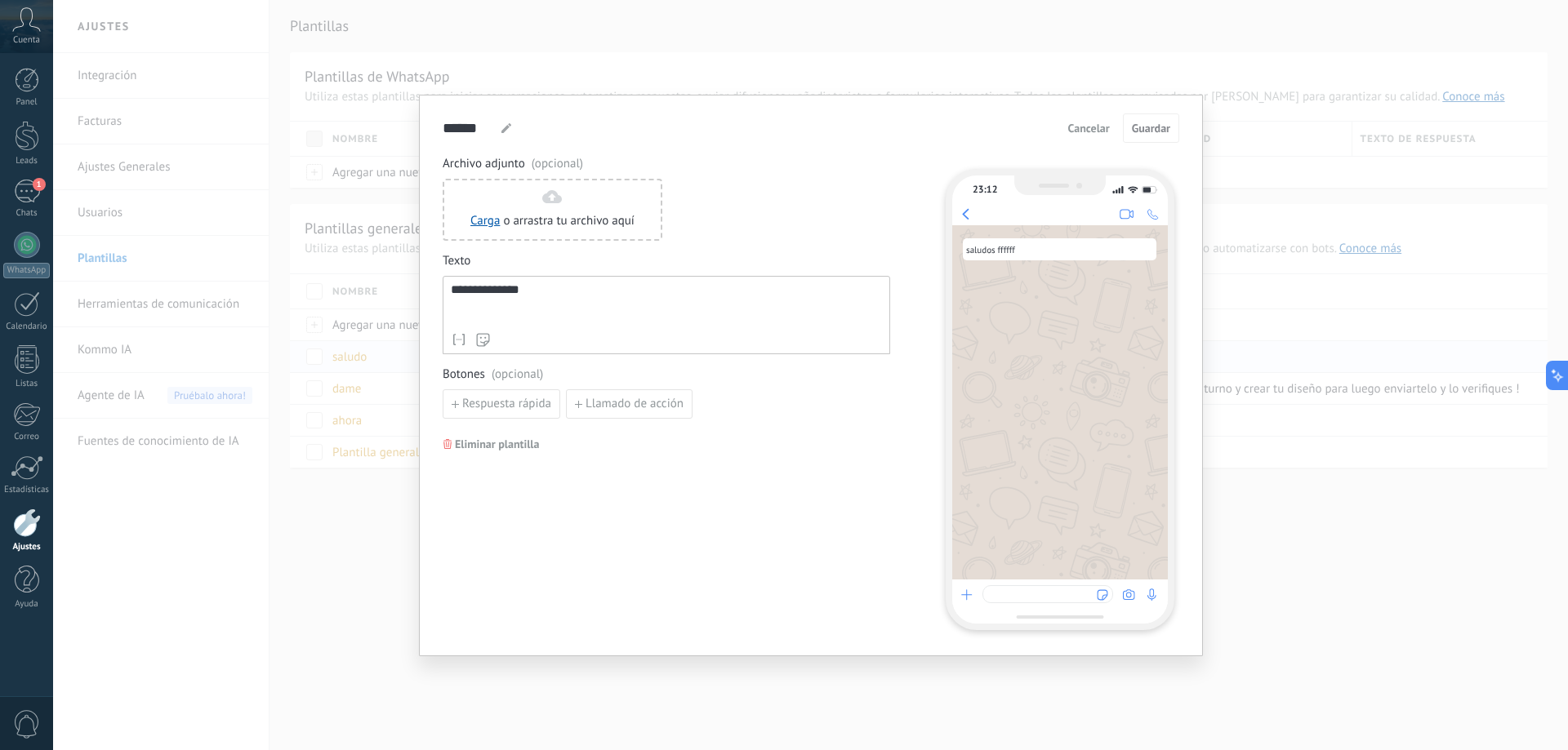
click at [364, 360] on div "**********" at bounding box center [810, 375] width 1515 height 750
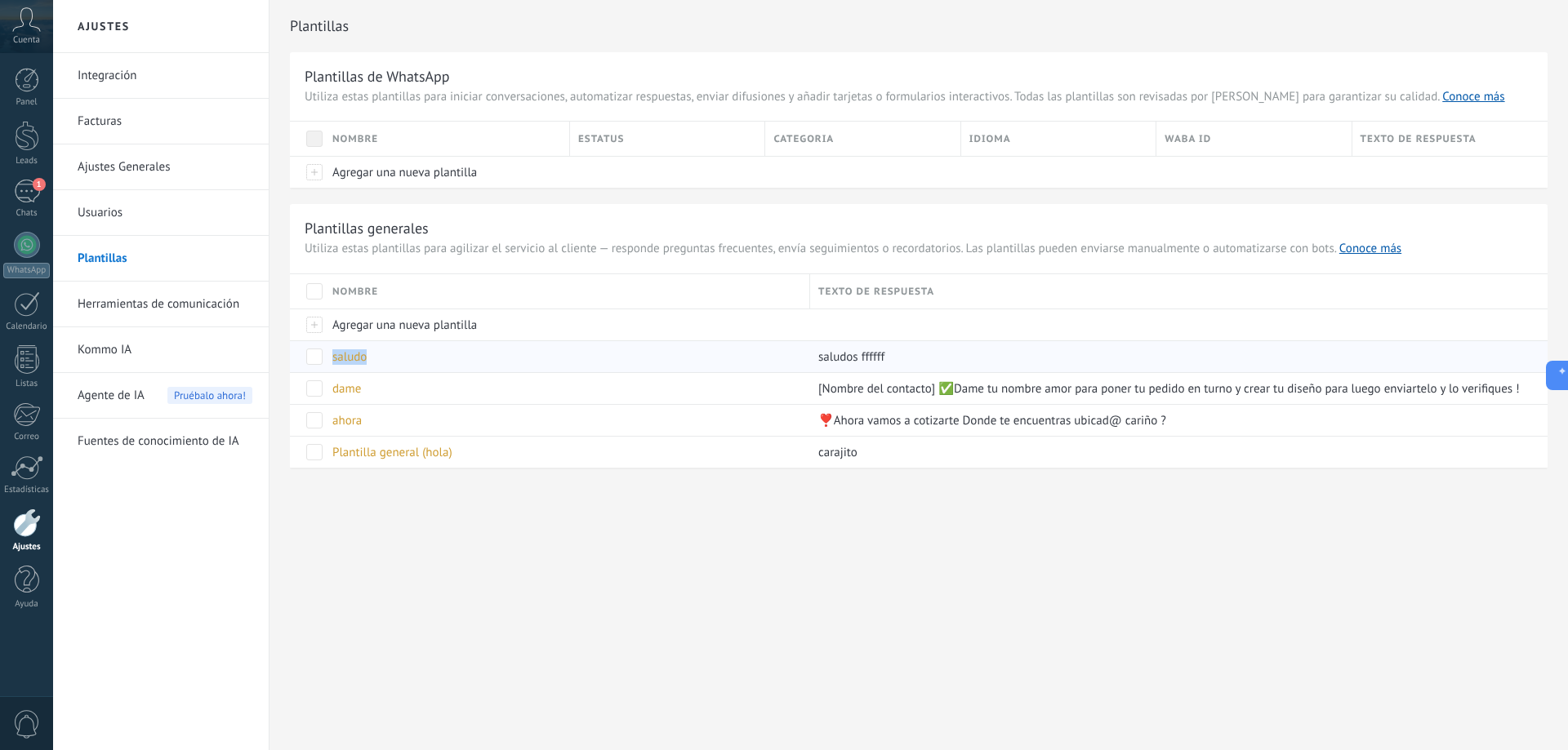
click at [364, 360] on span "saludo" at bounding box center [350, 357] width 34 height 15
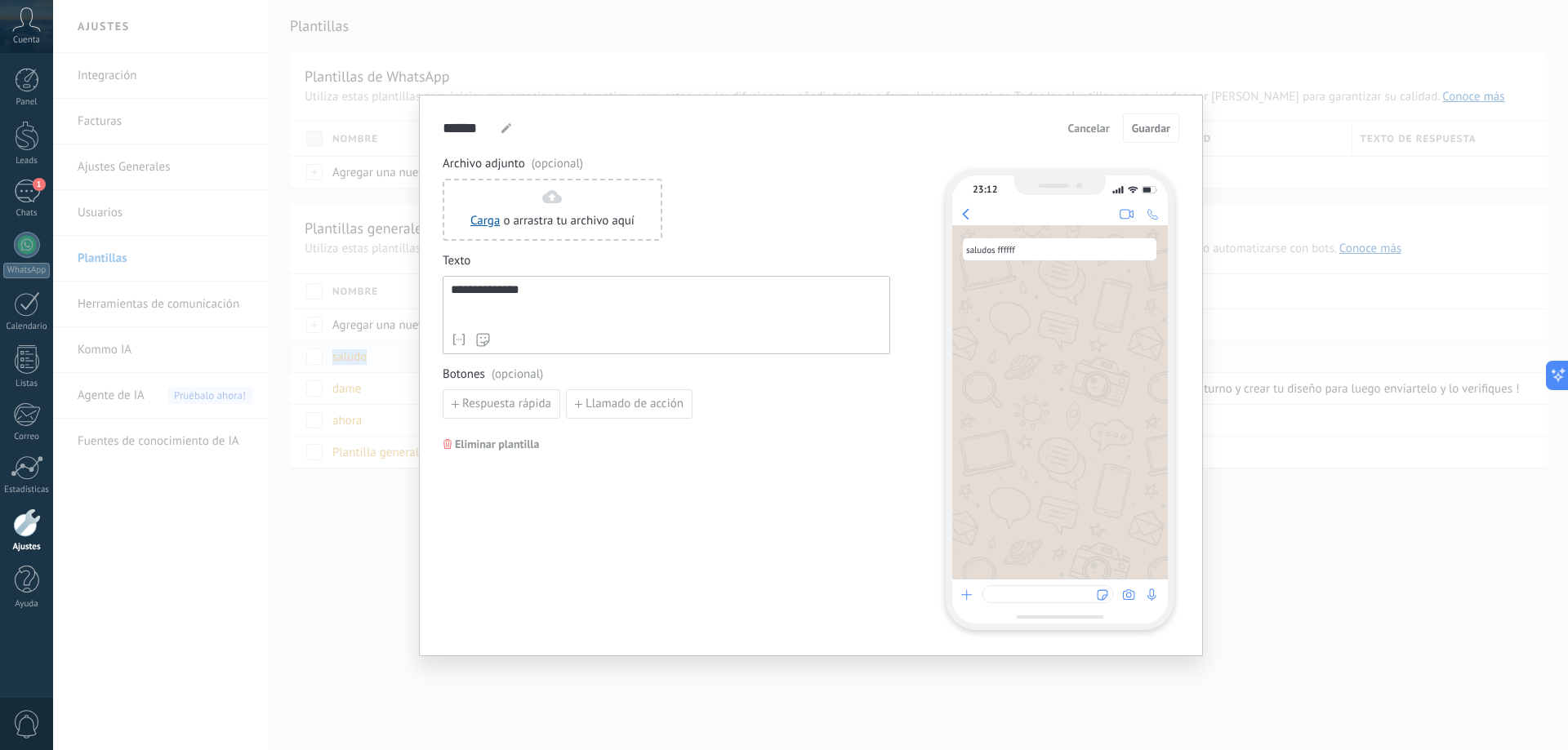
click at [364, 360] on div "**********" at bounding box center [810, 375] width 1515 height 750
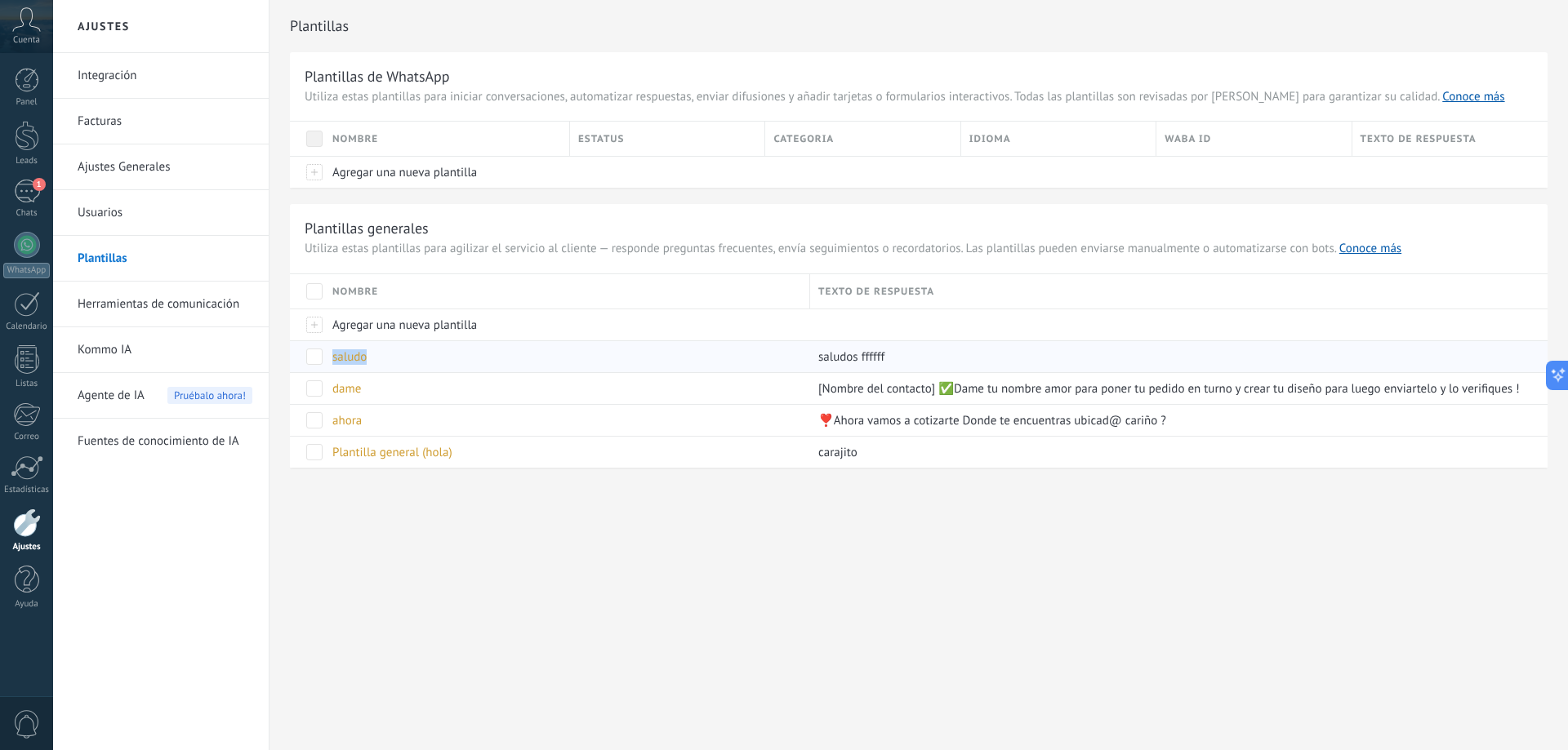
click at [364, 360] on span "saludo" at bounding box center [350, 357] width 34 height 15
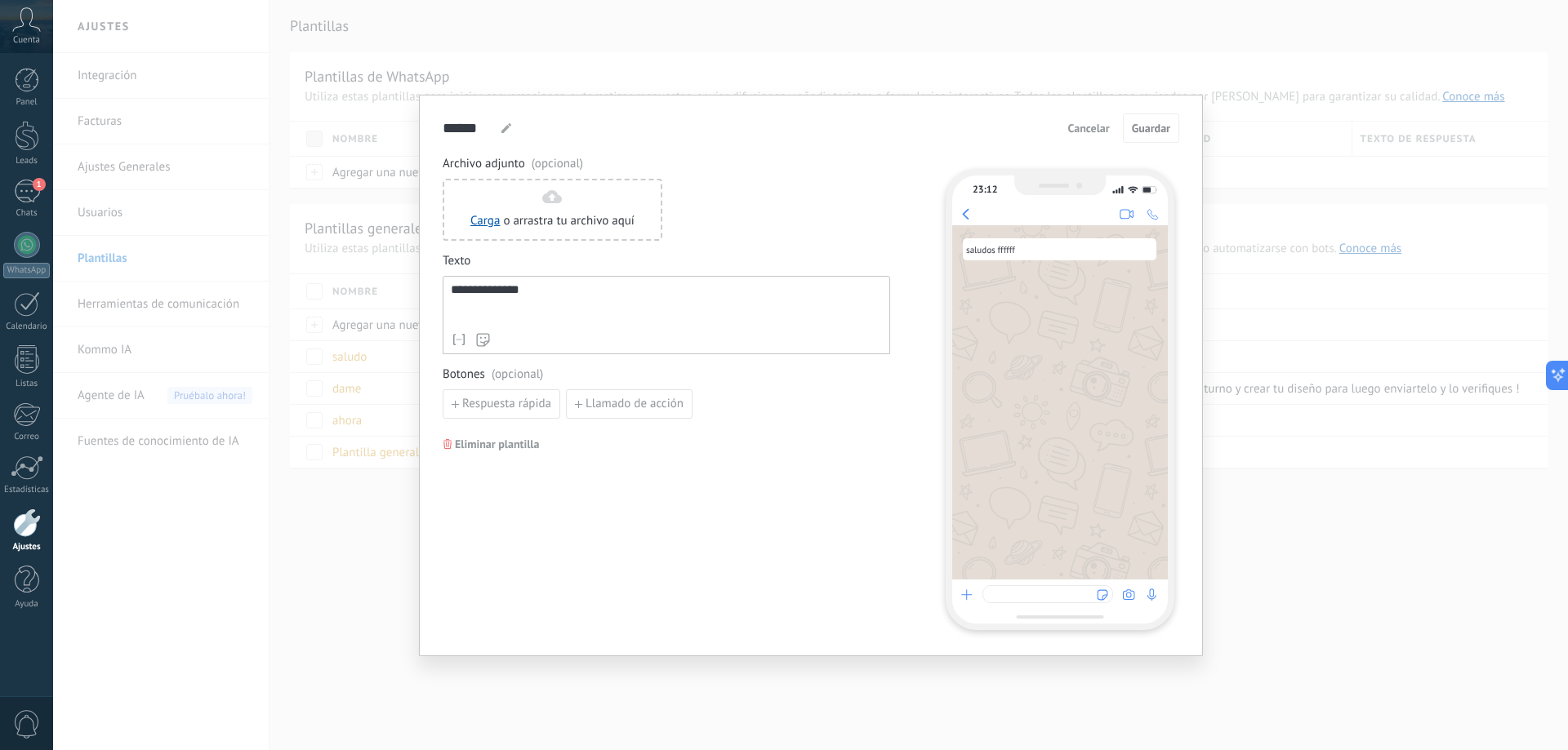
click at [453, 287] on div "**********" at bounding box center [666, 304] width 431 height 42
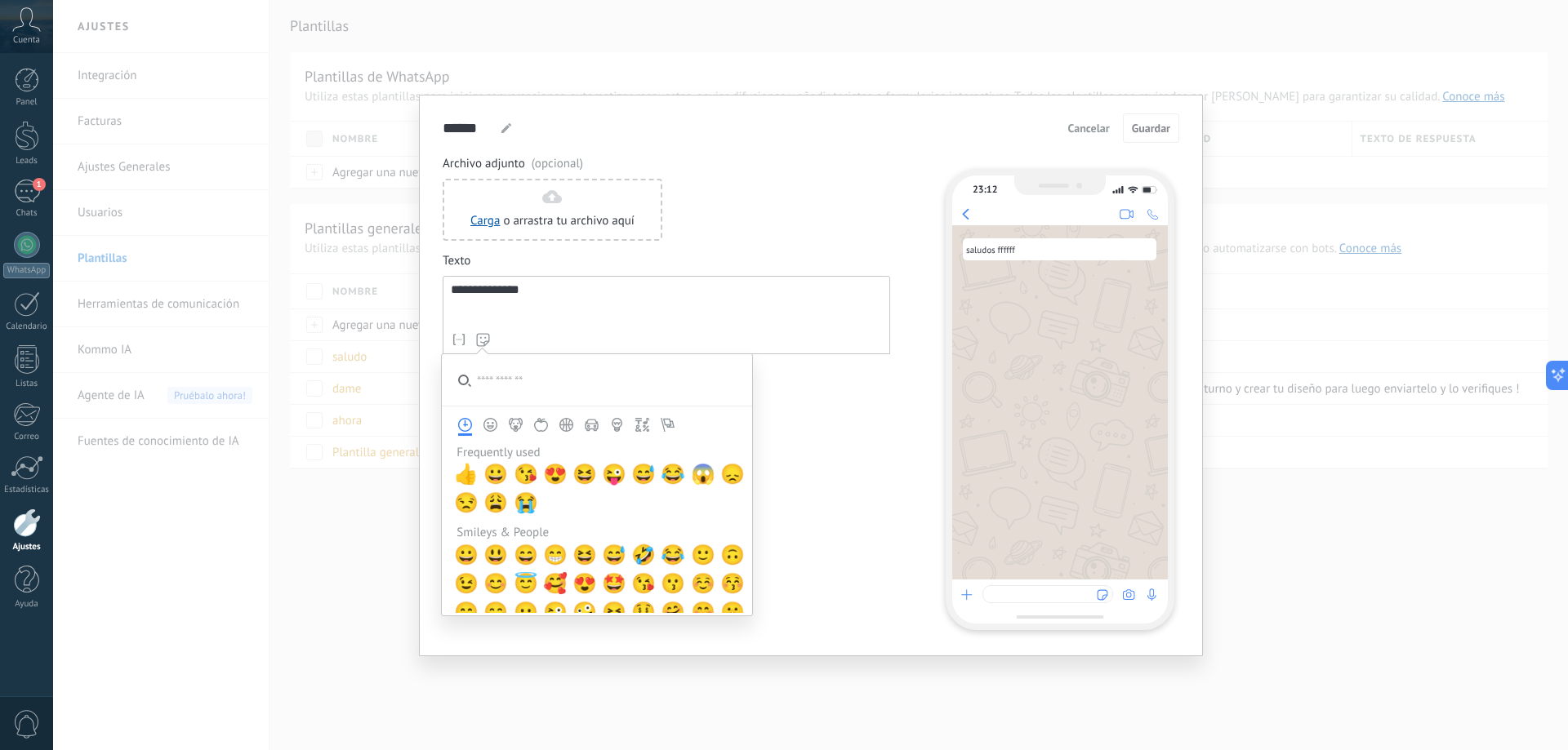
click at [456, 348] on div "**********" at bounding box center [666, 314] width 447 height 79
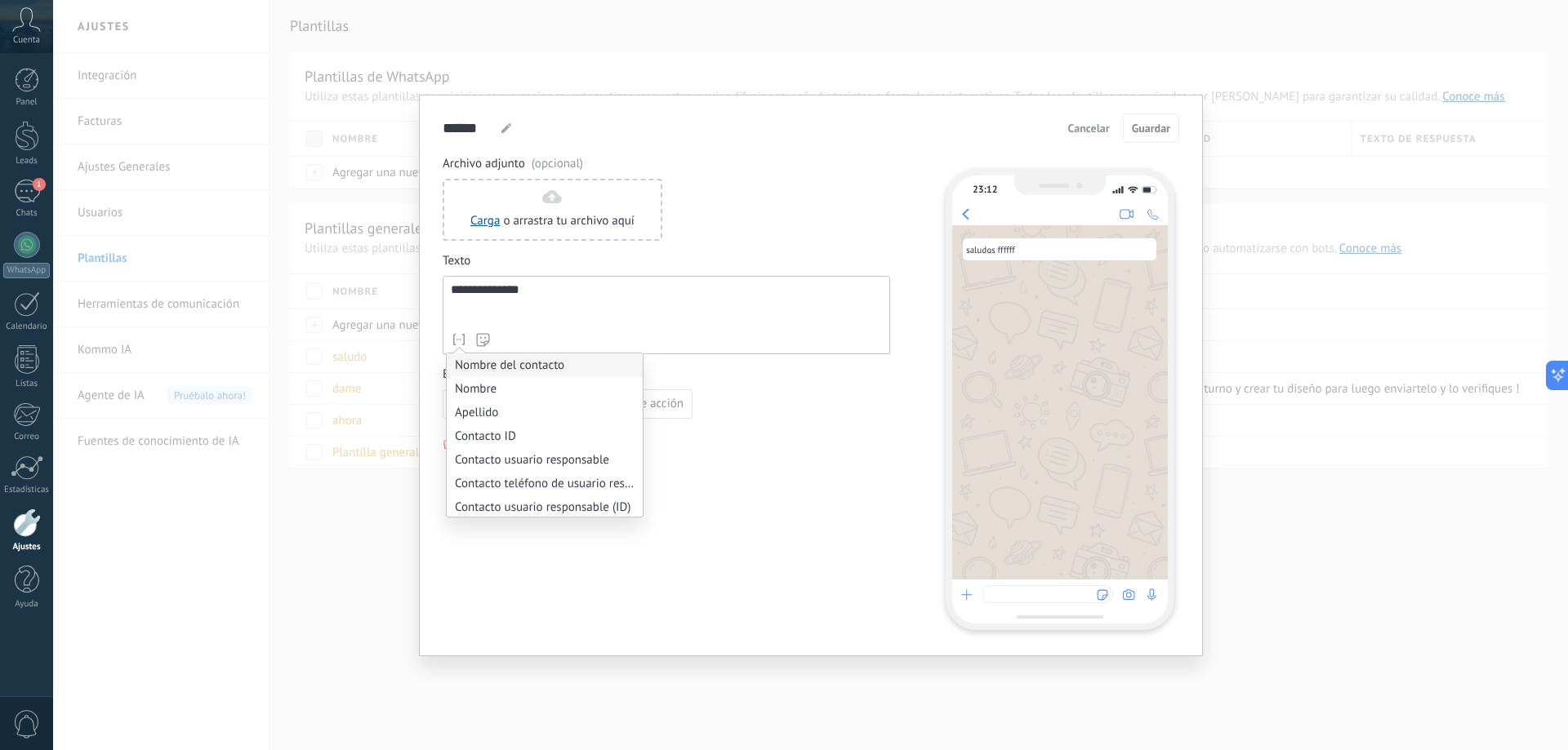
click at [485, 363] on li "Nombre del contacto" at bounding box center [545, 365] width 196 height 24
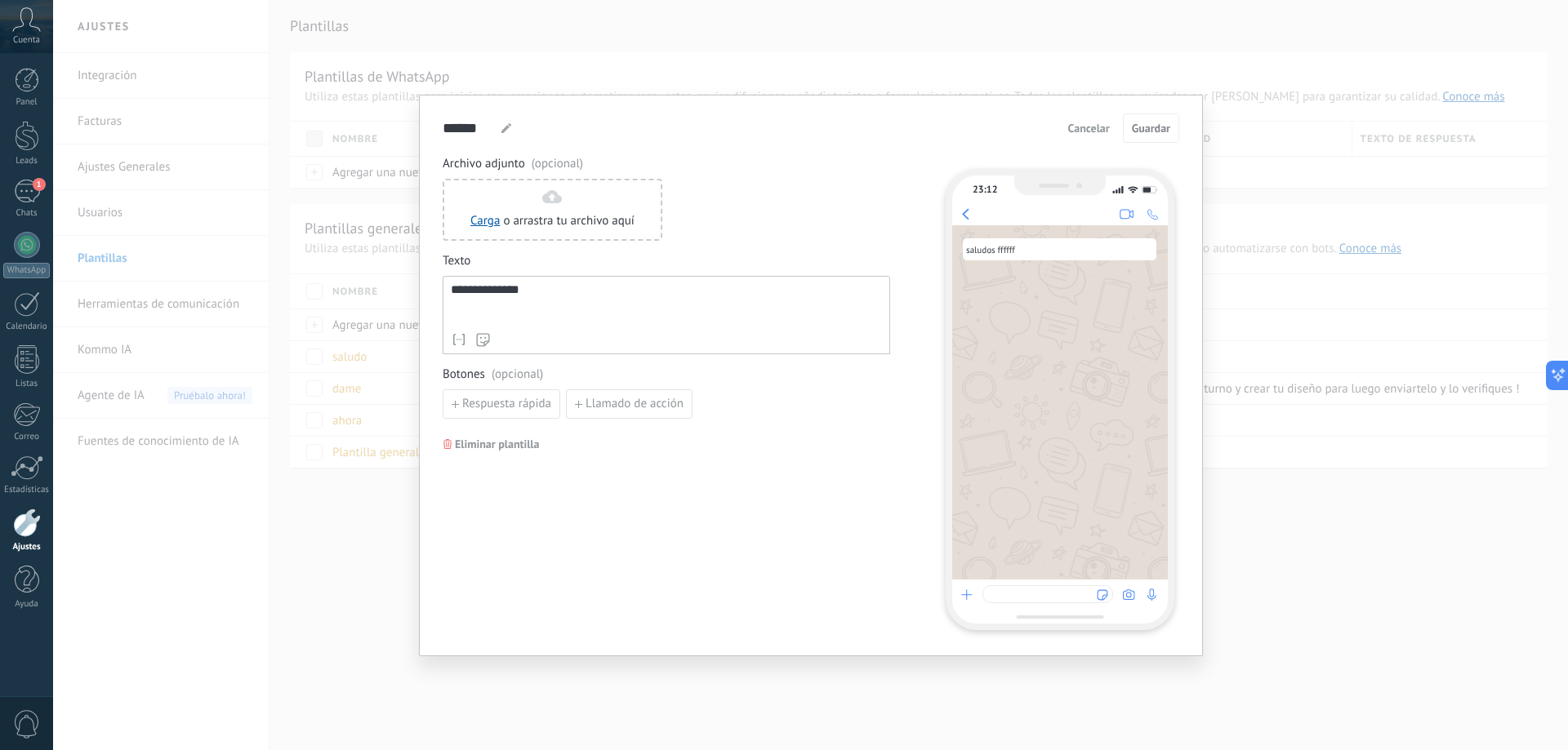
click at [450, 292] on div "**********" at bounding box center [666, 314] width 447 height 79
click at [453, 293] on div "**********" at bounding box center [666, 304] width 431 height 42
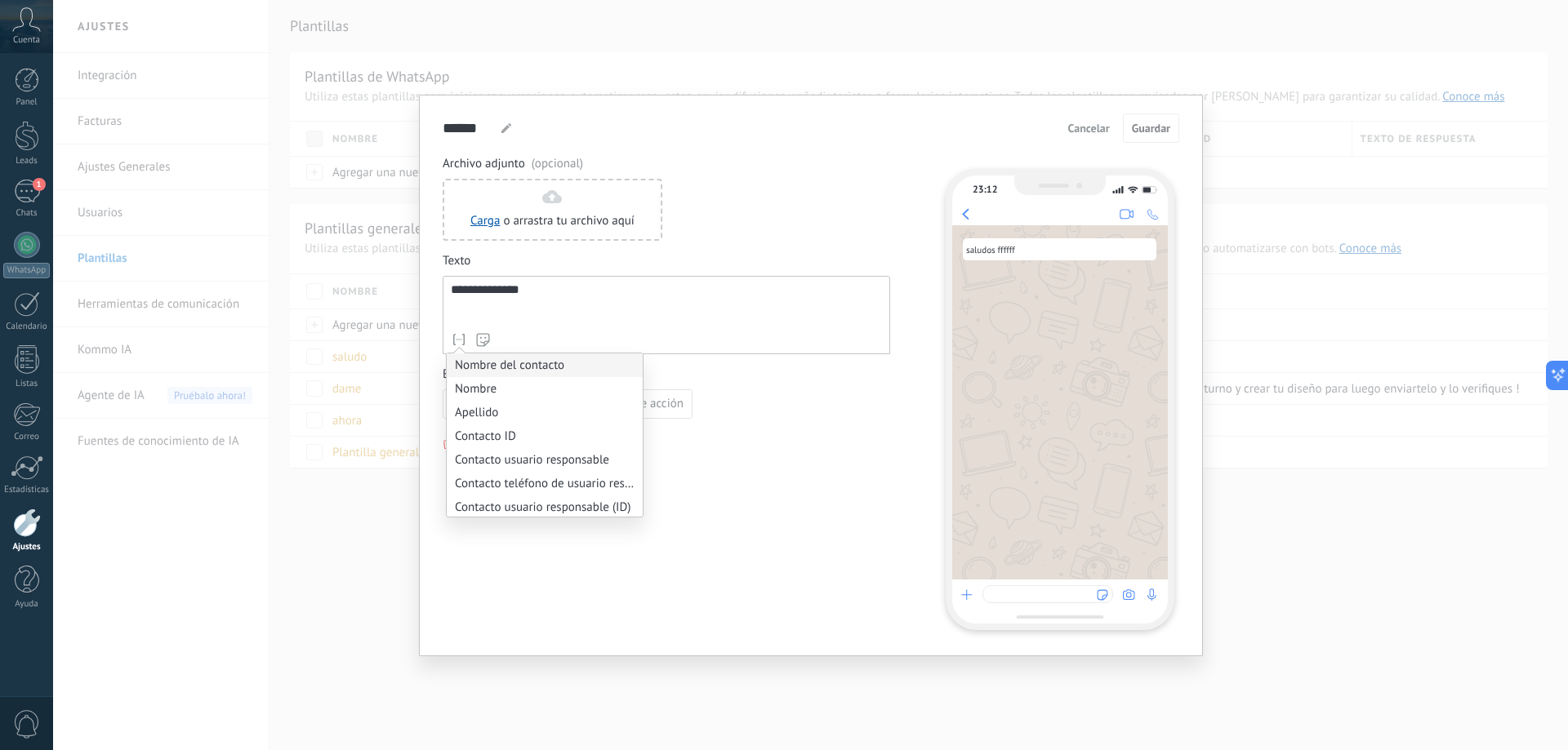
click at [530, 363] on li "Nombre del contacto" at bounding box center [545, 365] width 196 height 24
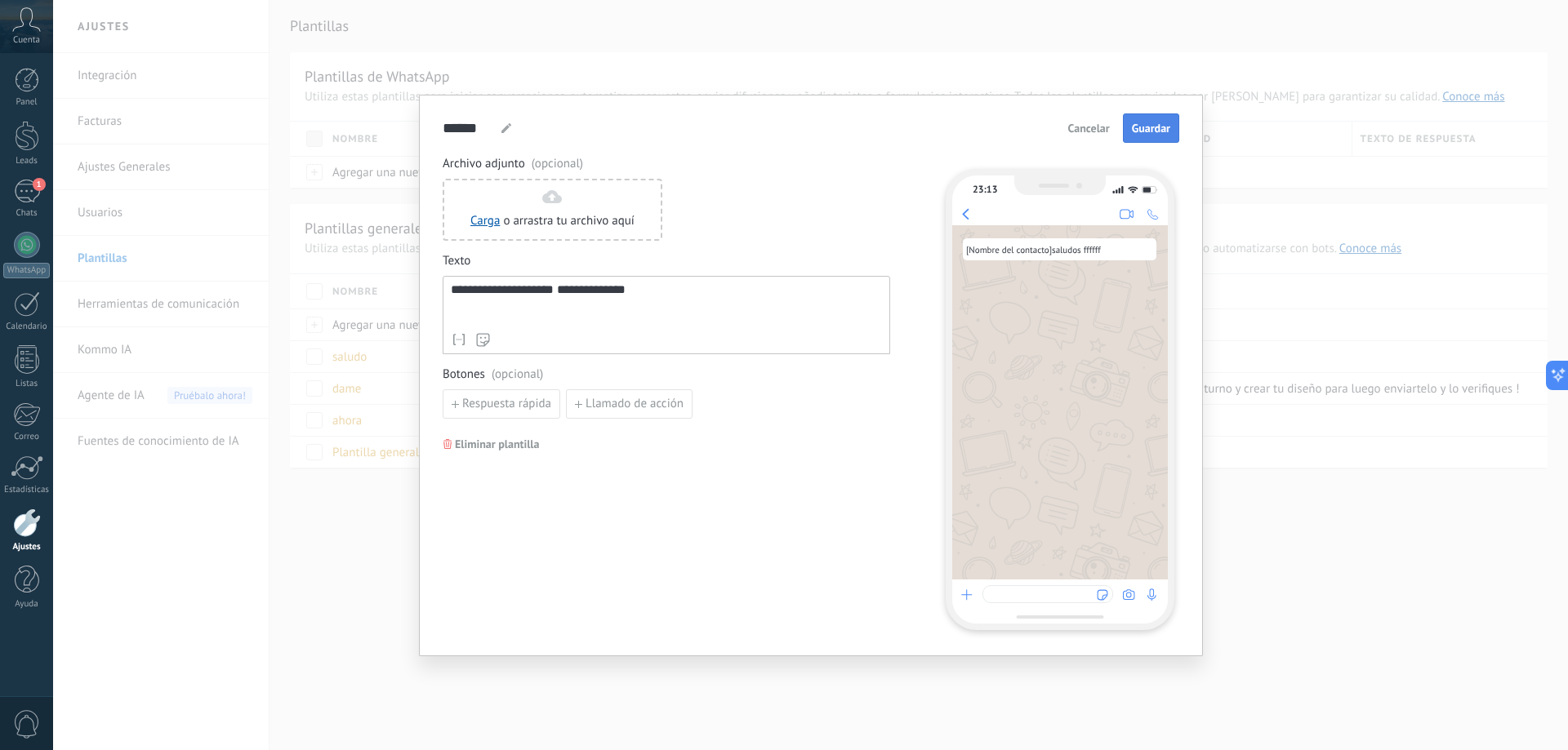
click at [1167, 122] on span "Guardar" at bounding box center [1151, 128] width 39 height 11
